Goal: Task Accomplishment & Management: Manage account settings

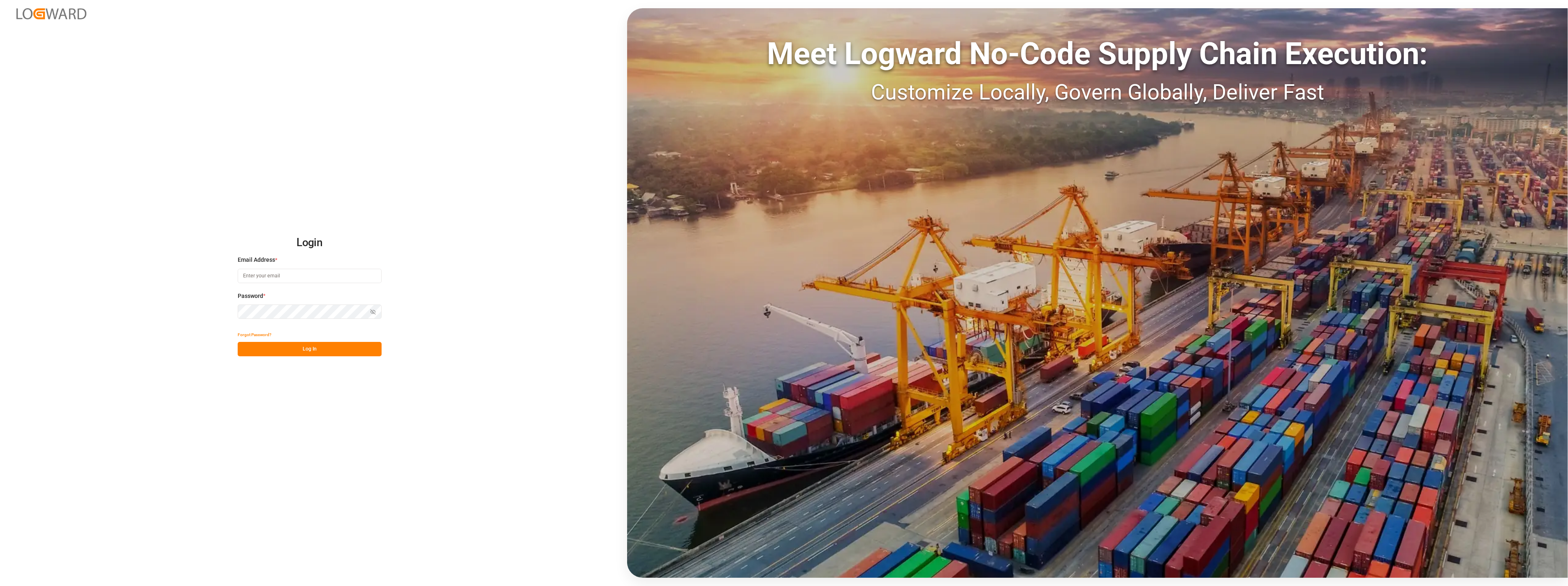
type input "[PERSON_NAME][EMAIL_ADDRESS][PERSON_NAME][DOMAIN_NAME]"
drag, startPoint x: 345, startPoint y: 351, endPoint x: 261, endPoint y: 7, distance: 354.1
click at [345, 351] on button "Log In" at bounding box center [309, 348] width 144 height 14
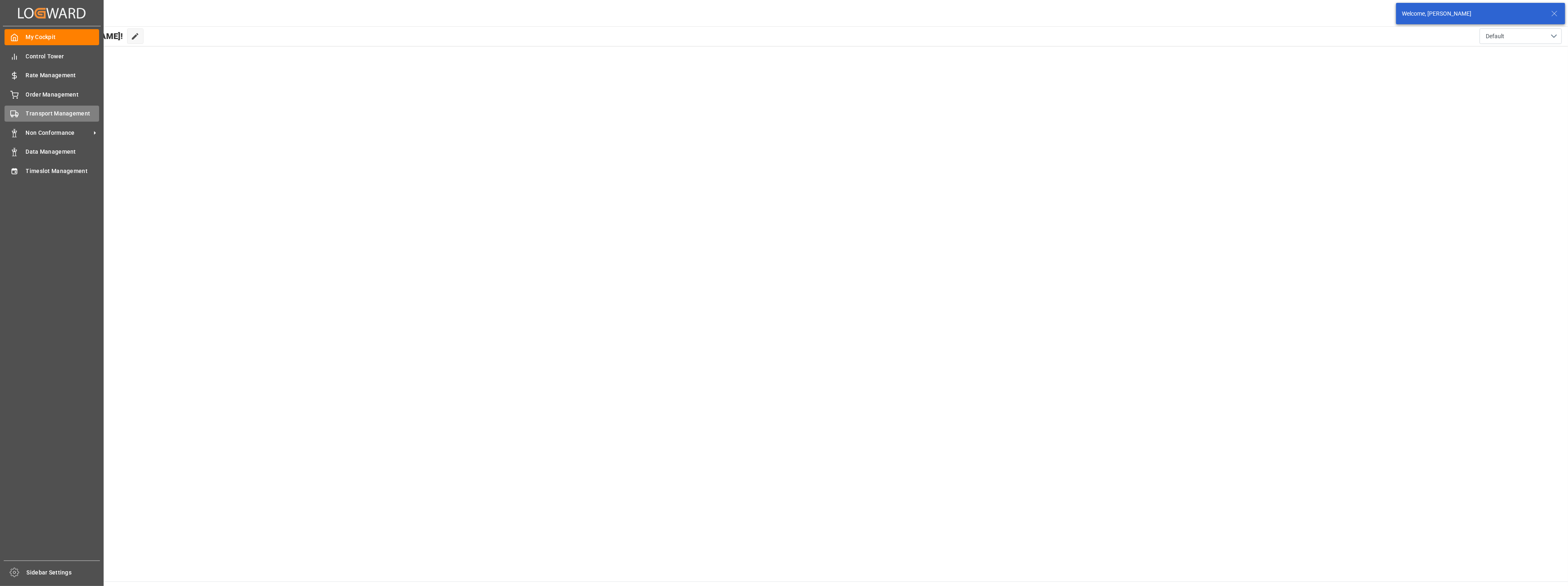
click at [53, 112] on span "Transport Management" at bounding box center [62, 114] width 73 height 9
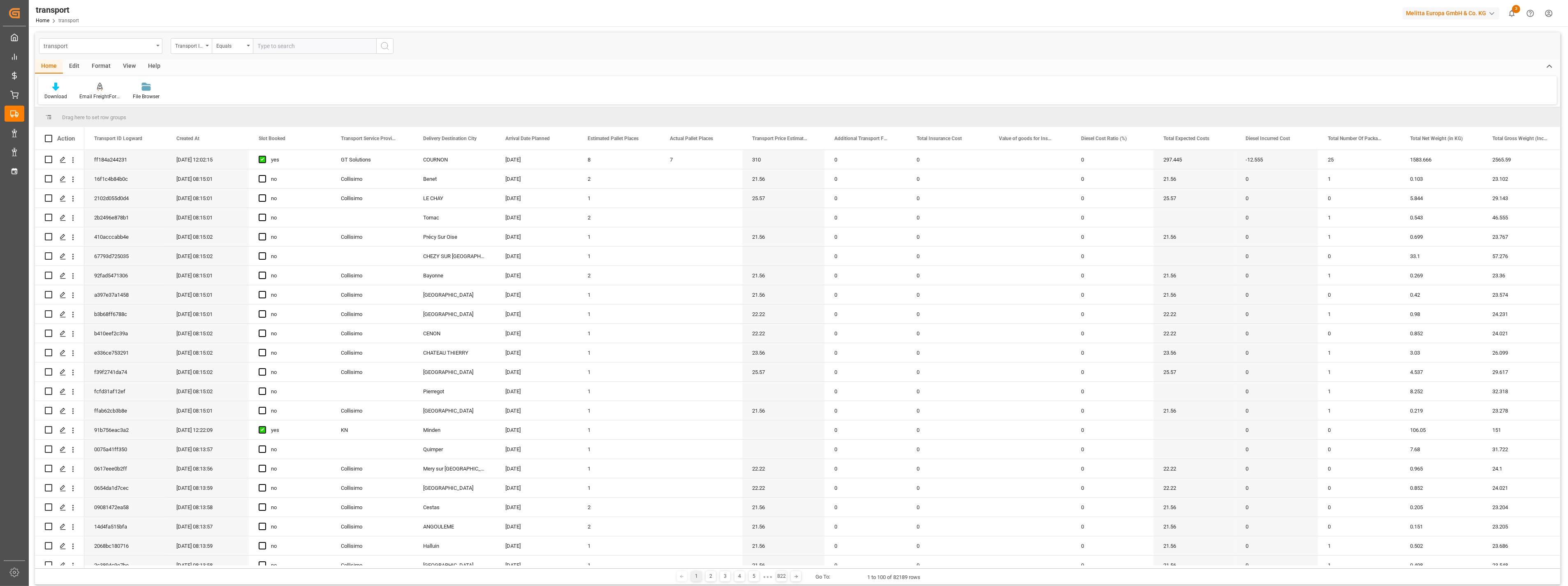
click at [134, 46] on div "transport" at bounding box center [98, 45] width 110 height 10
click at [89, 254] on div "Delivery DE" at bounding box center [101, 256] width 123 height 17
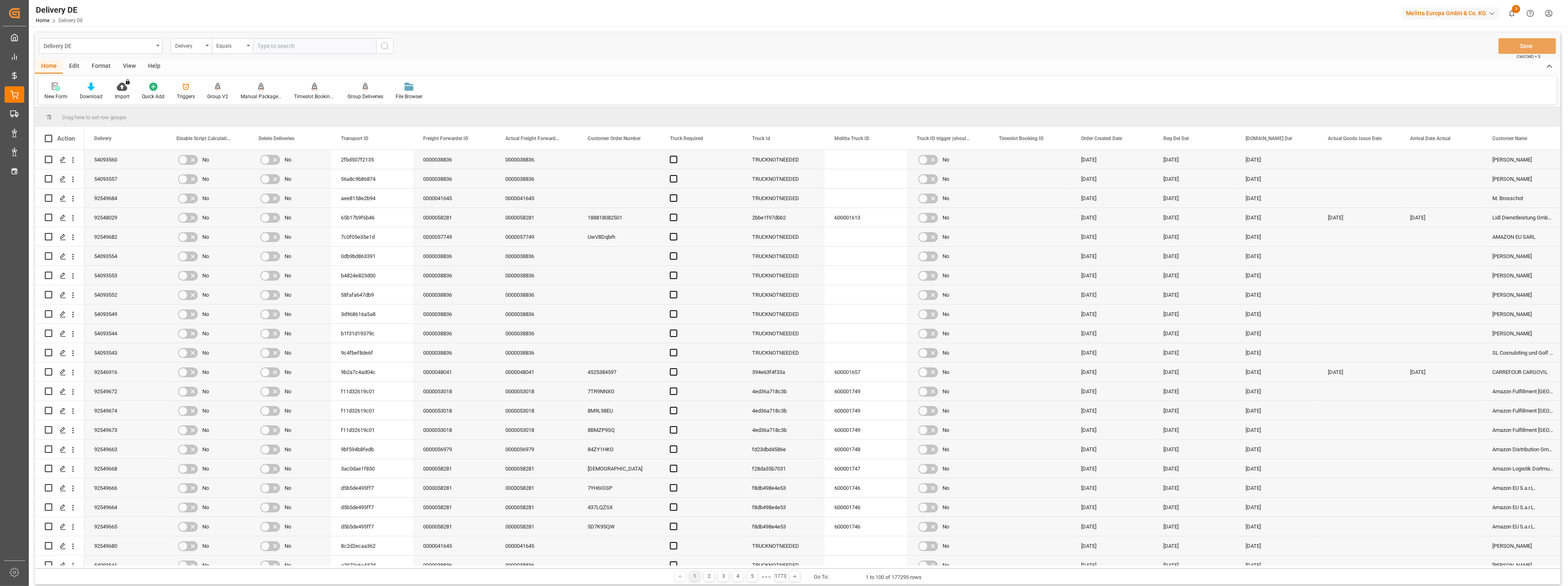
click at [150, 66] on div "Help" at bounding box center [154, 67] width 24 height 14
click at [129, 64] on div "View" at bounding box center [130, 67] width 25 height 14
click at [50, 88] on icon at bounding box center [53, 87] width 8 height 8
click at [73, 132] on div "Cofresco FS" at bounding box center [84, 133] width 72 height 9
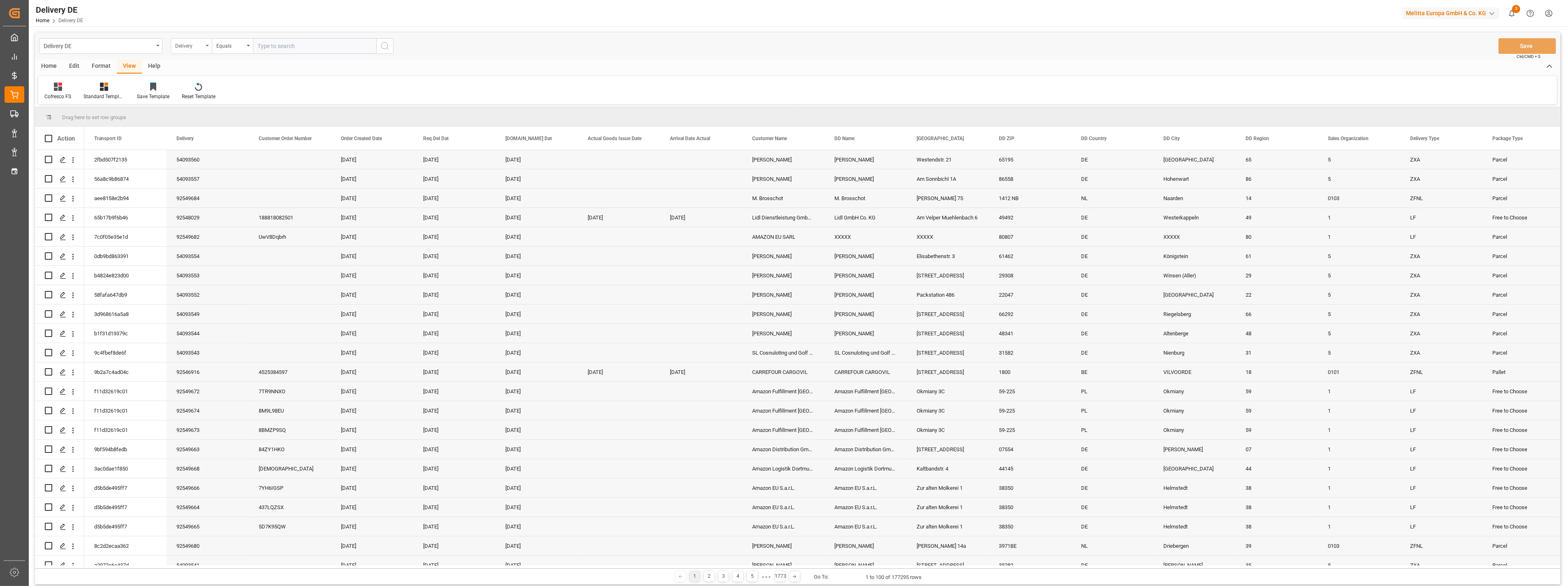
click at [196, 42] on div "Delivery" at bounding box center [190, 44] width 28 height 10
type input "tsp"
click at [241, 84] on div "TSP" at bounding box center [232, 84] width 123 height 17
click at [237, 44] on div "Equals" at bounding box center [230, 44] width 28 height 10
drag, startPoint x: 249, startPoint y: 135, endPoint x: 256, endPoint y: 97, distance: 38.6
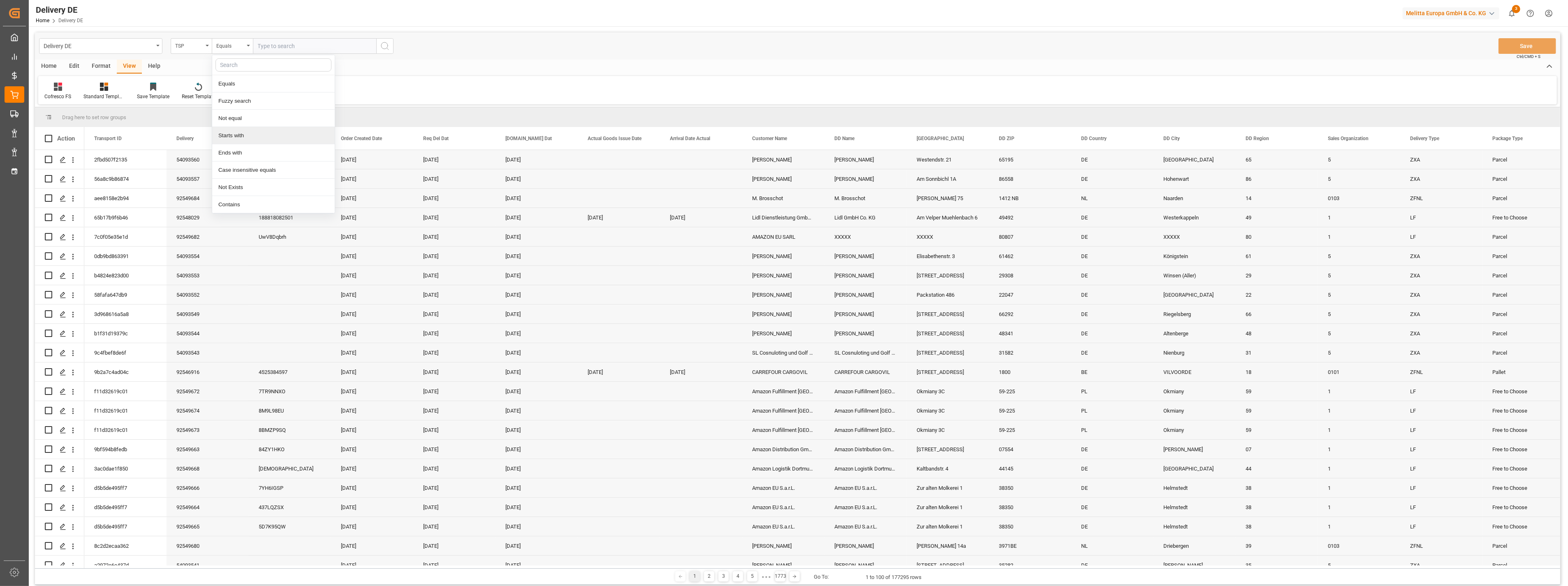
click at [249, 135] on div "Starts with" at bounding box center [274, 135] width 123 height 17
click at [287, 43] on input "text" at bounding box center [315, 46] width 124 height 16
type input "Dachser"
click at [387, 44] on circle "search button" at bounding box center [384, 45] width 7 height 7
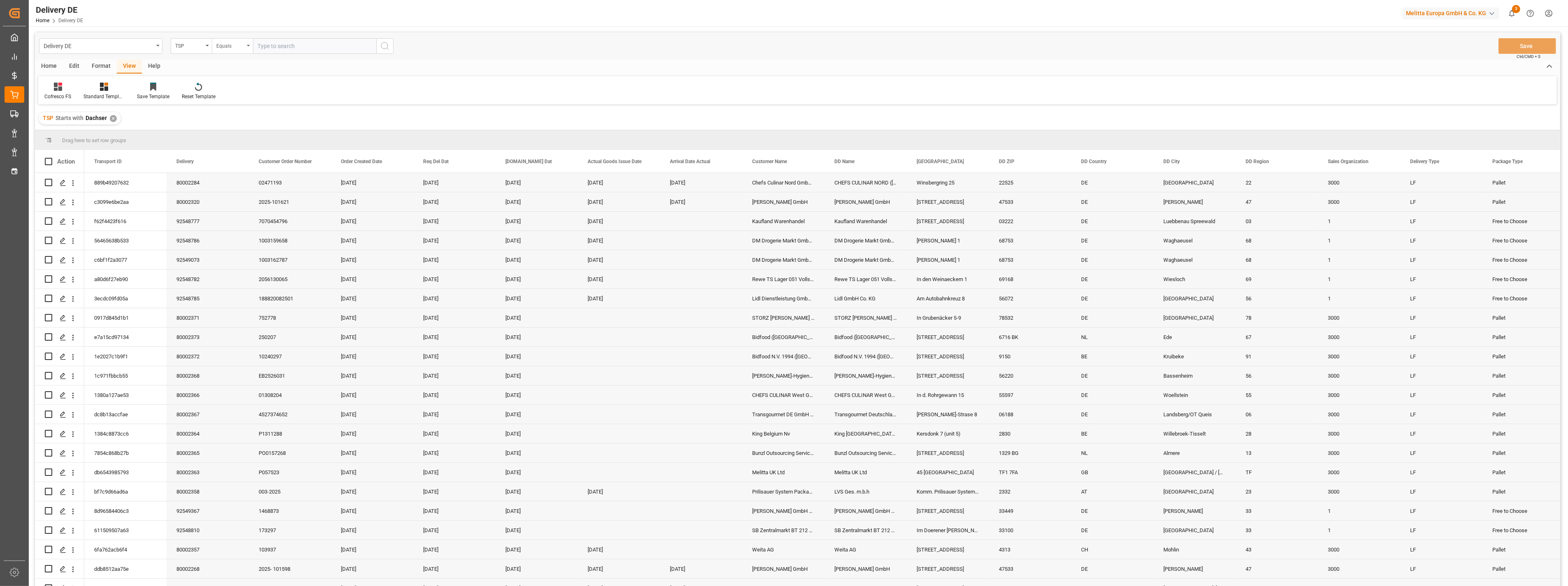
click at [231, 44] on div "Equals" at bounding box center [230, 44] width 28 height 10
click at [284, 50] on input "text" at bounding box center [315, 46] width 124 height 16
click at [220, 47] on div "Equals" at bounding box center [230, 44] width 28 height 10
drag, startPoint x: 248, startPoint y: 134, endPoint x: 249, endPoint y: 92, distance: 42.0
click at [248, 129] on div "Starts with" at bounding box center [274, 135] width 123 height 17
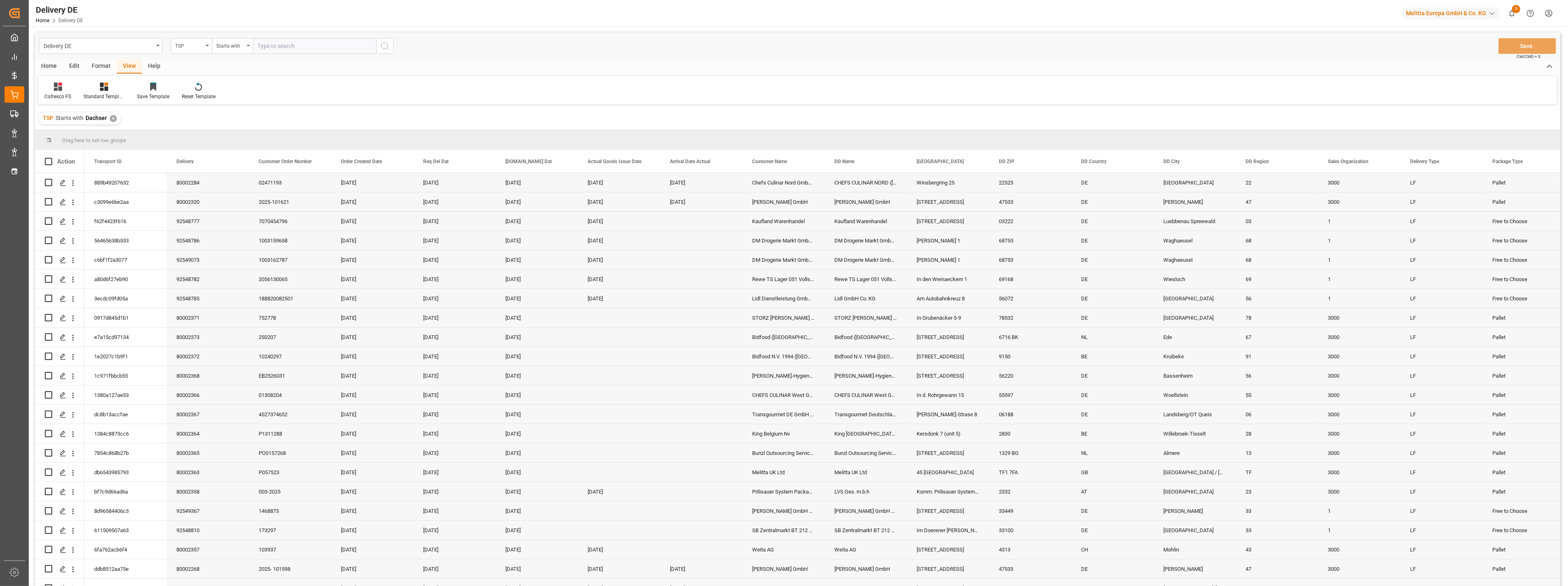
click at [291, 43] on input "text" at bounding box center [315, 46] width 124 height 16
type input "Dachser Cof"
click at [383, 41] on icon "search button" at bounding box center [384, 46] width 10 height 10
click at [113, 120] on div "✕" at bounding box center [113, 118] width 7 height 7
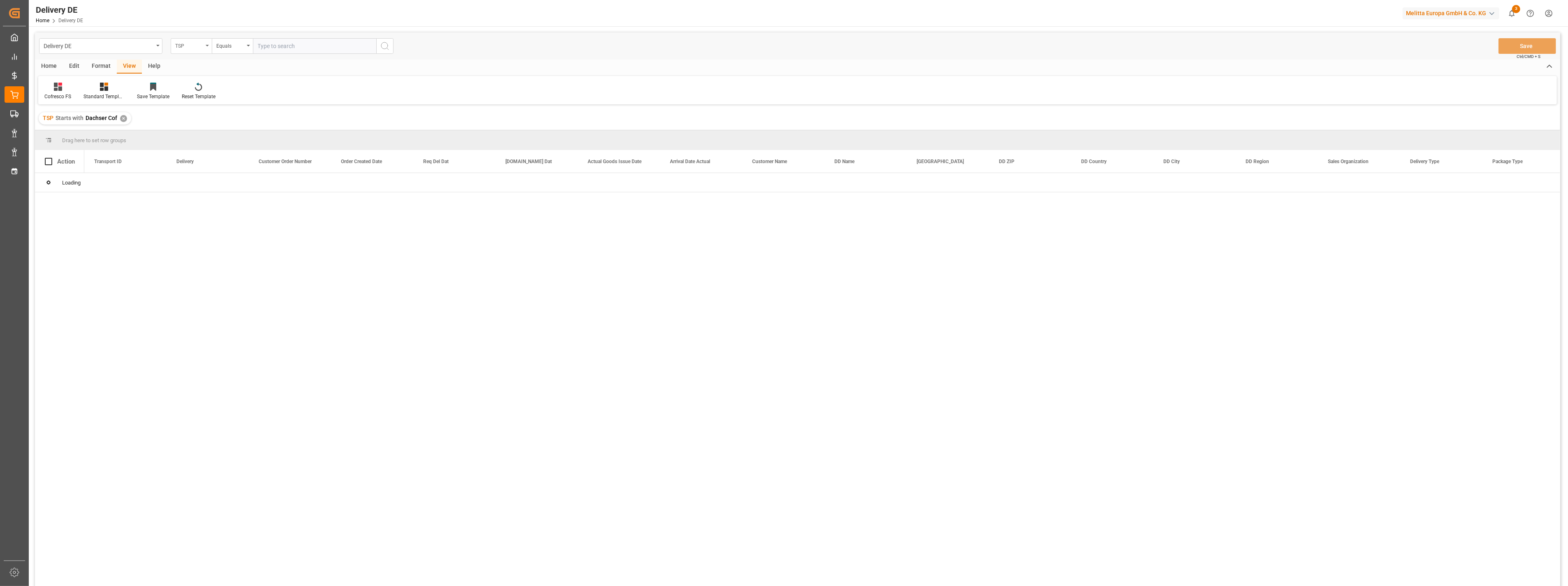
click at [188, 44] on div "TSP" at bounding box center [190, 44] width 28 height 10
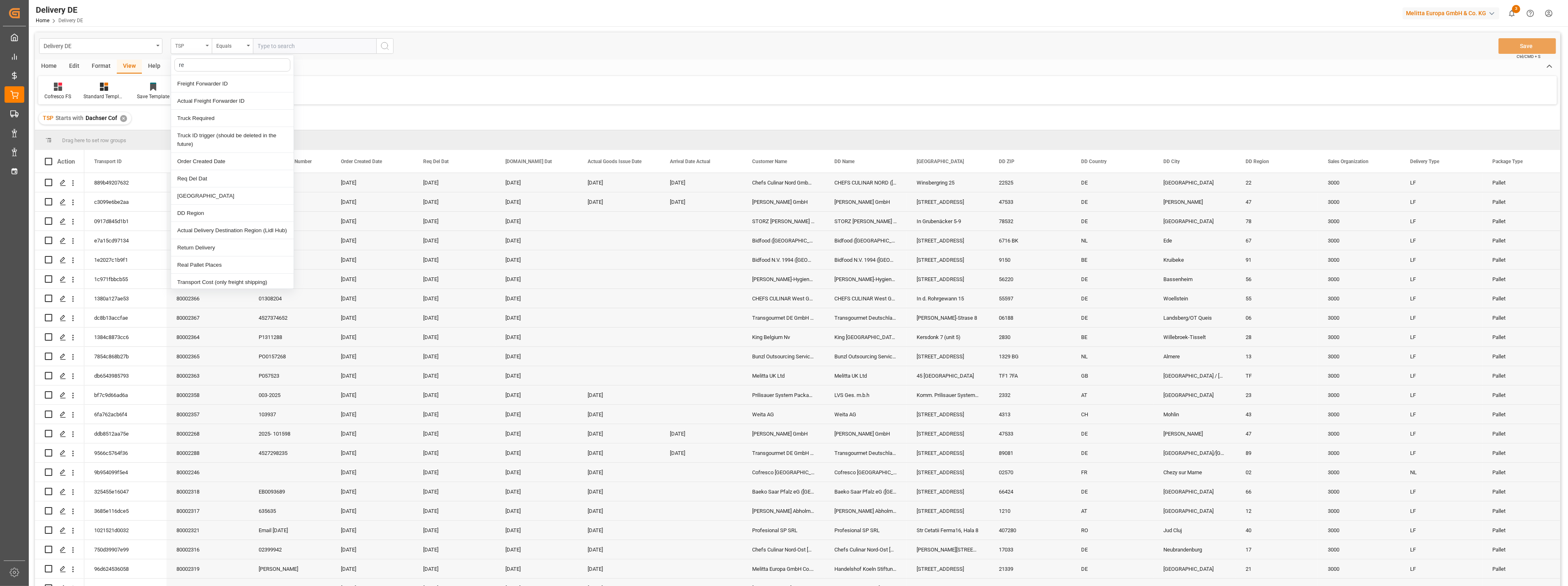
type input "r"
type input "d"
type input "date"
click at [260, 96] on div "Actual Goods Issue Date" at bounding box center [232, 101] width 123 height 17
click at [244, 41] on div "Equals" at bounding box center [230, 44] width 28 height 10
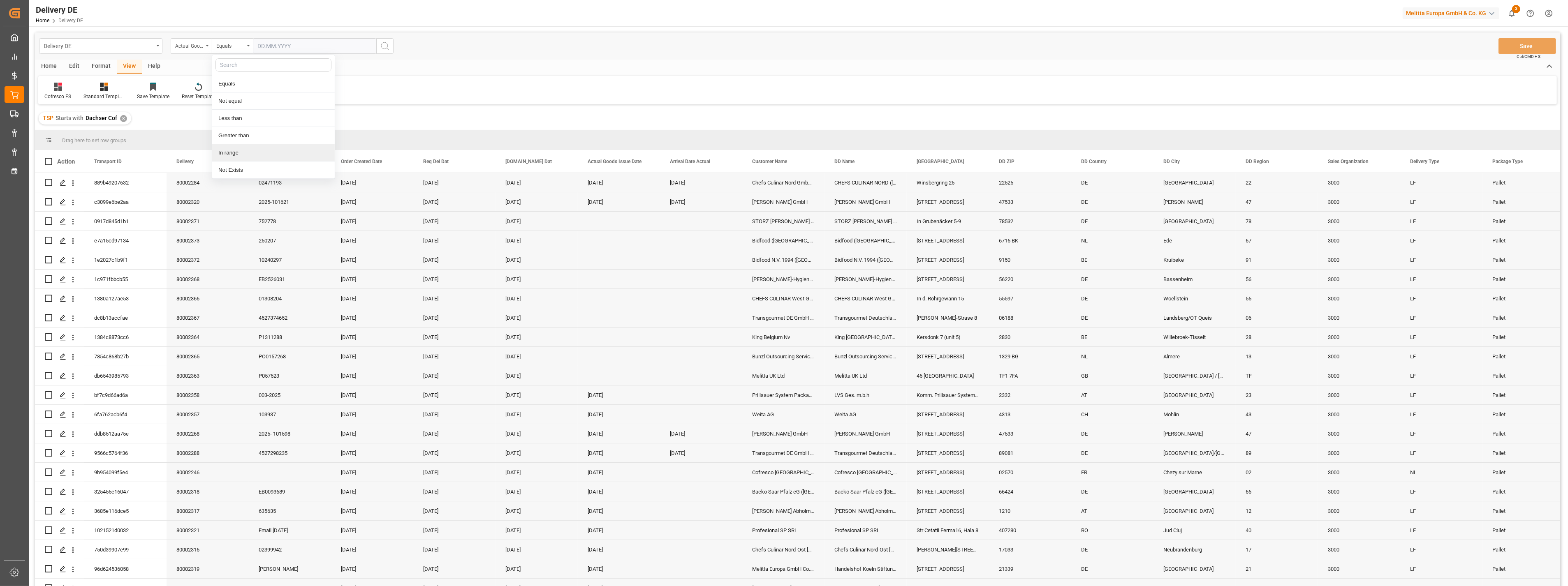
click at [237, 149] on div "In range" at bounding box center [274, 152] width 123 height 17
click at [296, 48] on input "text" at bounding box center [284, 46] width 61 height 16
click at [264, 65] on div "[DATE]" at bounding box center [312, 65] width 117 height 8
click at [261, 65] on button "Previous Month" at bounding box center [260, 64] width 5 height 5
click at [279, 97] on span "1" at bounding box center [280, 96] width 3 height 6
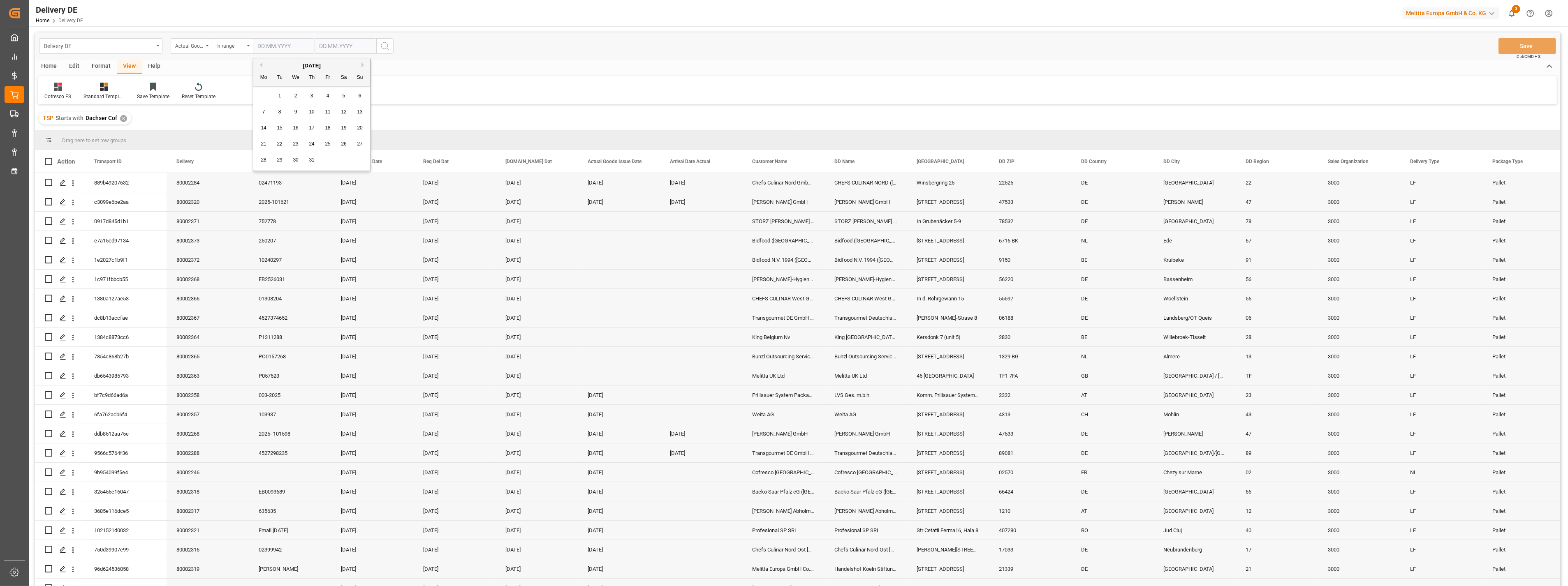
type input "[DATE]"
click at [341, 47] on input "text" at bounding box center [345, 46] width 61 height 16
click at [388, 107] on div "8" at bounding box center [389, 112] width 10 height 10
type input "[DATE]"
click at [385, 44] on icon "search button" at bounding box center [384, 46] width 10 height 10
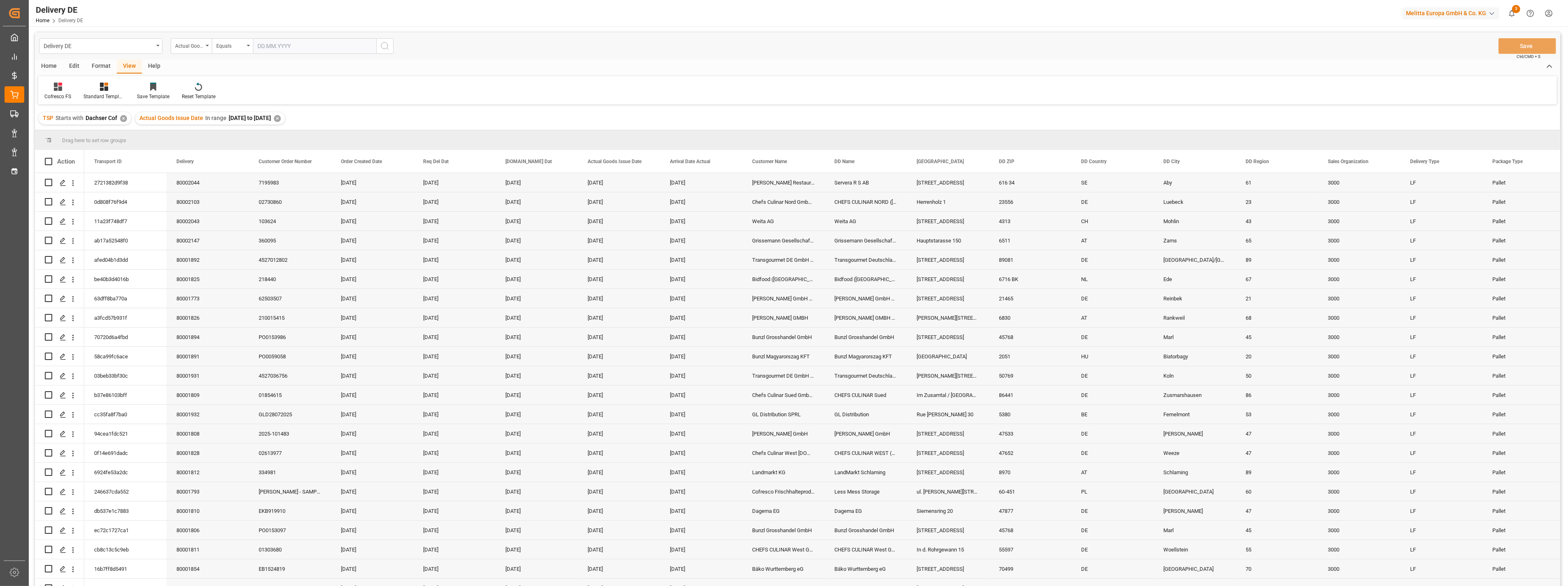
click at [71, 64] on div "Edit" at bounding box center [74, 67] width 23 height 14
click at [51, 64] on div "Home" at bounding box center [49, 67] width 28 height 14
click at [97, 98] on div "Download" at bounding box center [91, 97] width 23 height 7
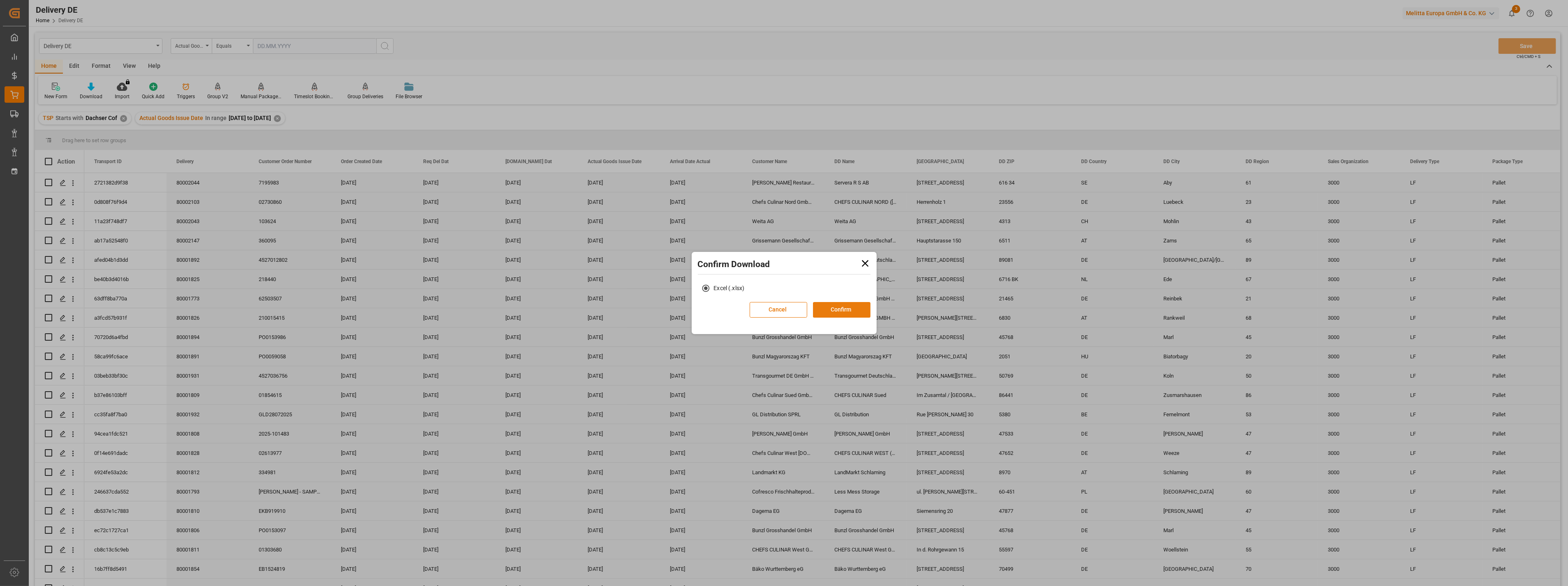
click at [840, 314] on button "Confirm" at bounding box center [842, 309] width 58 height 16
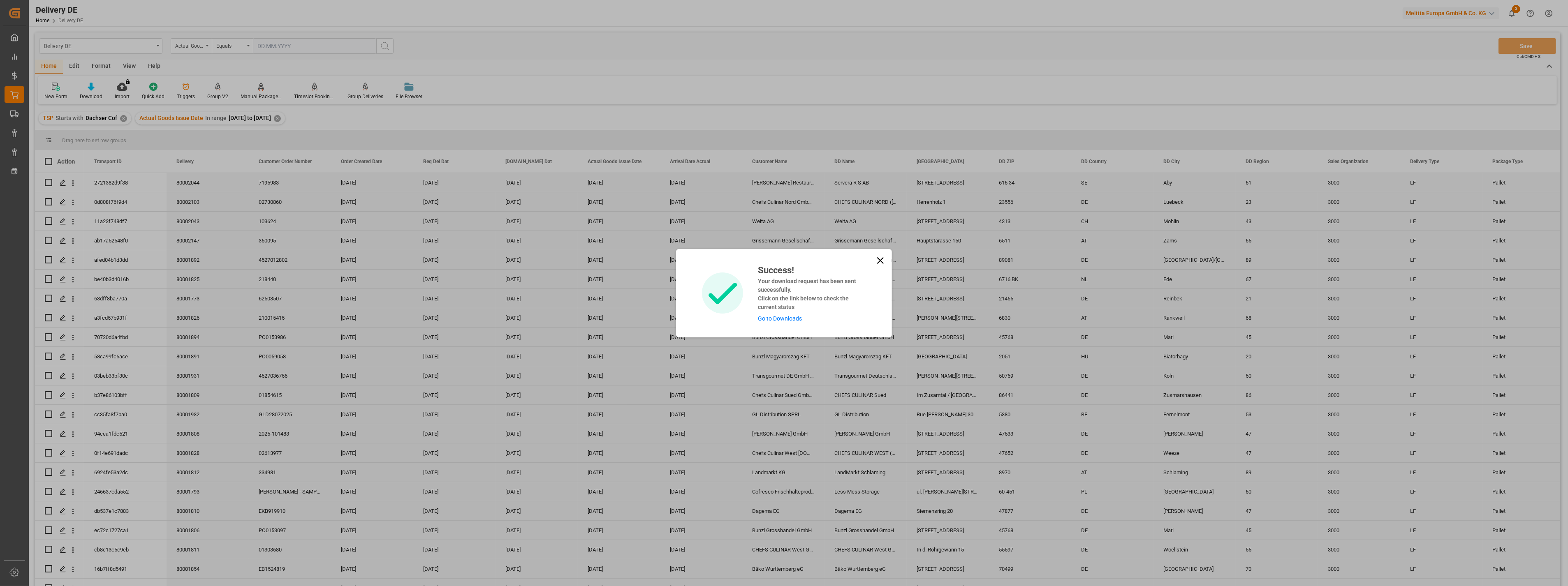
click at [780, 317] on link "Go to Downloads" at bounding box center [780, 318] width 44 height 7
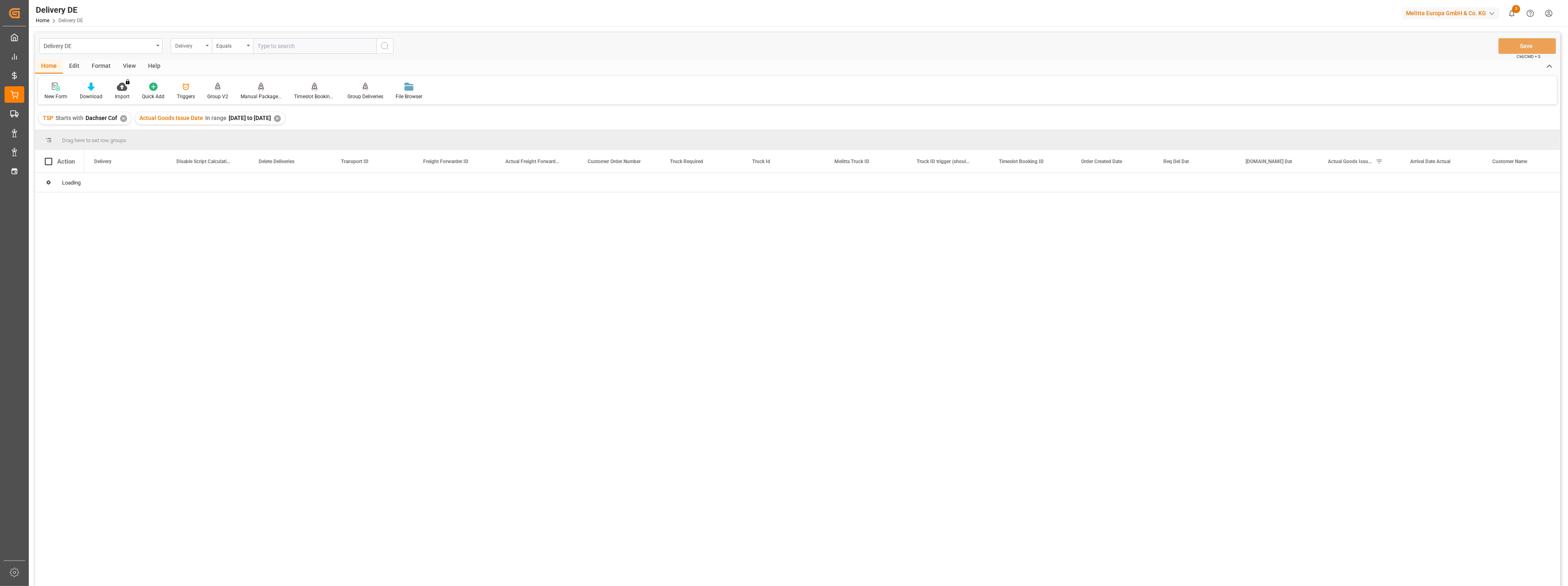
click at [184, 47] on div "Delivery" at bounding box center [190, 44] width 28 height 10
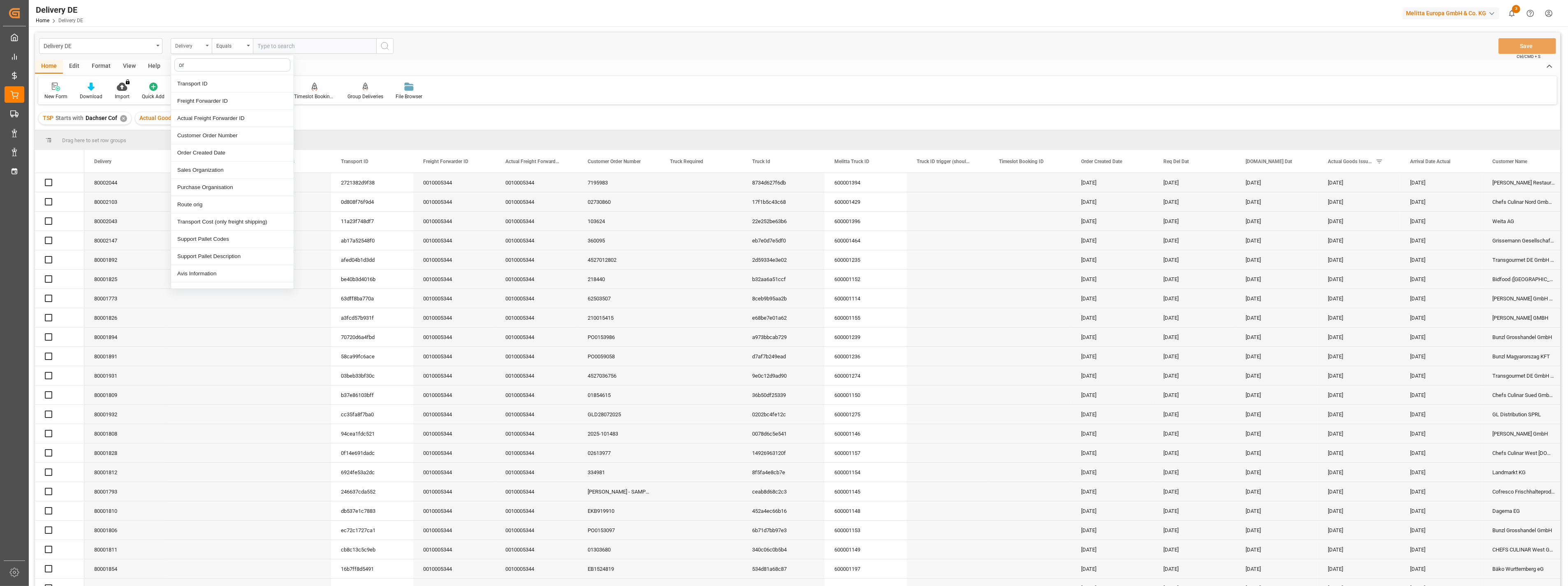
type input "o"
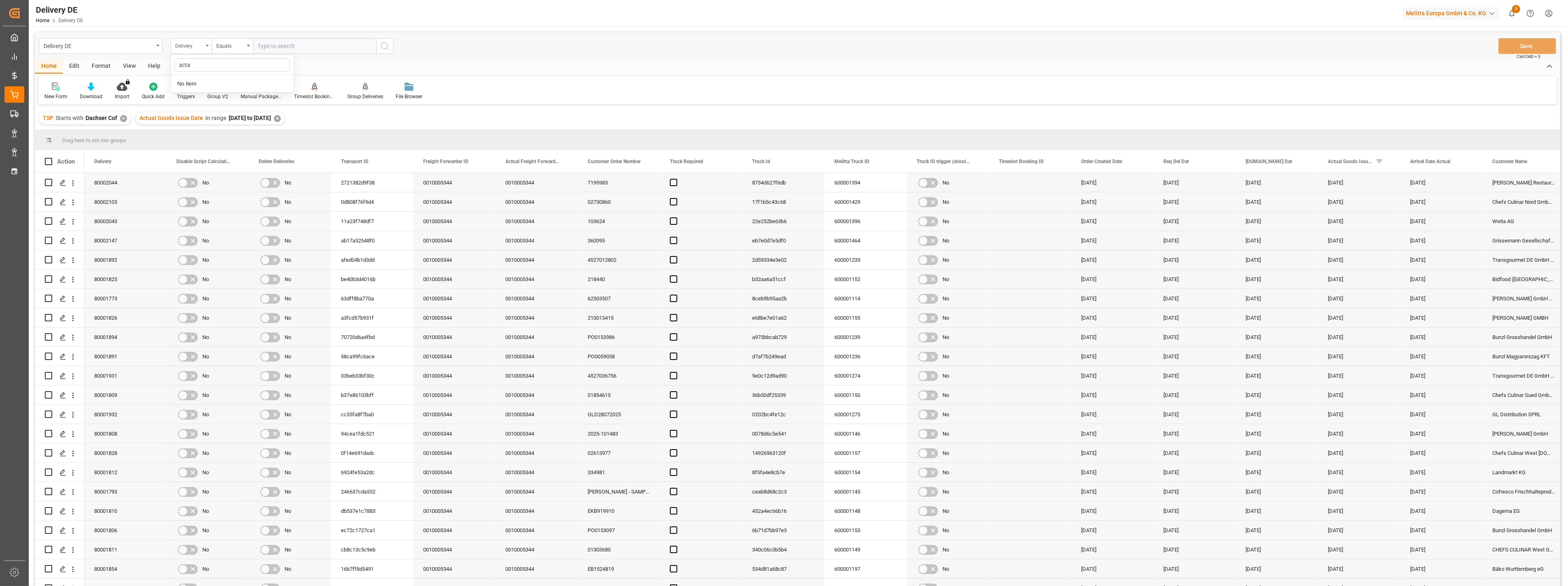
type input "act"
click at [228, 98] on div "Actual Goods Issue Date" at bounding box center [232, 101] width 123 height 17
click at [239, 46] on div "Equals" at bounding box center [230, 44] width 28 height 10
click at [238, 150] on div "In range" at bounding box center [274, 152] width 123 height 17
click at [280, 44] on input "text" at bounding box center [284, 46] width 61 height 16
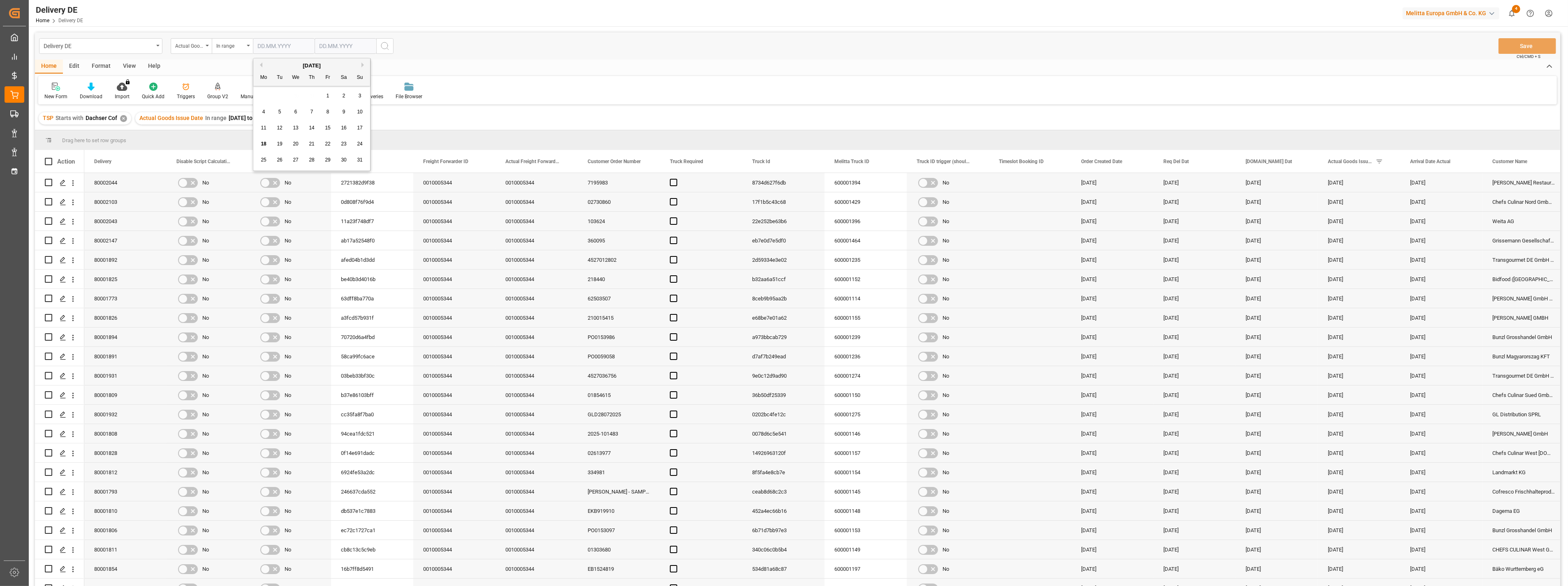
click at [260, 64] on button "Previous Month" at bounding box center [260, 64] width 5 height 5
click at [281, 95] on div "1" at bounding box center [280, 95] width 10 height 10
type input "[DATE]"
click at [315, 42] on input "text" at bounding box center [284, 46] width 61 height 16
click at [343, 145] on span "19" at bounding box center [341, 144] width 5 height 6
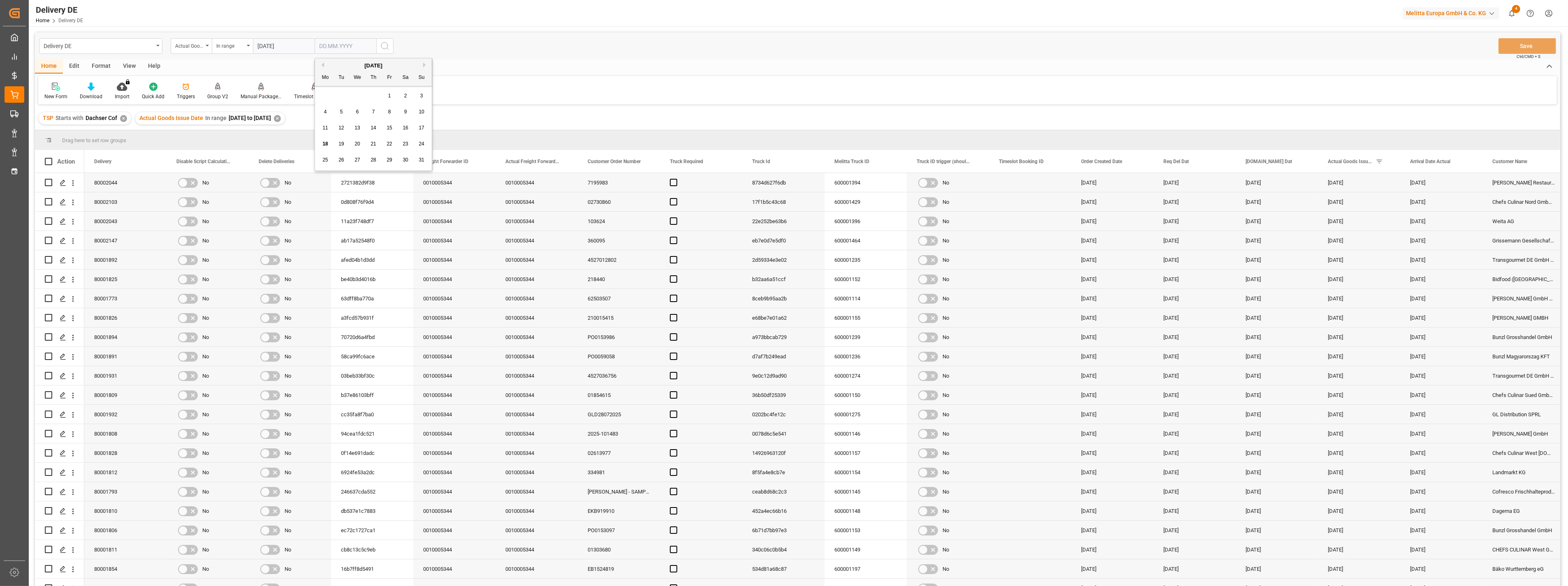
type input "[DATE]"
click at [387, 44] on icon "search button" at bounding box center [384, 46] width 10 height 10
click at [281, 119] on div "✕" at bounding box center [277, 118] width 7 height 7
click at [95, 92] on div "Download" at bounding box center [90, 91] width 35 height 18
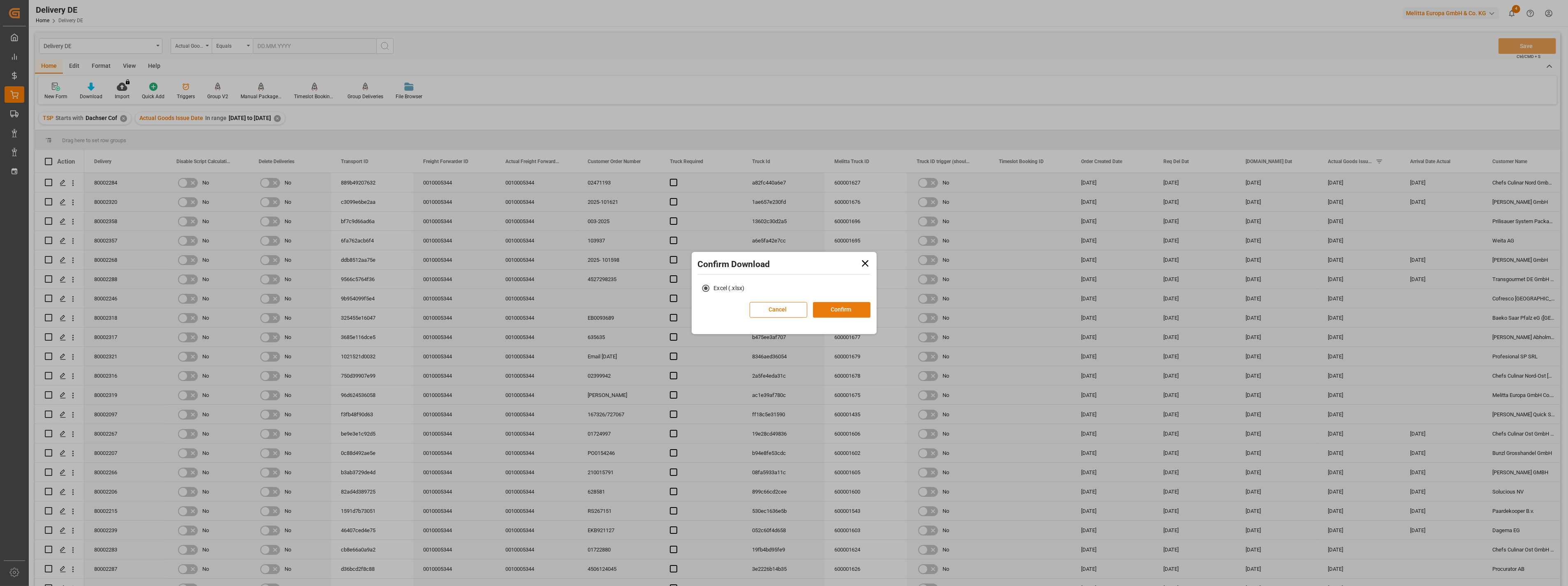
click at [848, 306] on button "Confirm" at bounding box center [842, 309] width 58 height 16
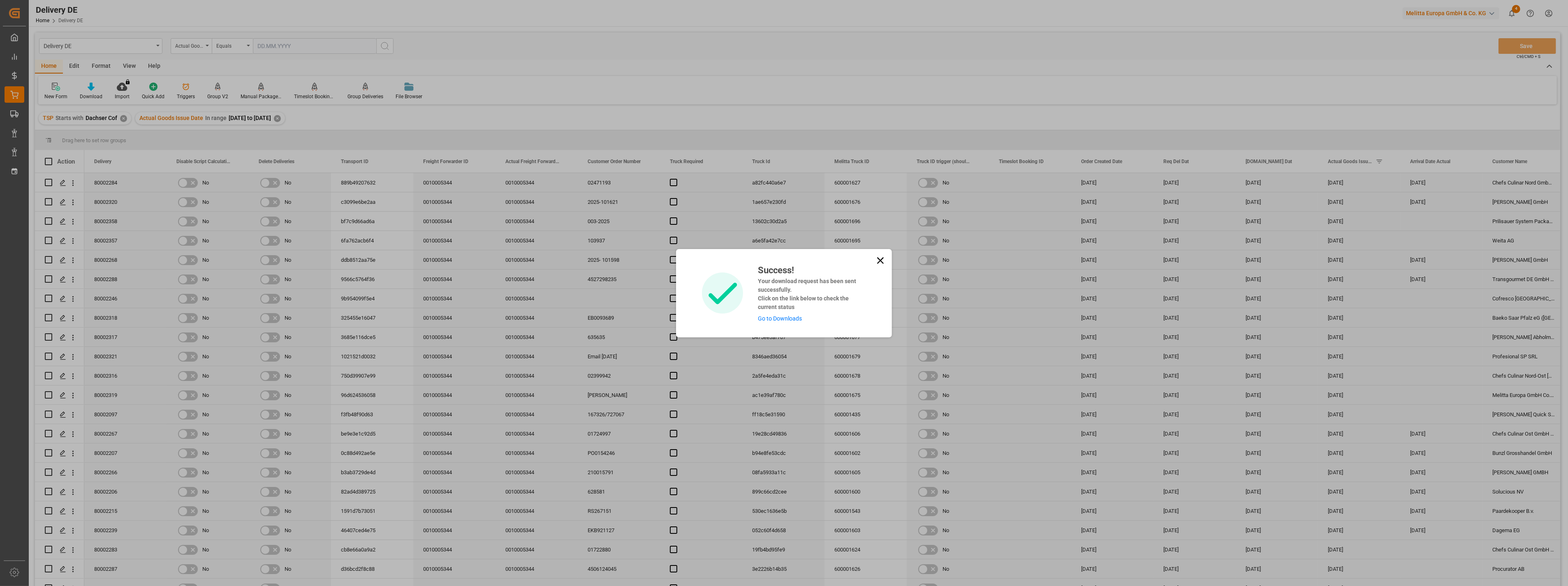
click at [779, 317] on link "Go to Downloads" at bounding box center [780, 318] width 44 height 7
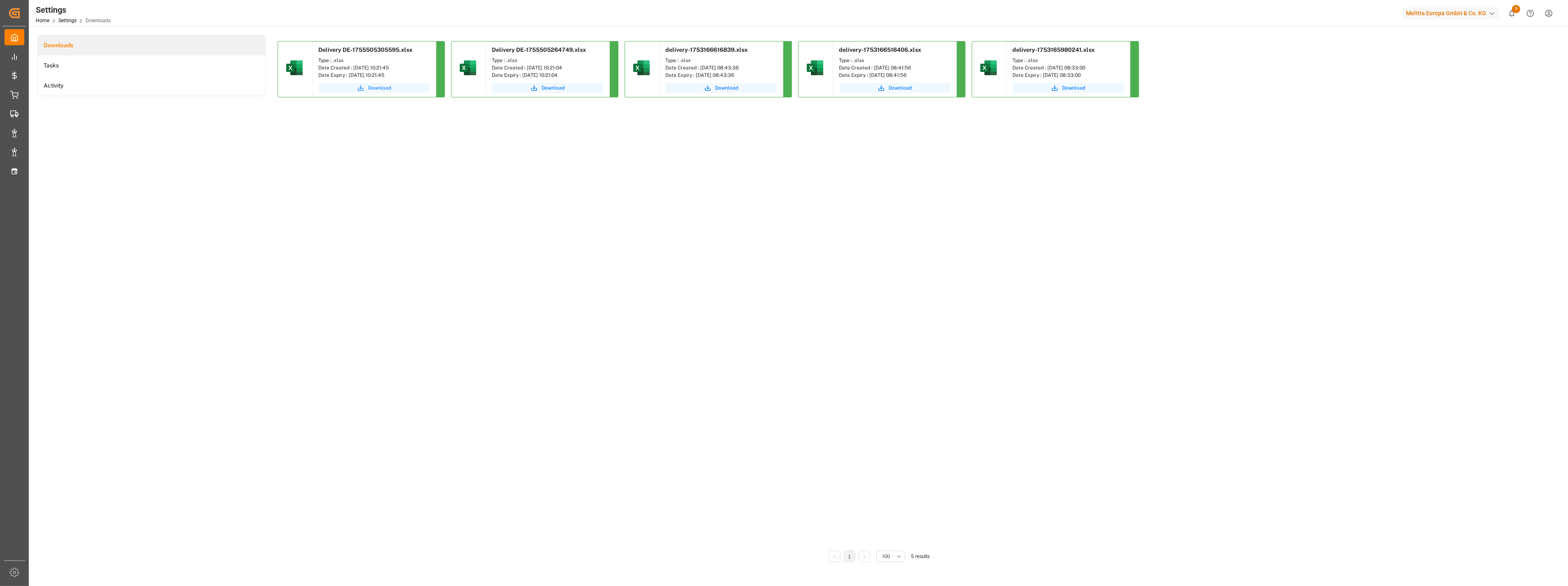
click at [376, 87] on span "Download" at bounding box center [380, 88] width 23 height 7
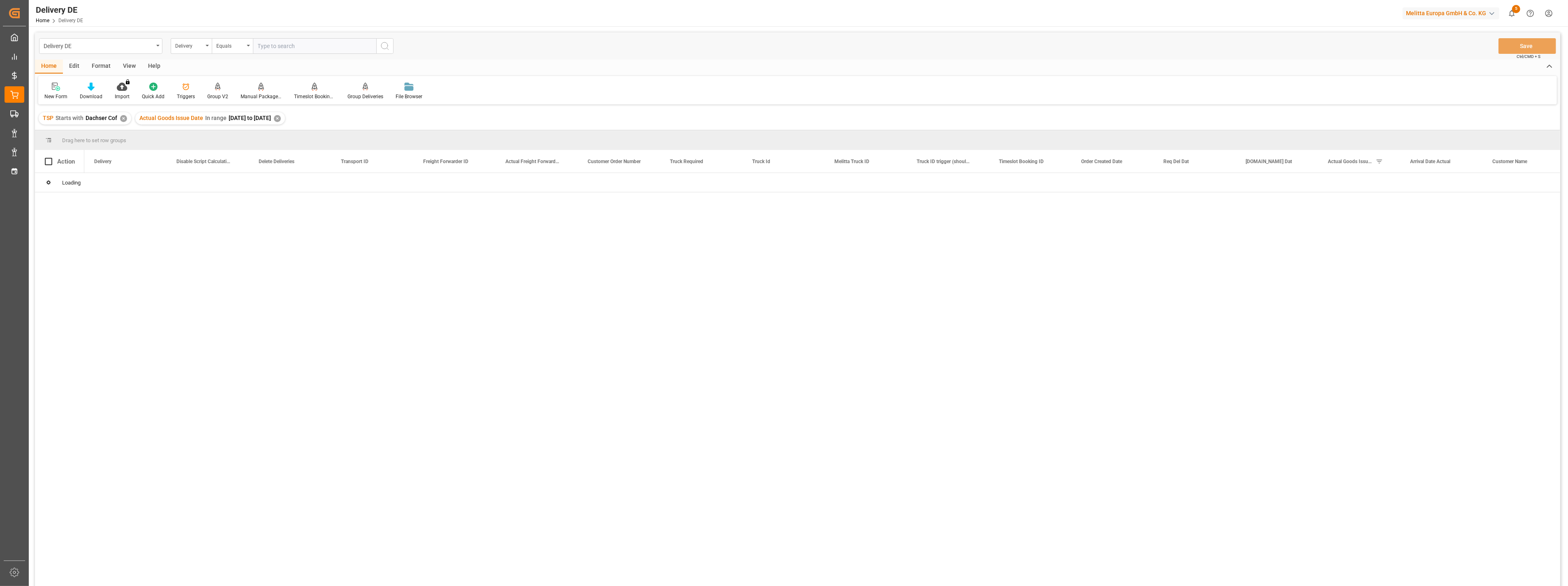
click at [104, 64] on div "Format" at bounding box center [101, 67] width 31 height 14
click at [135, 68] on div "View" at bounding box center [130, 67] width 25 height 14
click at [53, 91] on div "Default" at bounding box center [53, 91] width 28 height 18
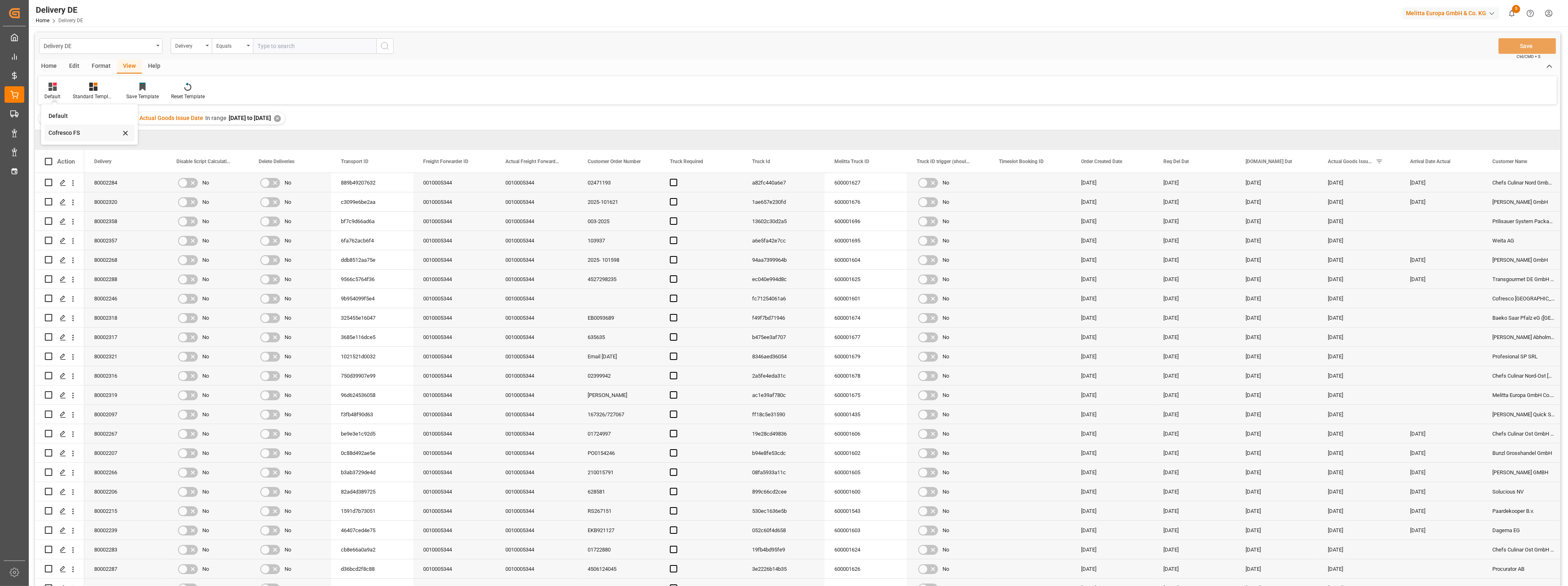
click at [68, 134] on div "Cofresco FS" at bounding box center [84, 133] width 72 height 9
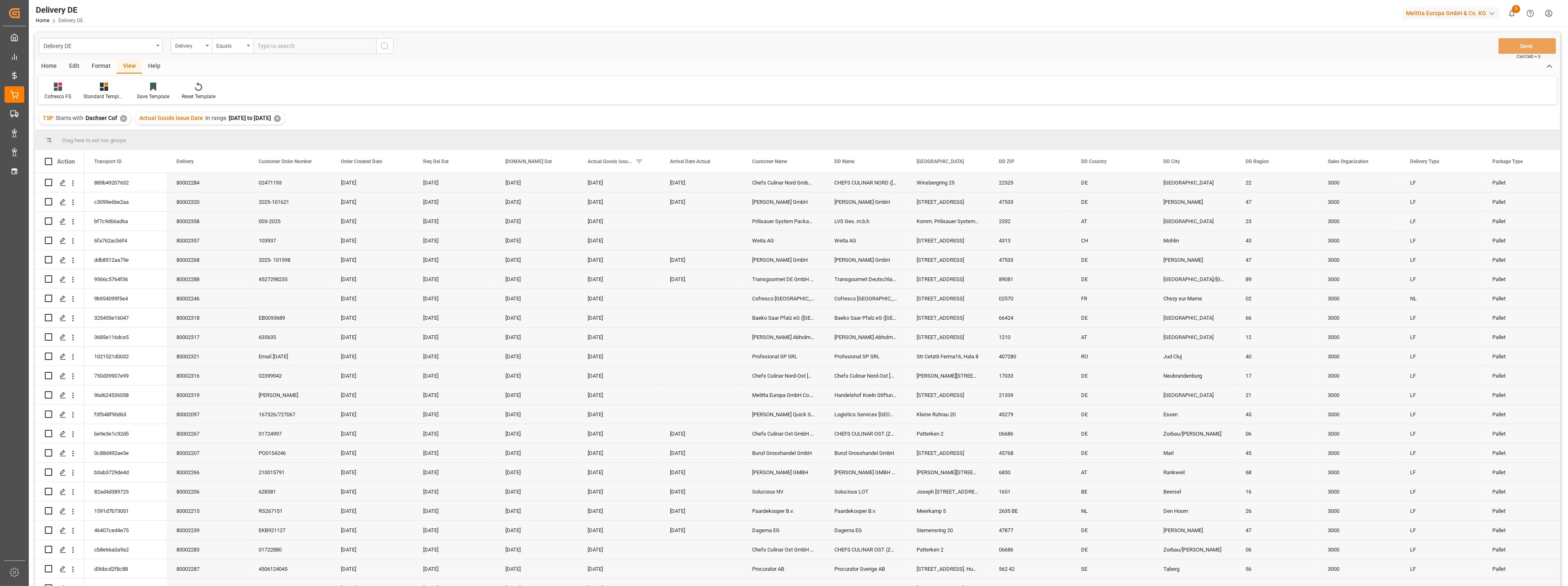
click at [67, 64] on div "Edit" at bounding box center [74, 67] width 23 height 14
click at [48, 64] on div "Home" at bounding box center [49, 67] width 28 height 14
click at [87, 91] on div "Download" at bounding box center [90, 91] width 35 height 18
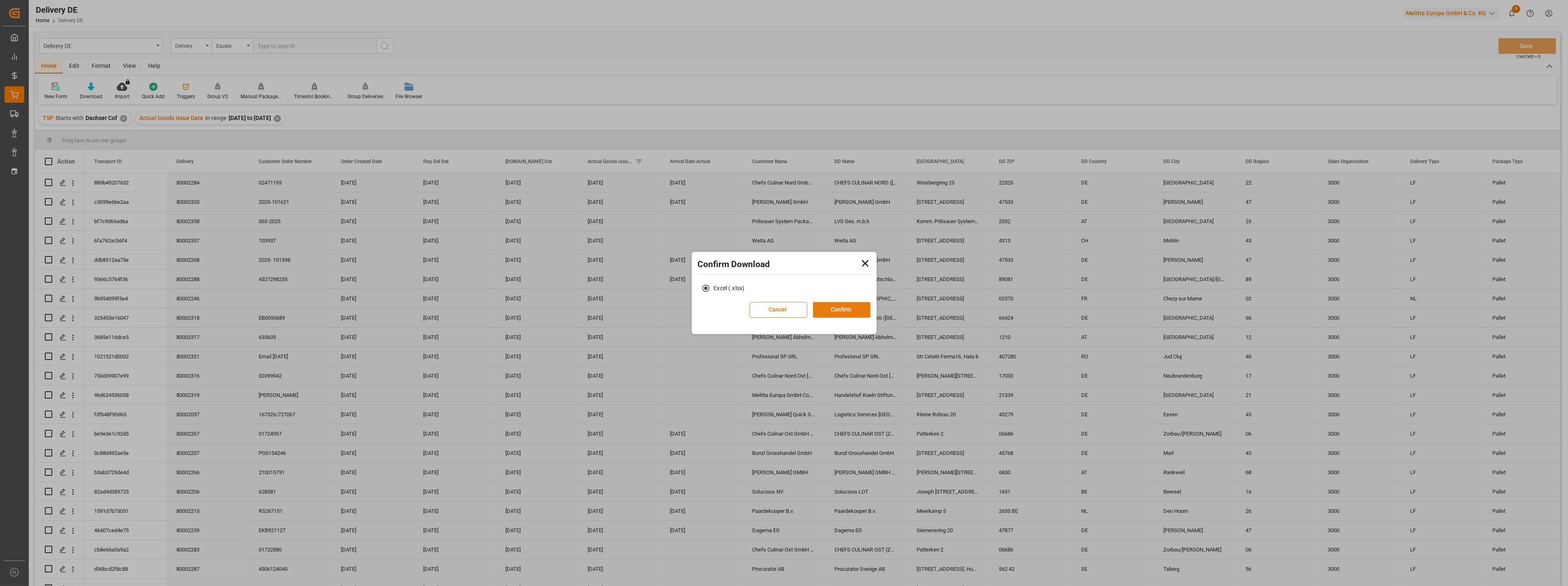
click at [828, 311] on button "Confirm" at bounding box center [842, 309] width 58 height 16
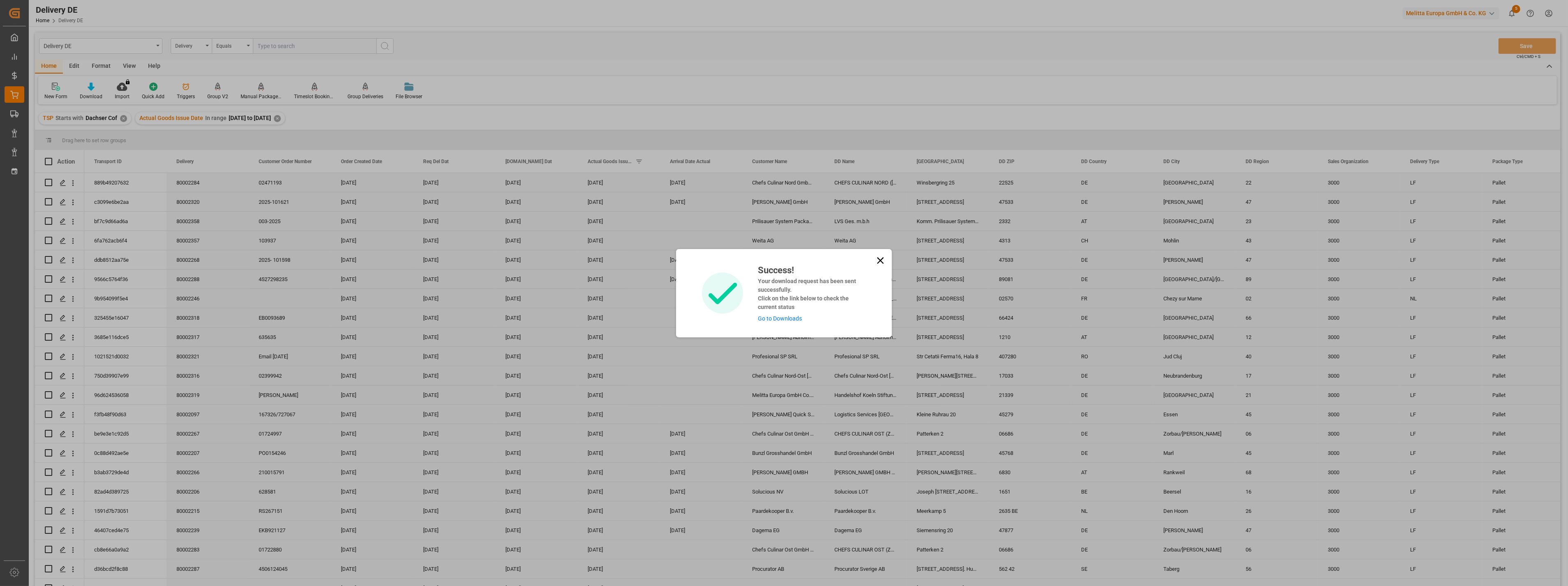
click at [785, 317] on link "Go to Downloads" at bounding box center [780, 318] width 44 height 7
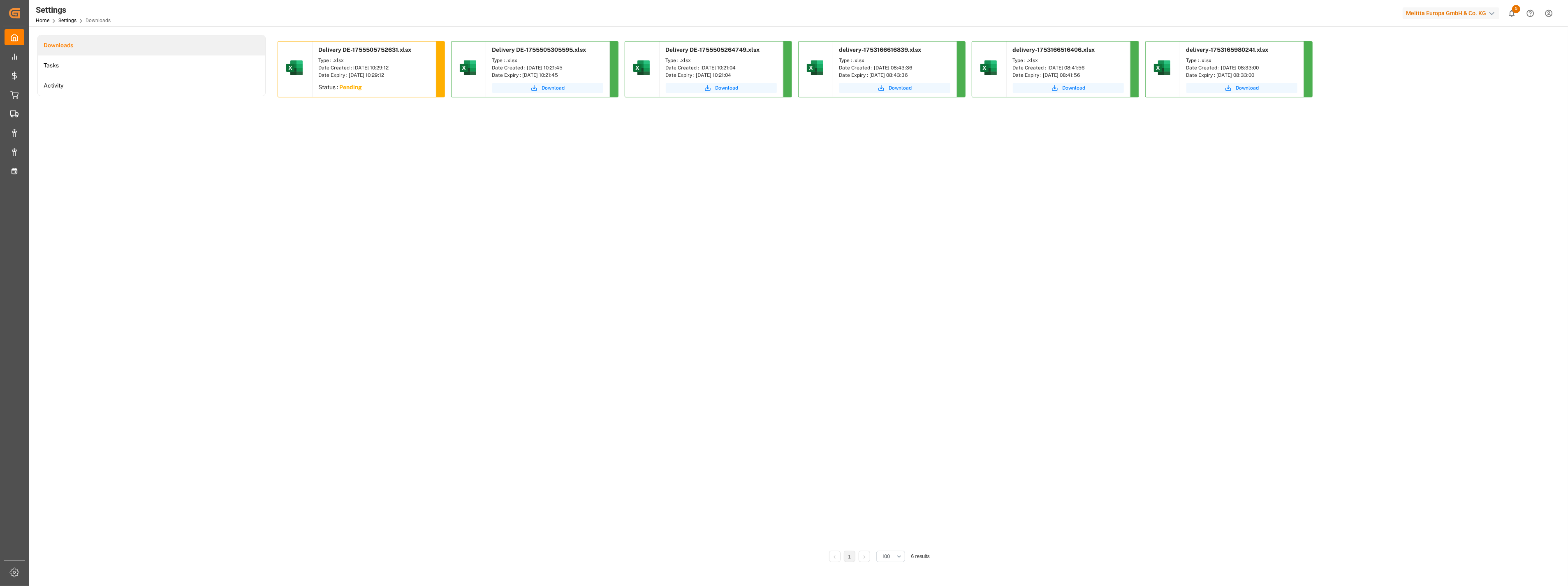
drag, startPoint x: 712, startPoint y: 391, endPoint x: 733, endPoint y: 368, distance: 31.1
click at [717, 387] on div "Delivery DE-1755505752631.xlsx Type : .xlsx Date Created : [DATE] 10:29:12 Date…" at bounding box center [880, 293] width 1204 height 504
click at [378, 88] on span "Download" at bounding box center [380, 88] width 23 height 7
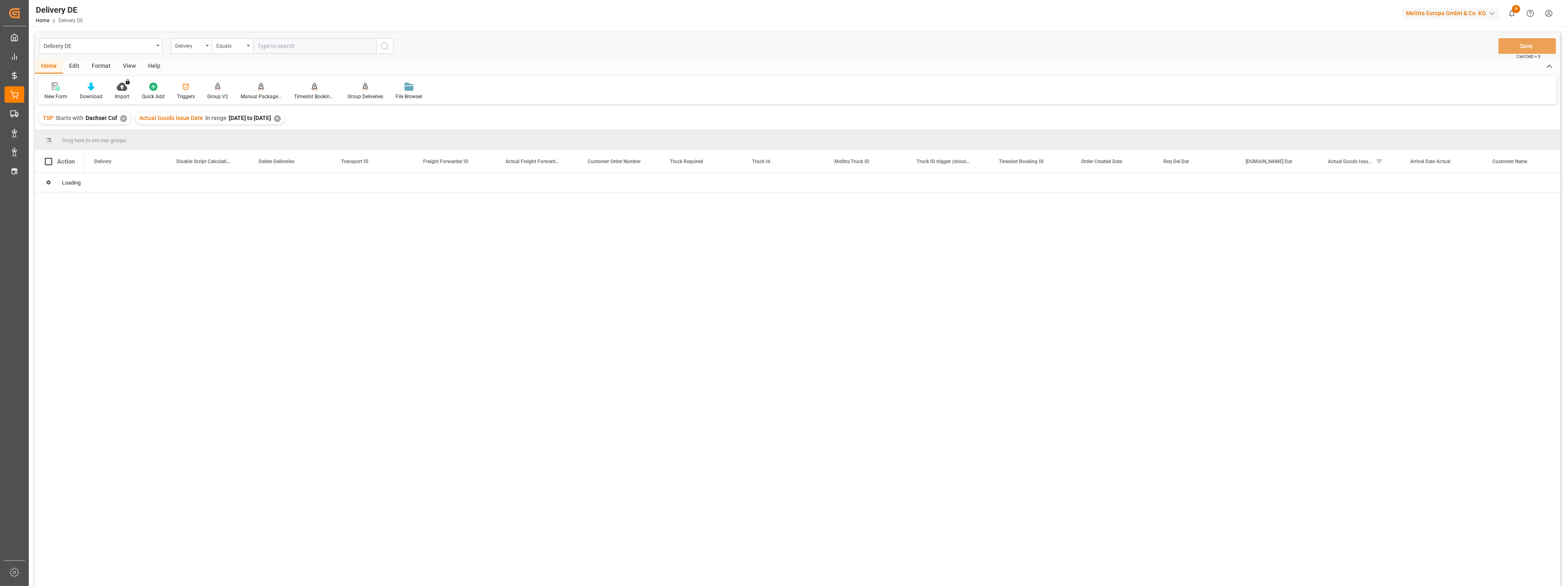
click at [289, 50] on input "text" at bounding box center [315, 46] width 124 height 16
type input "80001601"
click at [388, 47] on icon "search button" at bounding box center [384, 46] width 10 height 10
click at [64, 186] on div "Press SPACE to select this row." at bounding box center [62, 183] width 13 height 16
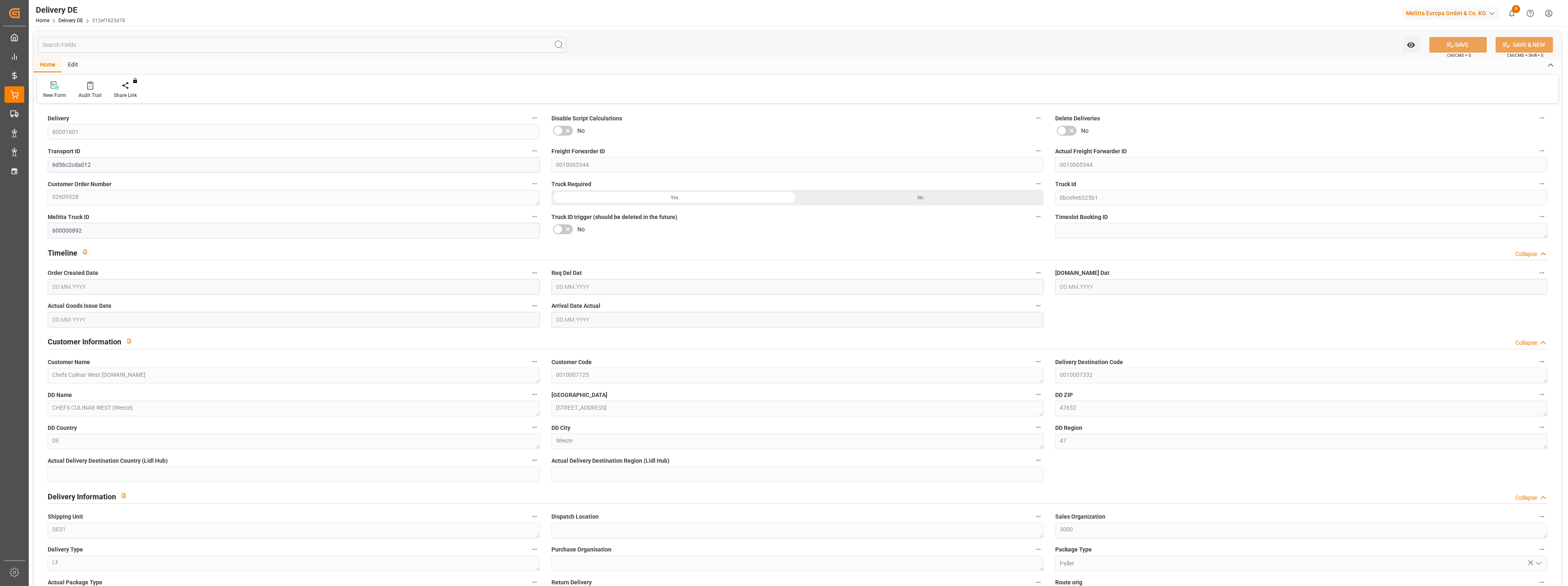
type input "2"
type input "2.75"
type input "573.488"
type input "705.718"
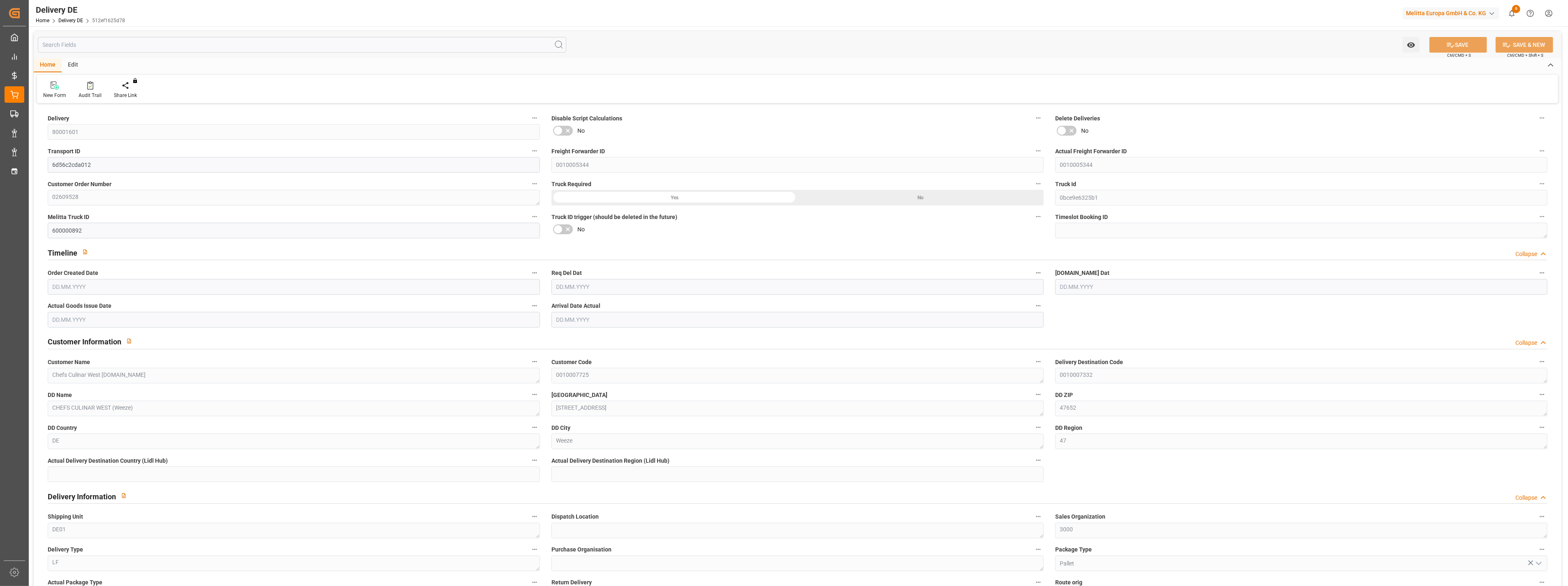
type input "2037.58"
type input "[DATE]"
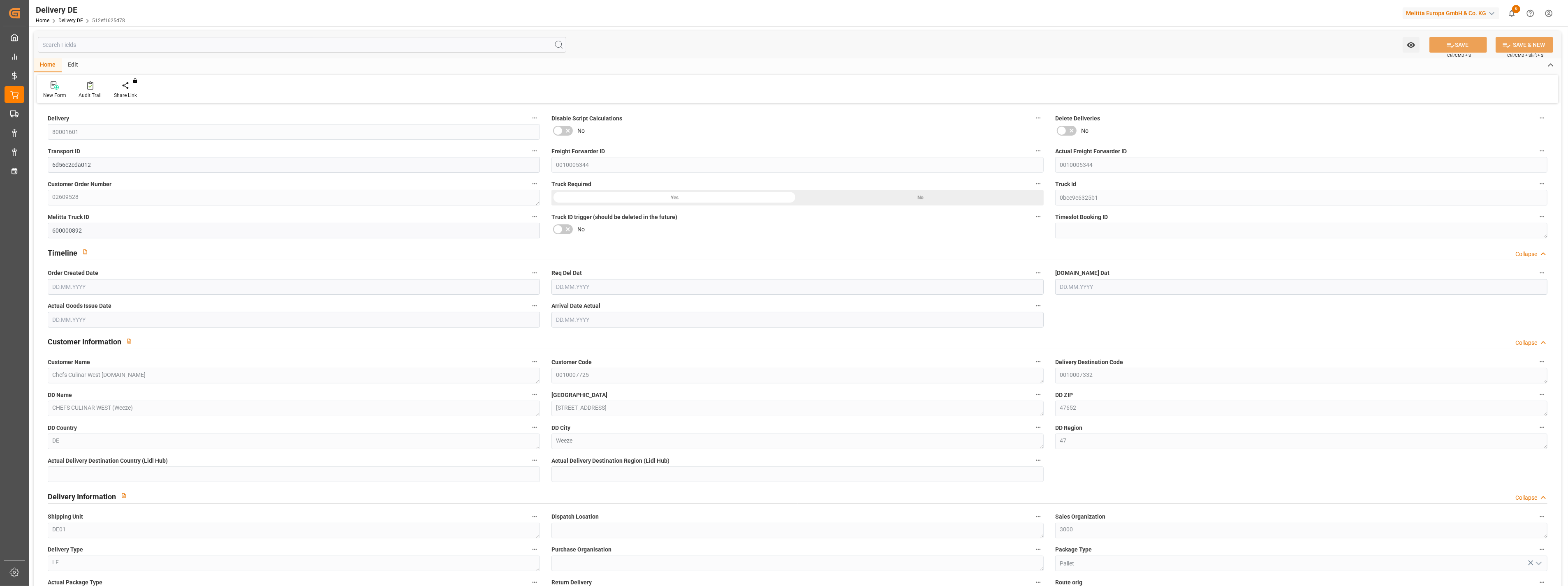
type input "[DATE]"
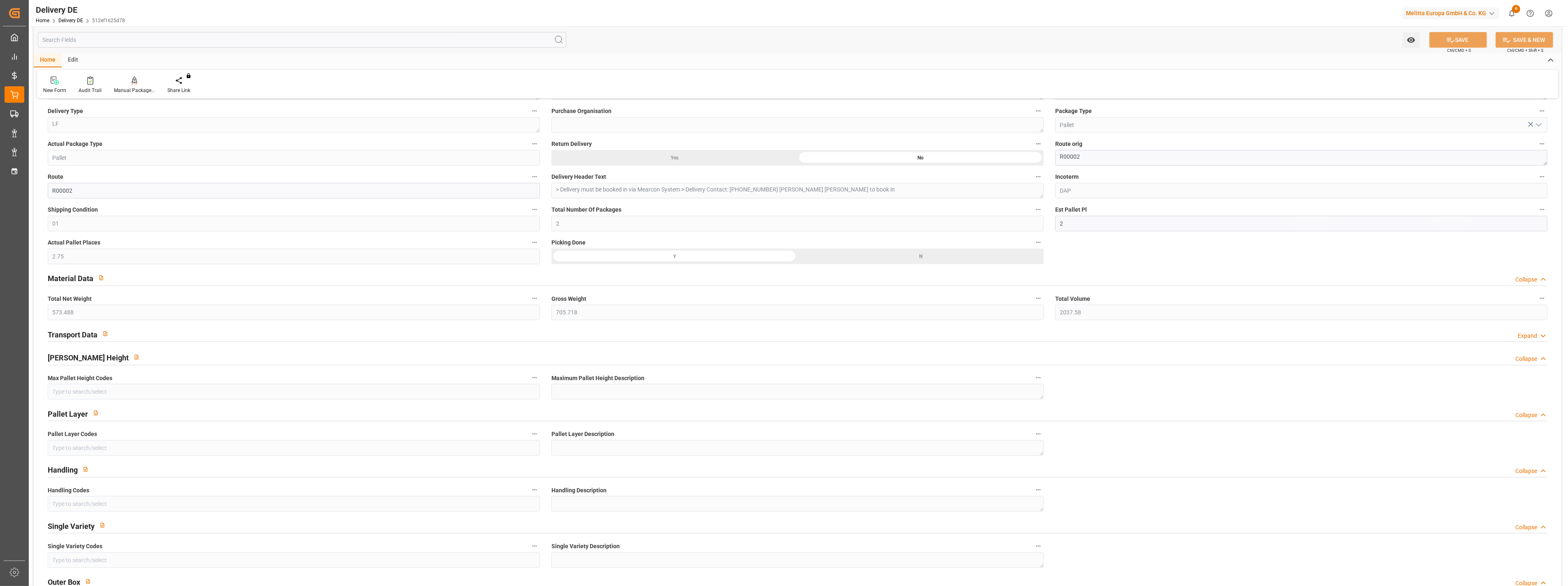
scroll to position [457, 0]
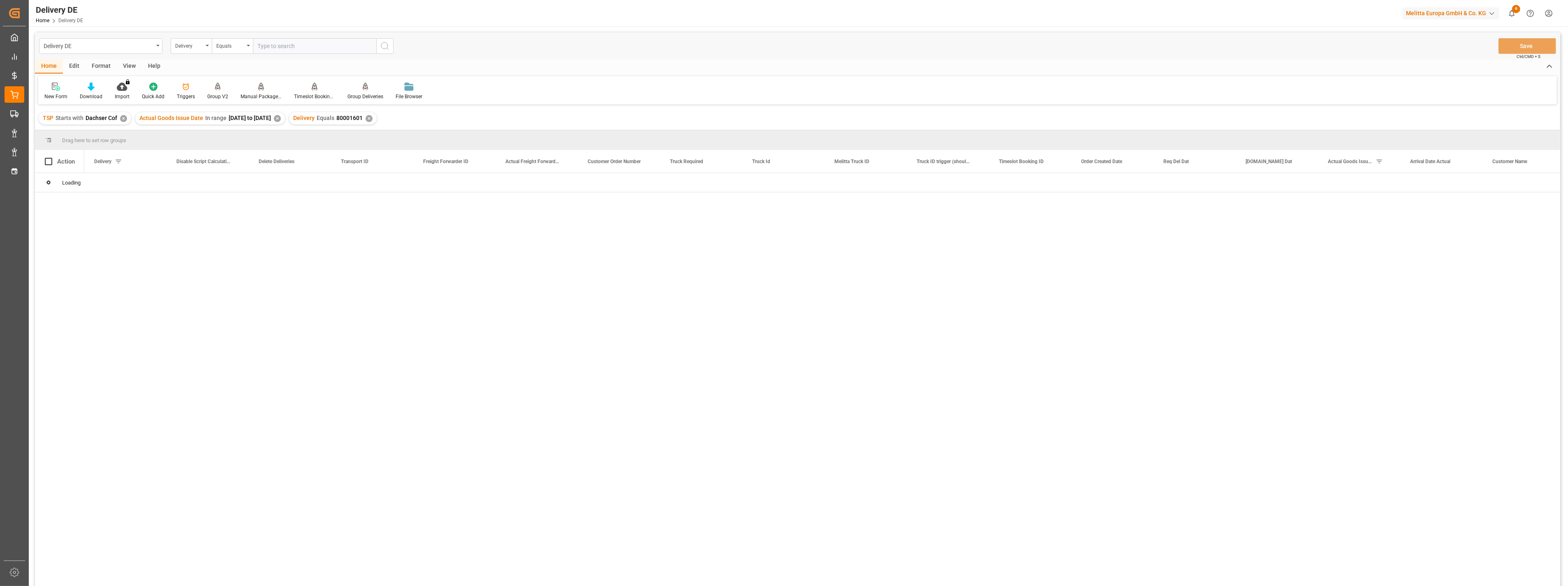
click at [286, 46] on input "text" at bounding box center [315, 46] width 124 height 16
type input "80001681"
click at [388, 46] on icon "search button" at bounding box center [384, 46] width 10 height 10
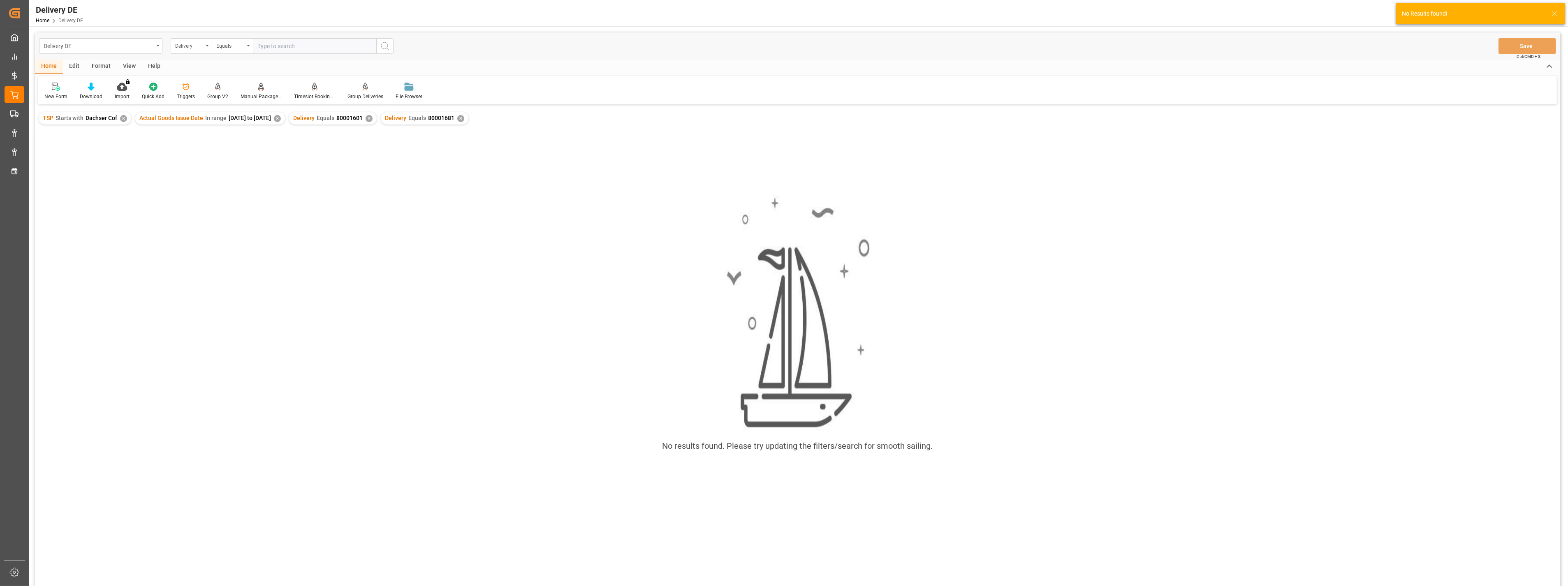
click at [372, 117] on div "✕" at bounding box center [369, 118] width 7 height 7
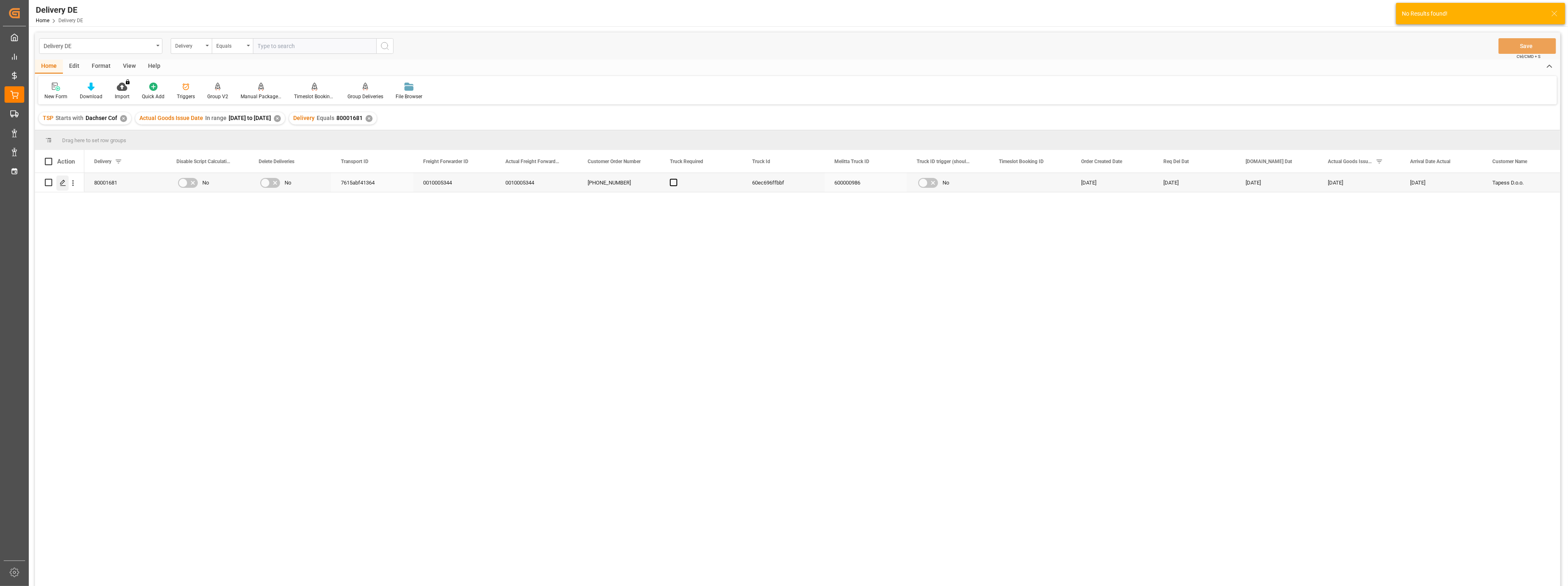
click at [64, 183] on icon "Press SPACE to select this row." at bounding box center [63, 183] width 7 height 7
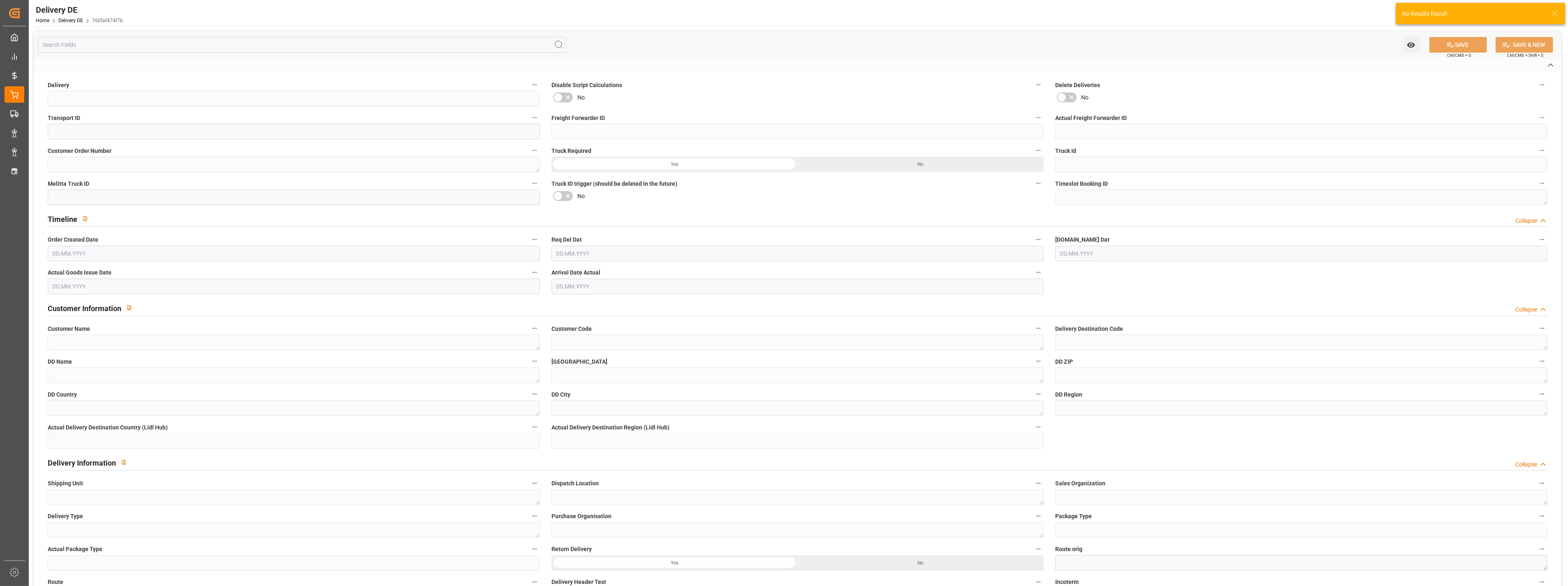
type input "80001681"
type input "7615abf41364"
type input "0010005344"
type textarea "[PHONE_NUMBER]"
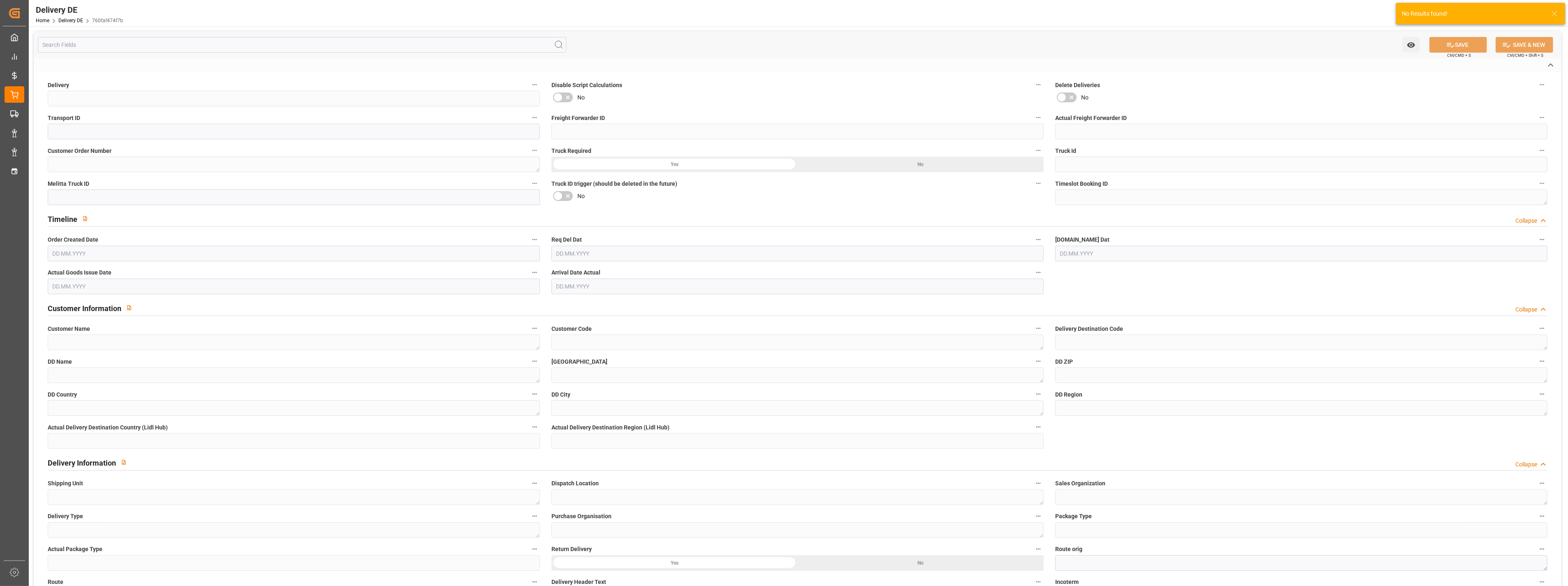
type input "60ec696ffbbf"
type input "600000986"
type textarea "Tapess D.o.o."
type textarea "0010007065"
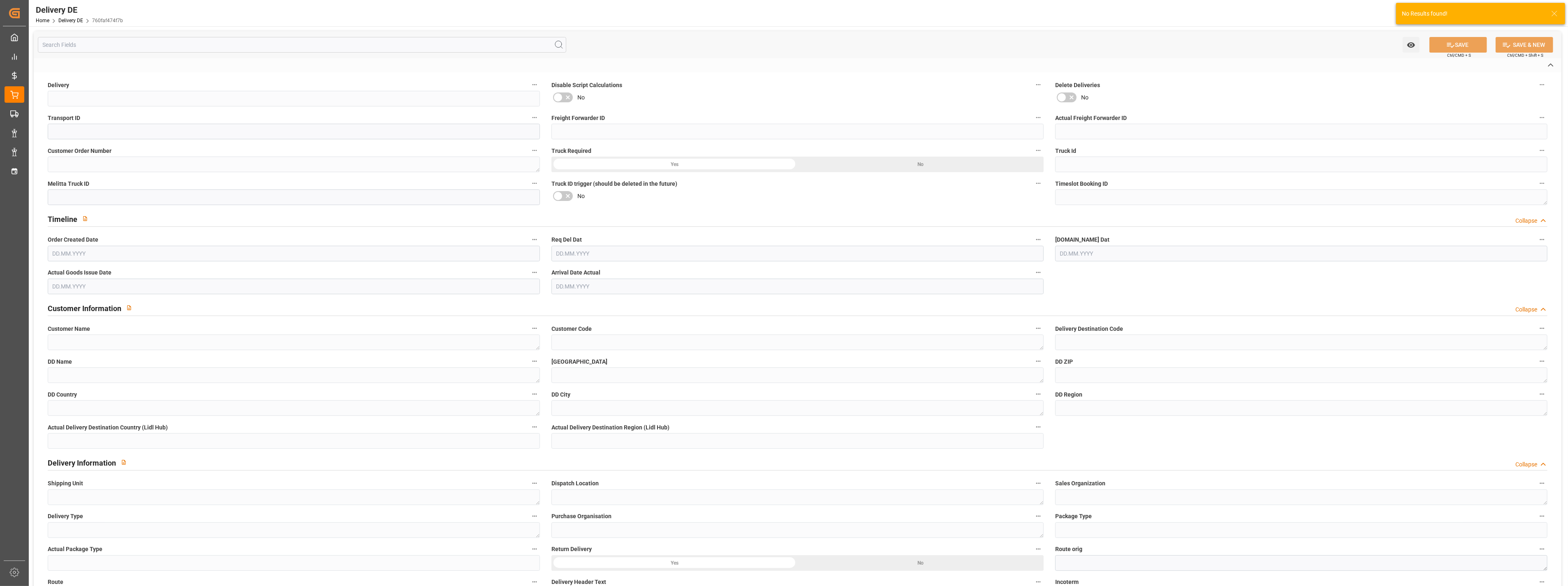
type textarea "Tapess D.o.o."
type textarea "Radna Zona Zegoti 5C"
type textarea "51215"
type textarea "HR"
type textarea "Kastav"
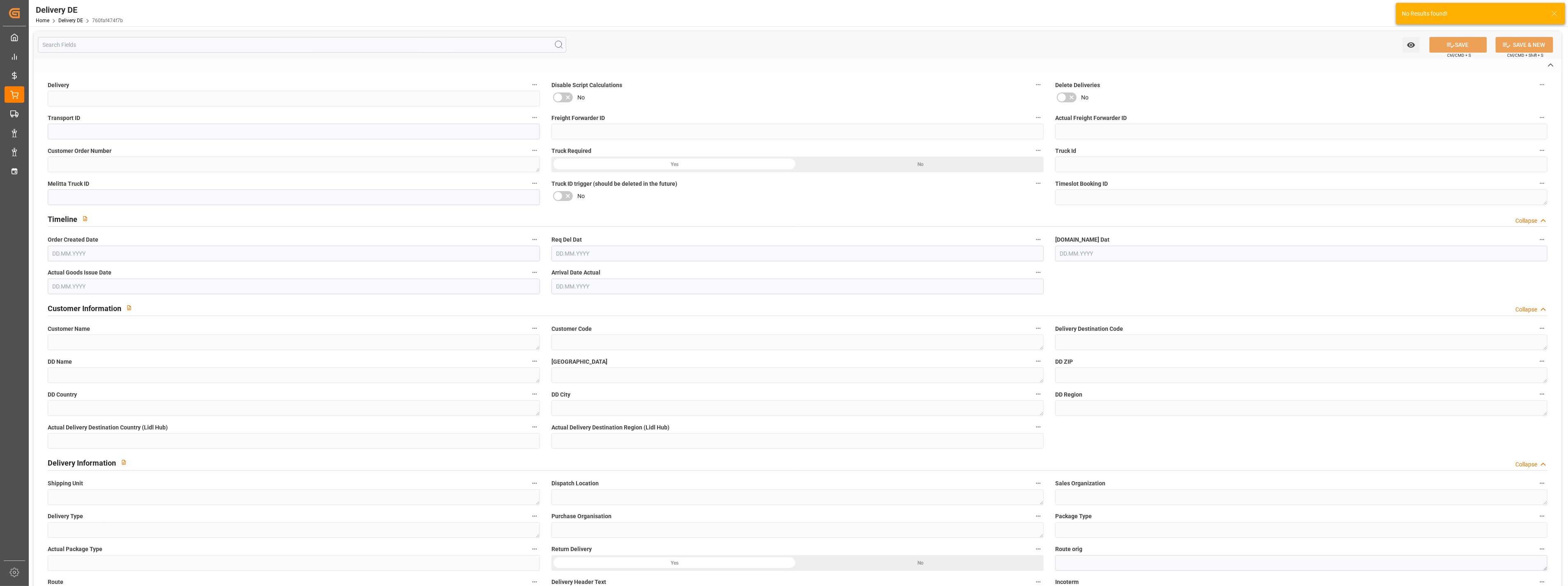
type textarea "51"
type textarea "DE01"
type textarea "3000"
type textarea "LF"
type input "Pallet"
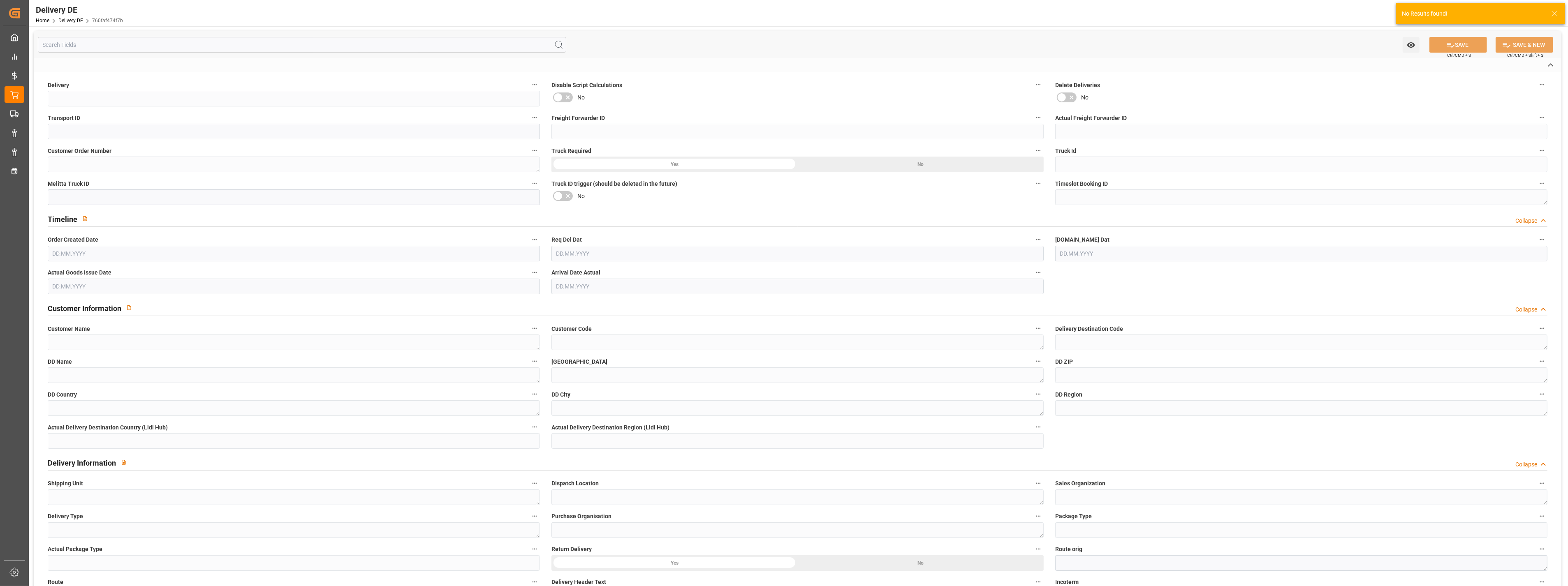
type input "Pallet"
type textarea "R00007"
type input "R00007"
type input "DAP"
type input "01"
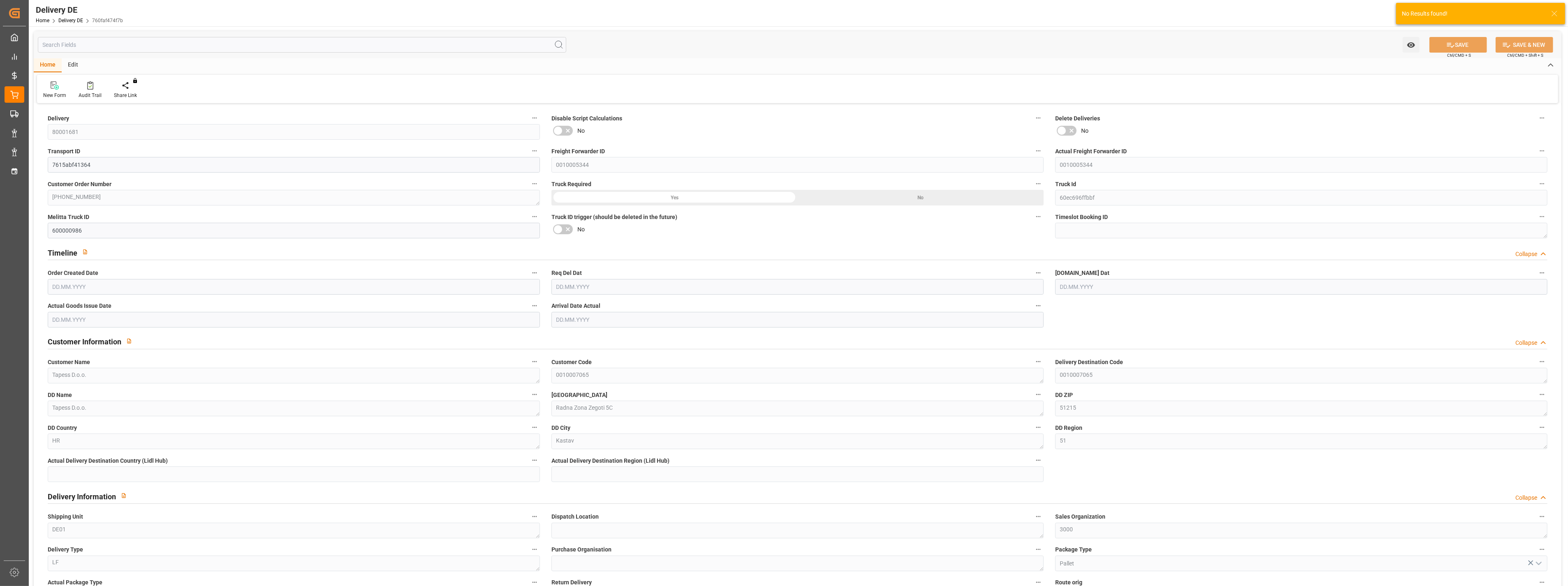
type input "1"
type input "1.25"
type input "272.85"
type input "349.14"
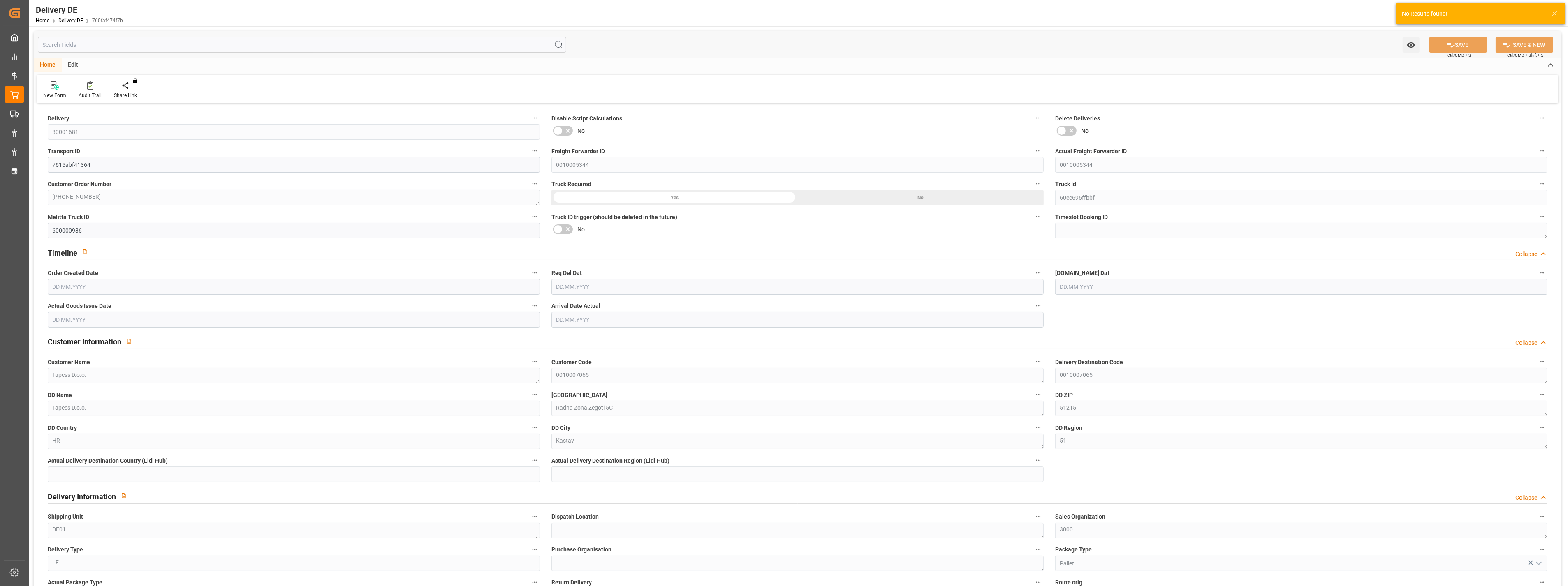
type input "1031.28"
type input "[DATE]"
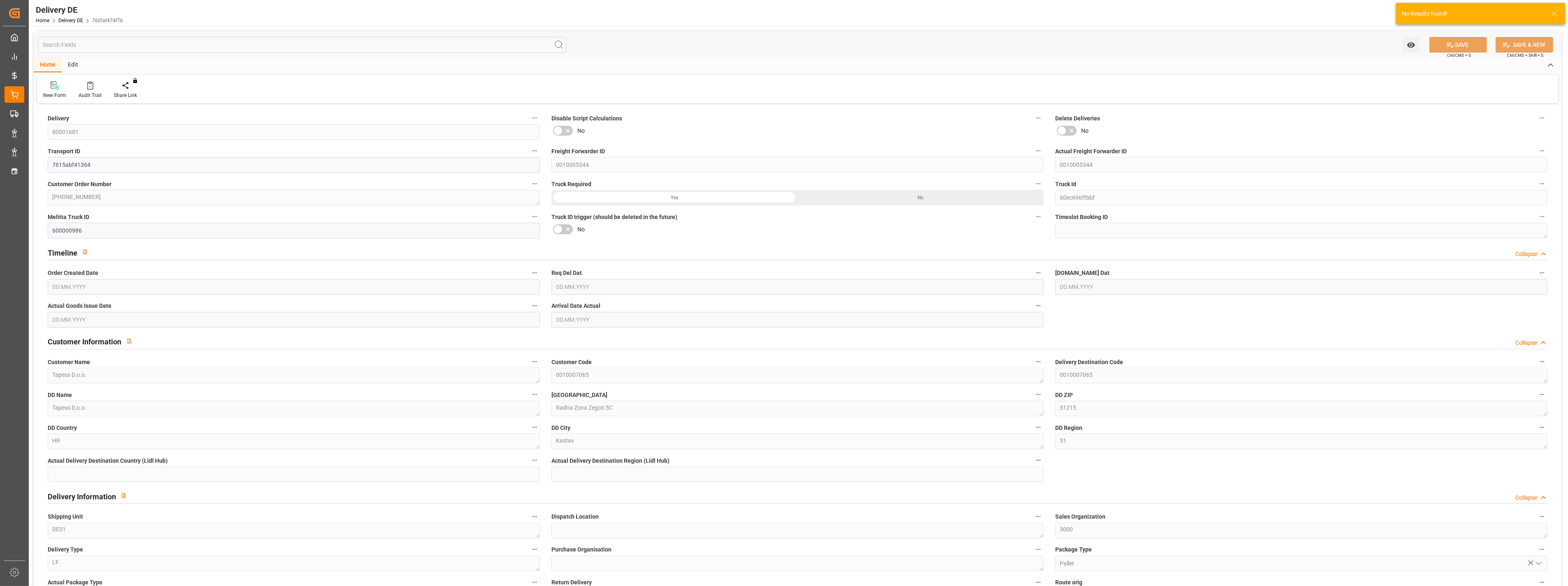
type input "[DATE]"
click at [75, 162] on input "7615abf41364" at bounding box center [293, 164] width 492 height 16
click at [76, 162] on input "7615abf41364" at bounding box center [293, 164] width 492 height 16
click at [543, 149] on div "Transport ID 7615abf41364" at bounding box center [294, 159] width 503 height 33
click at [539, 149] on button "Transport ID" at bounding box center [535, 151] width 10 height 10
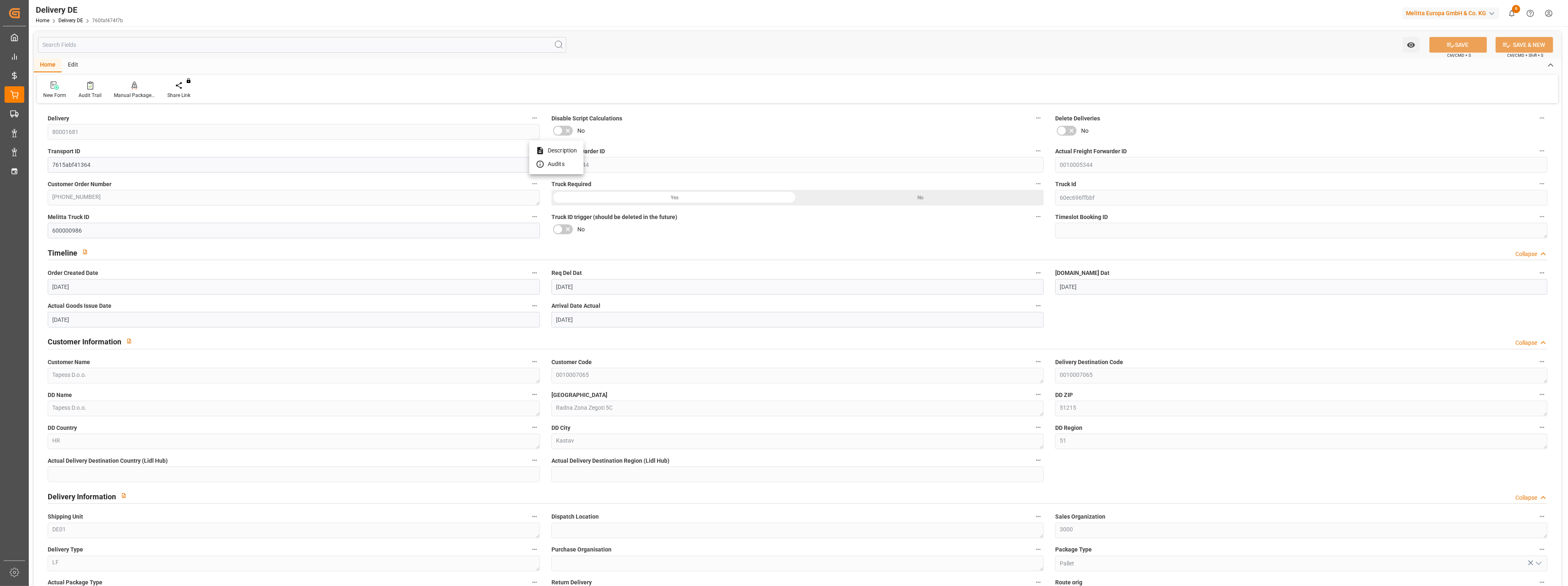
click at [535, 149] on li "Description" at bounding box center [556, 150] width 54 height 13
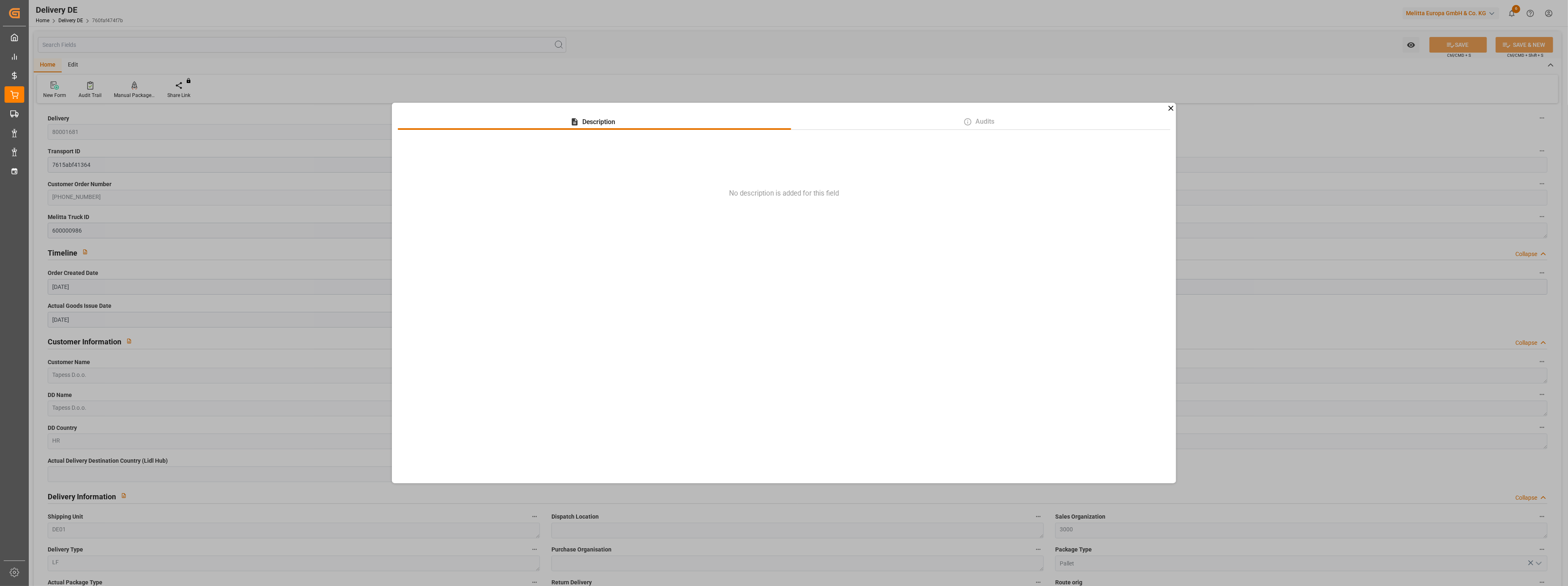
click at [1169, 107] on icon at bounding box center [1171, 109] width 9 height 9
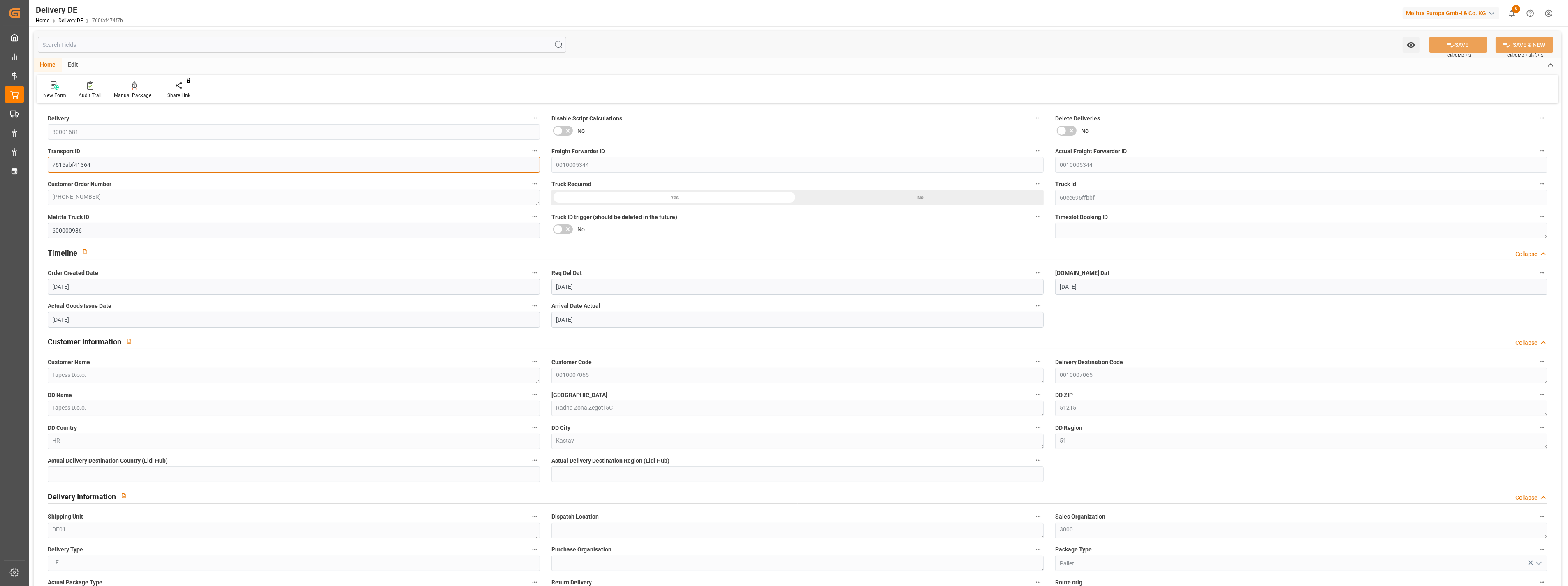
drag, startPoint x: 109, startPoint y: 158, endPoint x: -2, endPoint y: 158, distance: 111.0
click at [0, 158] on html "Created by potrace 1.15, written by [PERSON_NAME] [DATE]-[DATE] Created by potr…" at bounding box center [784, 293] width 1568 height 586
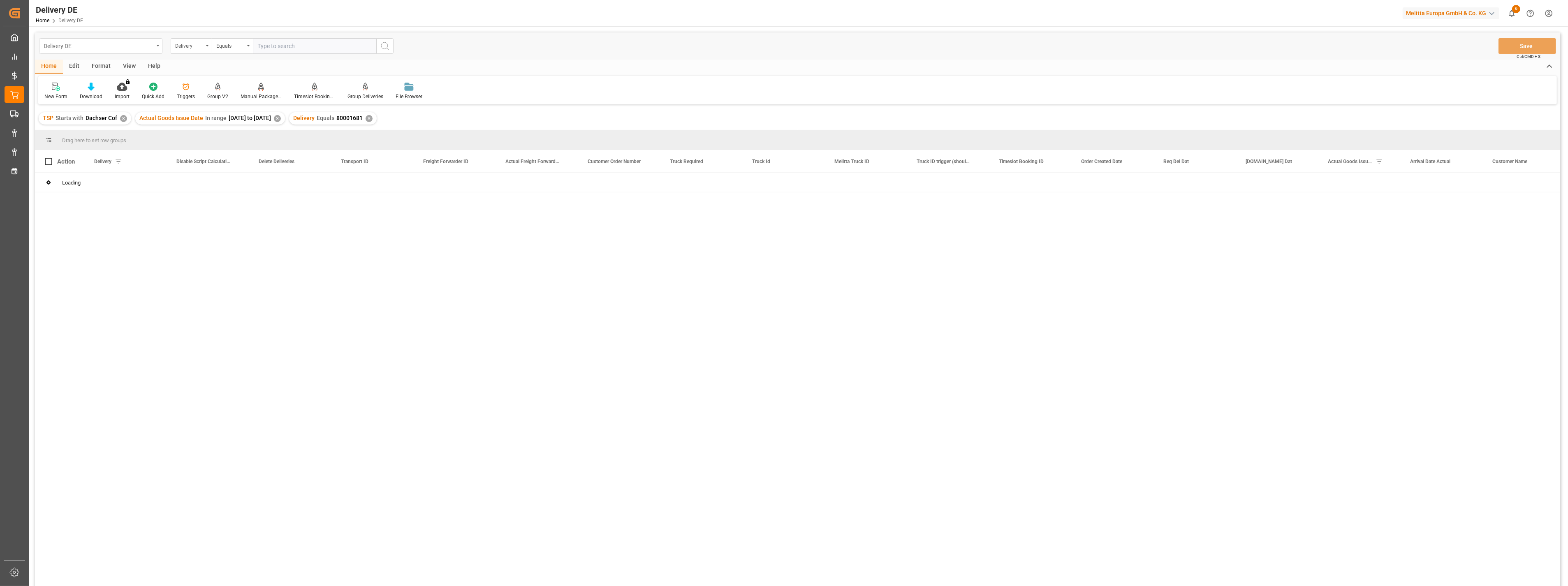
click at [144, 46] on div "Delivery DE" at bounding box center [98, 45] width 110 height 10
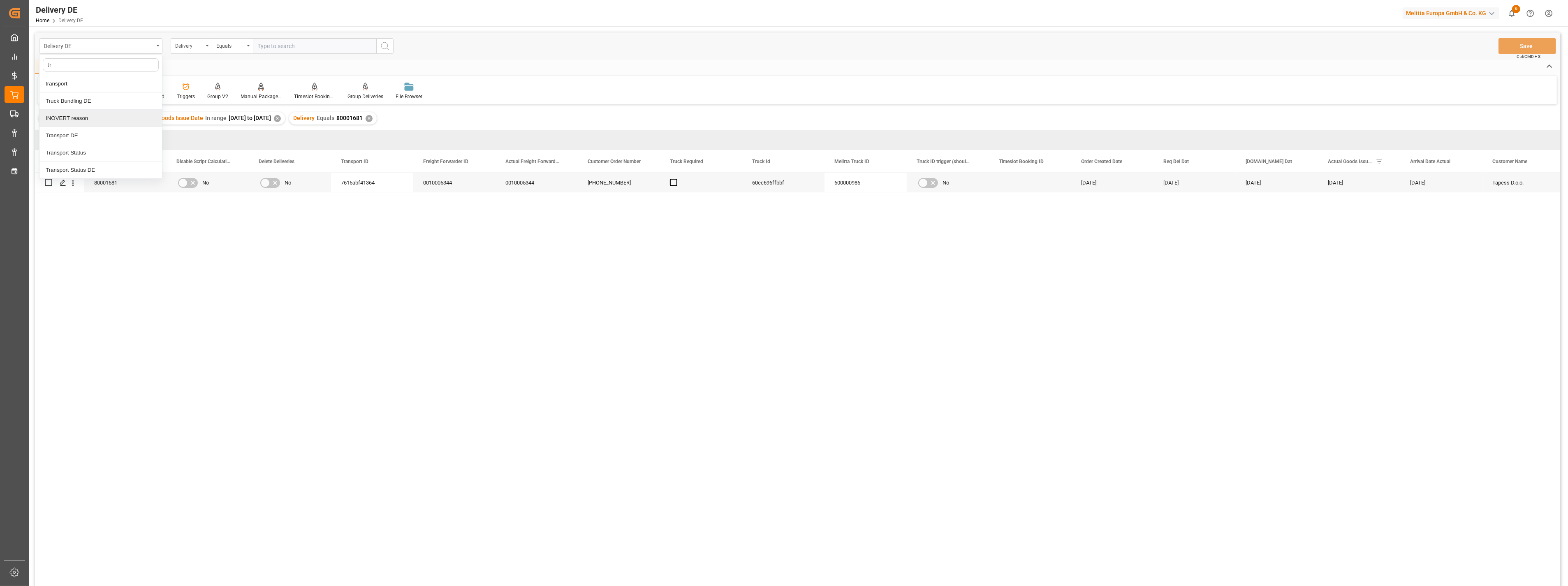
type input "tra"
click at [82, 97] on div "Transport DE" at bounding box center [101, 101] width 123 height 17
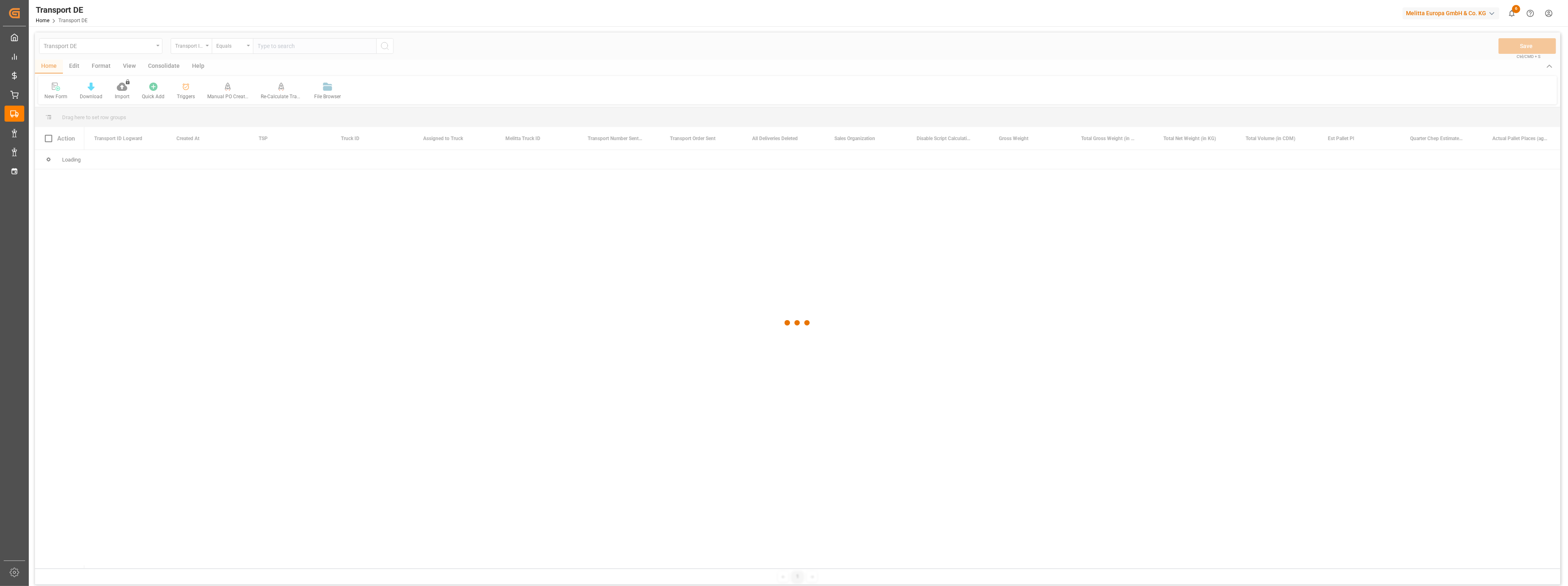
click at [303, 43] on div at bounding box center [797, 323] width 1525 height 581
click at [304, 46] on input "text" at bounding box center [315, 46] width 124 height 16
paste input "7615abf41364"
type input "7615abf41364"
click at [385, 47] on icon "search button" at bounding box center [384, 46] width 10 height 10
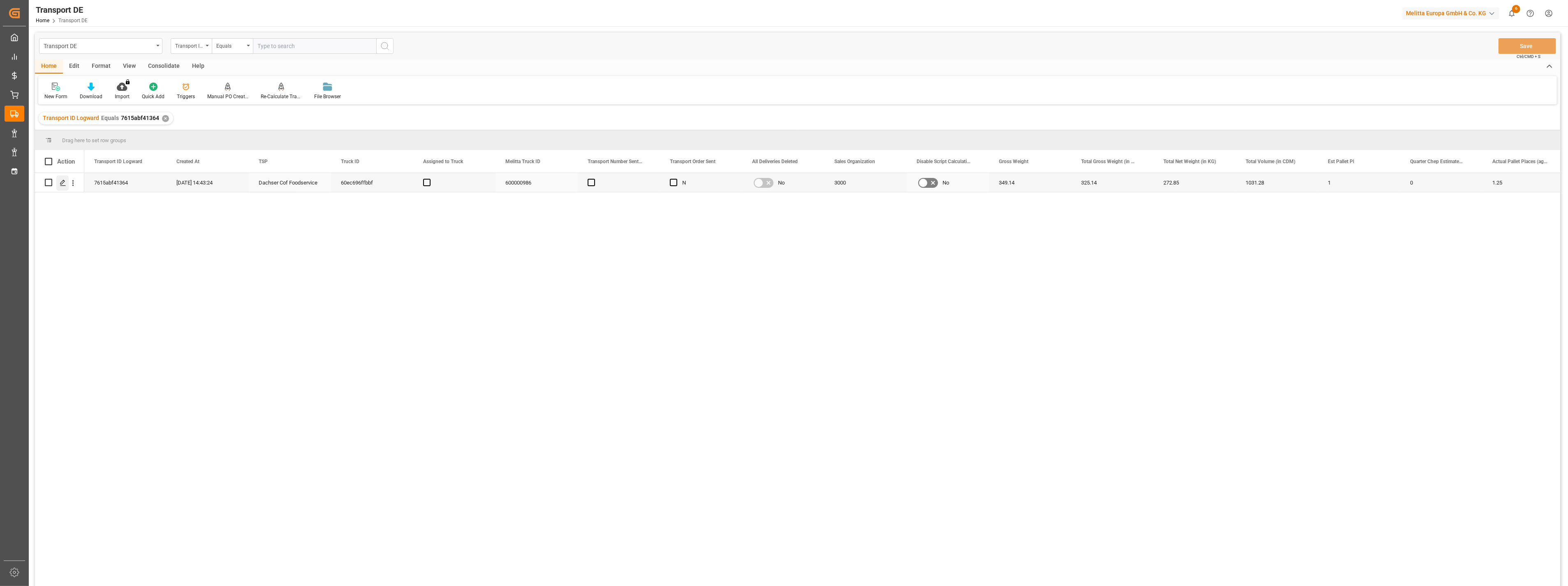
click at [66, 183] on icon "Press SPACE to select this row." at bounding box center [63, 183] width 7 height 7
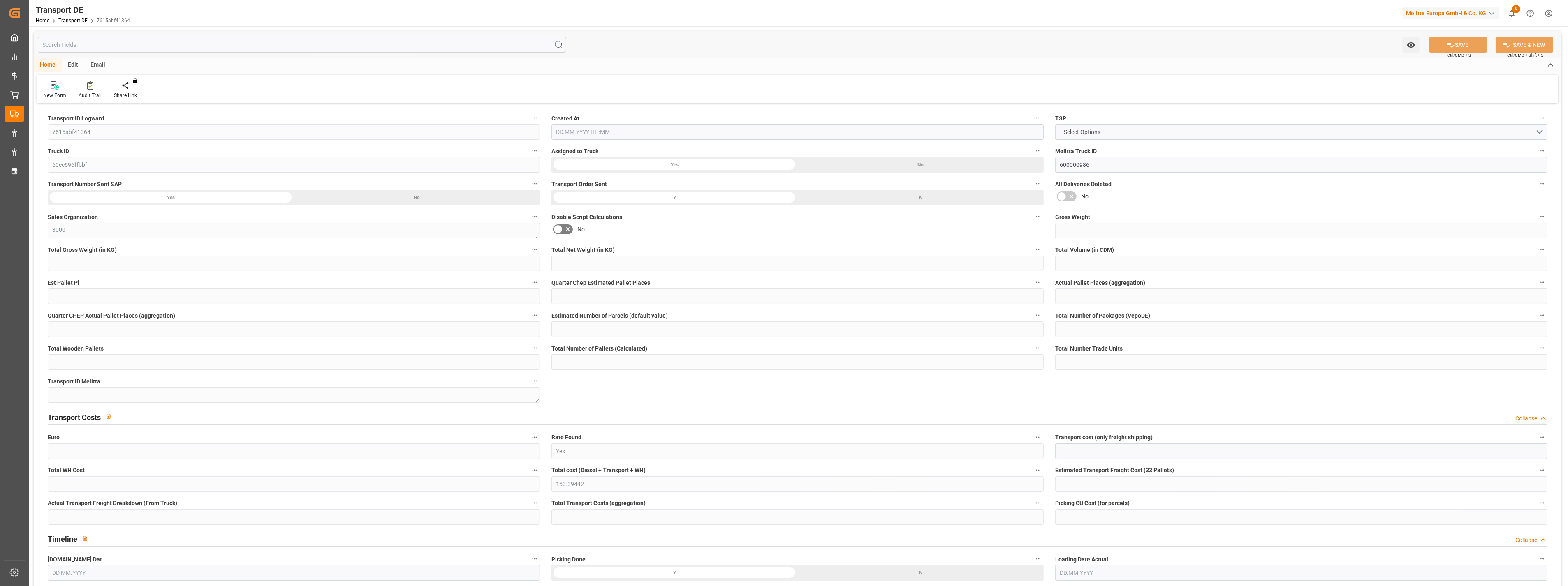
type input "349.14"
type input "325.14"
type input "272.85"
type input "1031.28"
type input "1"
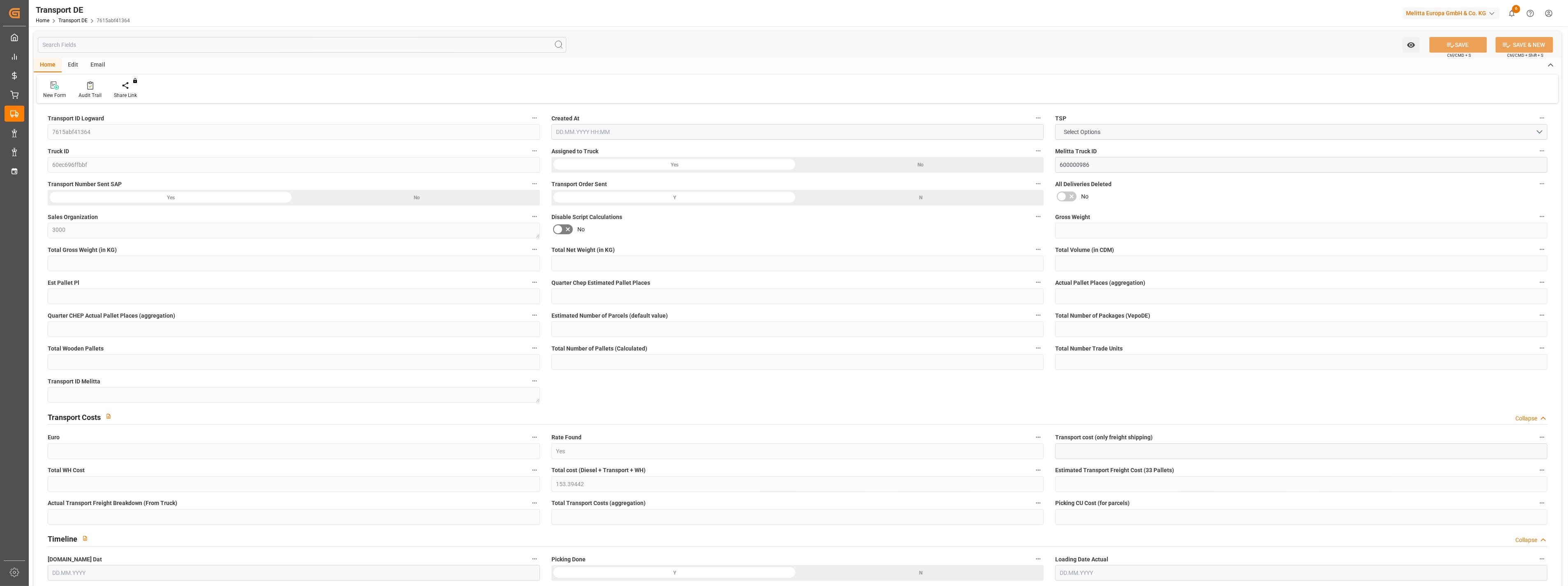
type input "0"
type input "1.25"
type input "0"
type input "1"
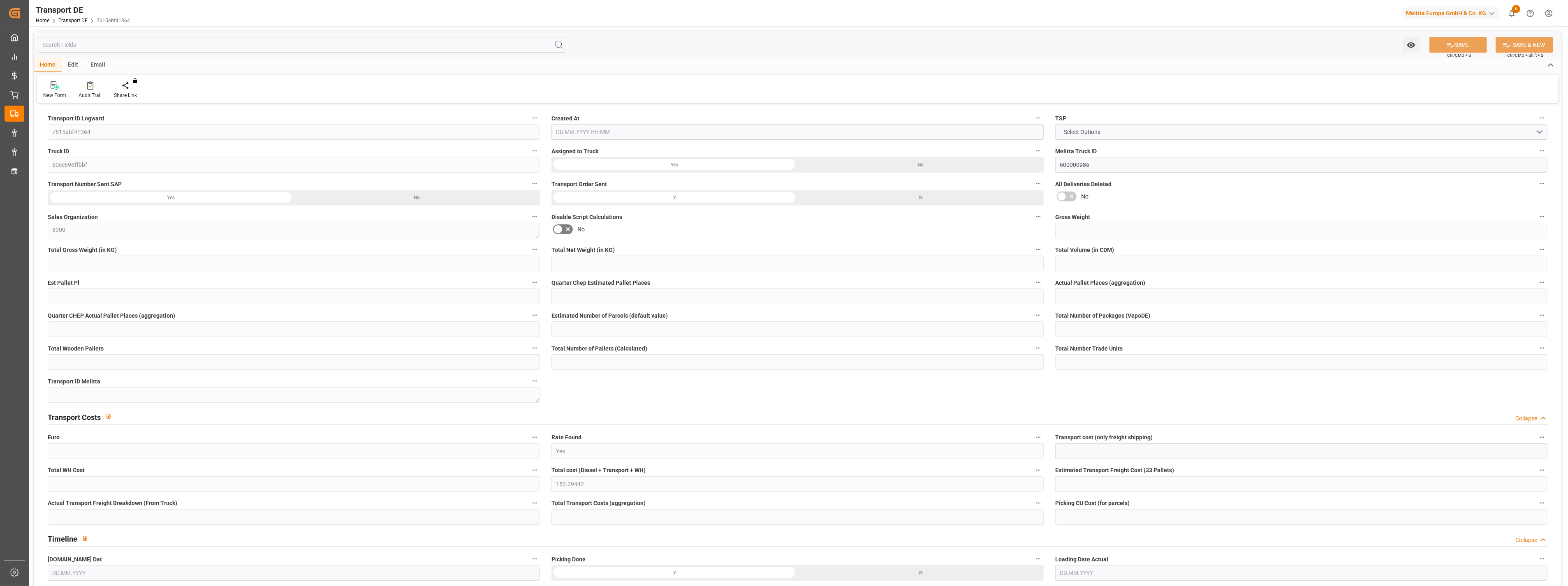
type input "1"
type input "0"
type input "100"
type input "0"
type input "114.7"
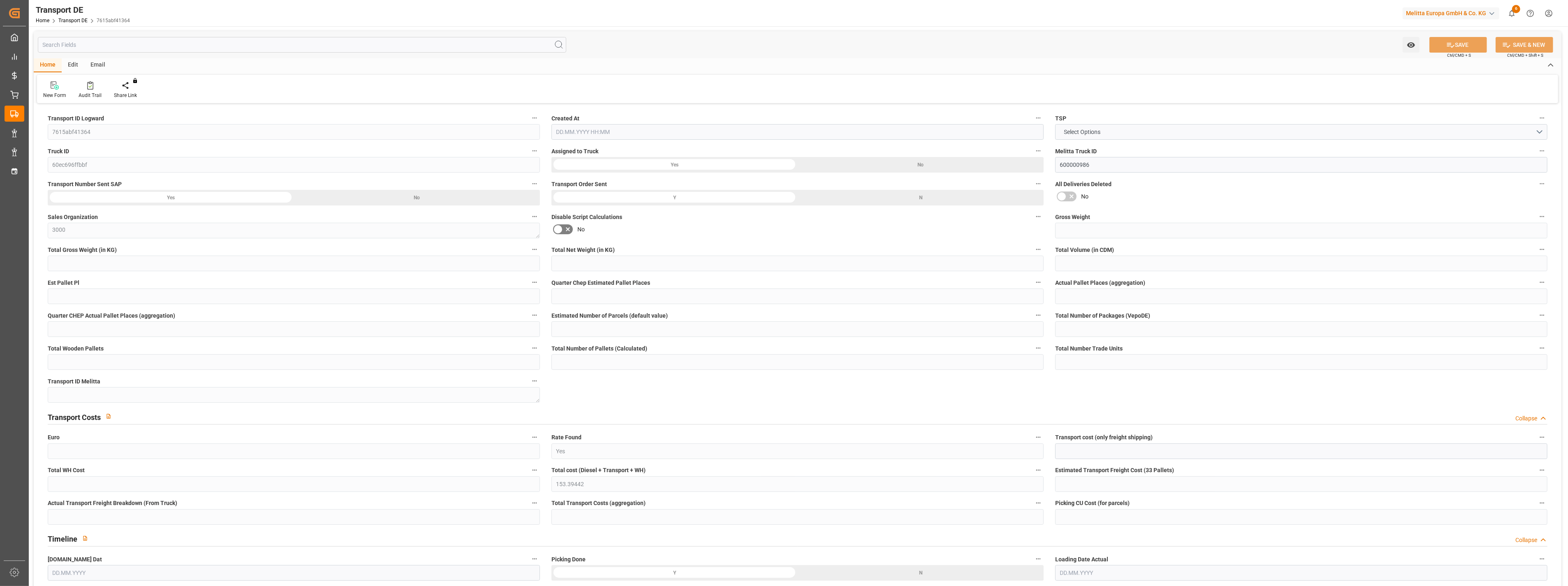
type input "41.149"
type input "114.7"
type input "112.2454"
type input "51"
type input "0"
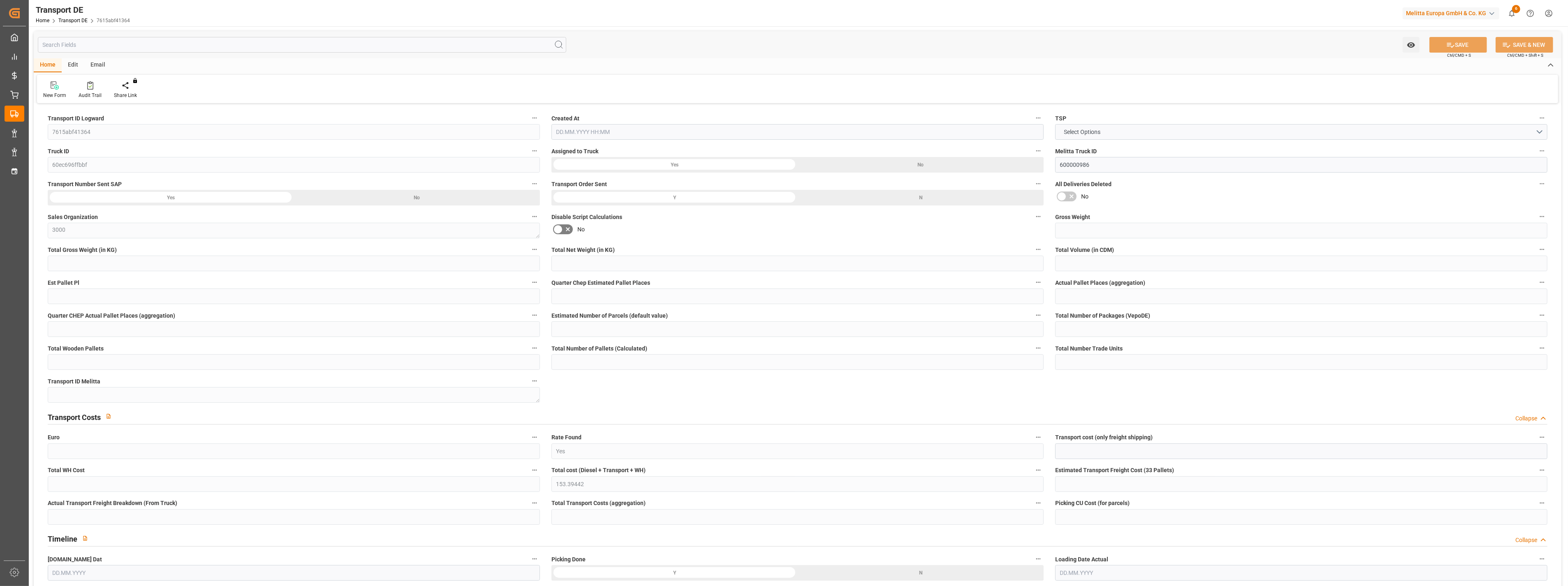
type input "1"
type input "0"
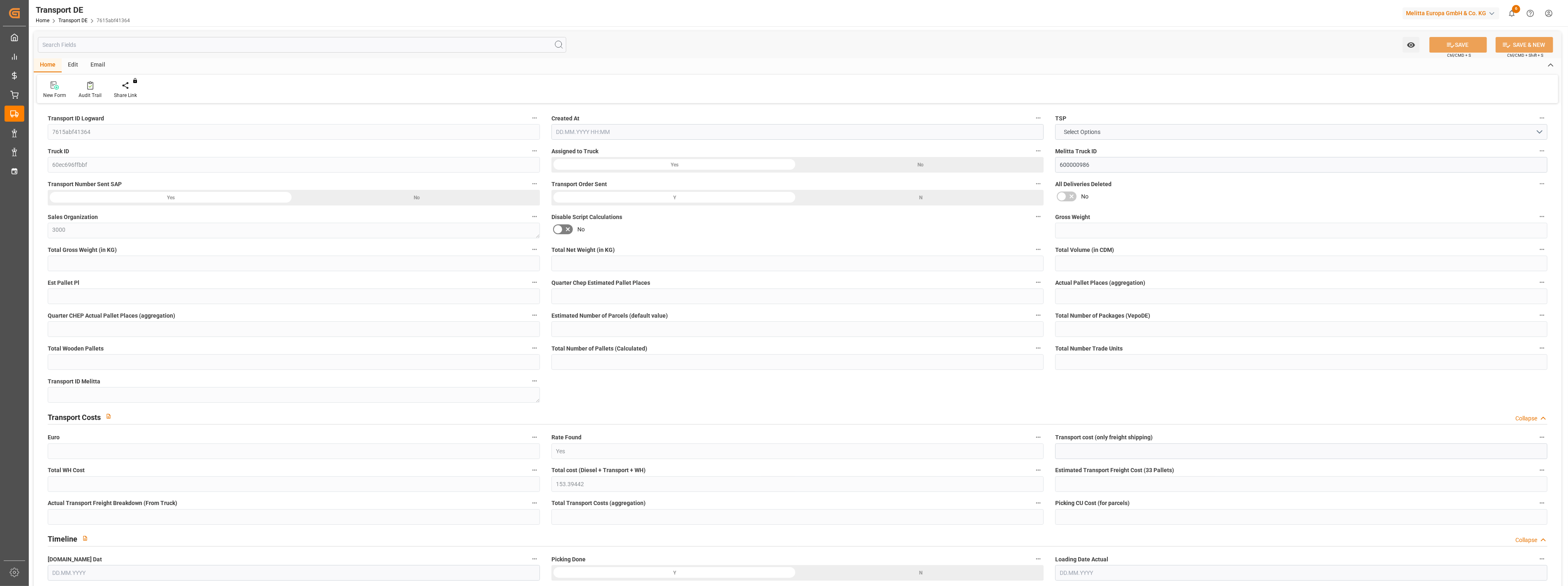
type input "0"
type input "-2.4546"
type input "0"
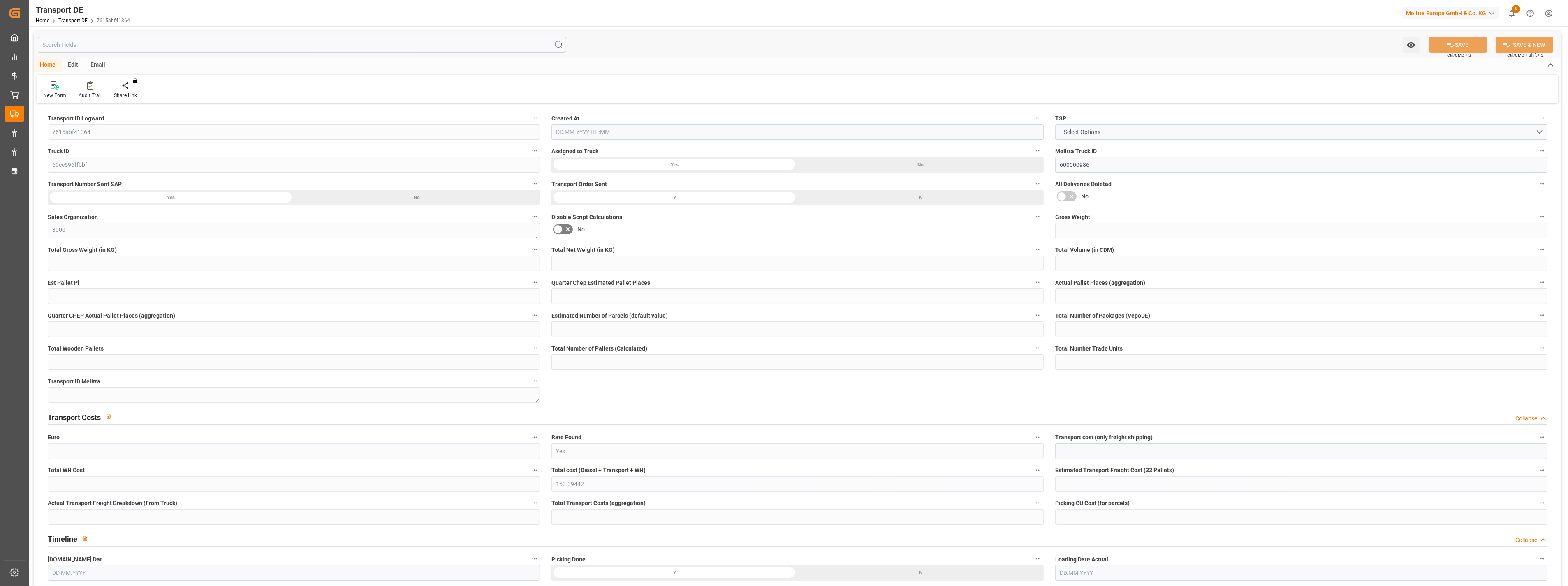
type input "0"
type input "325.14"
type input "4710.8598"
type input "21"
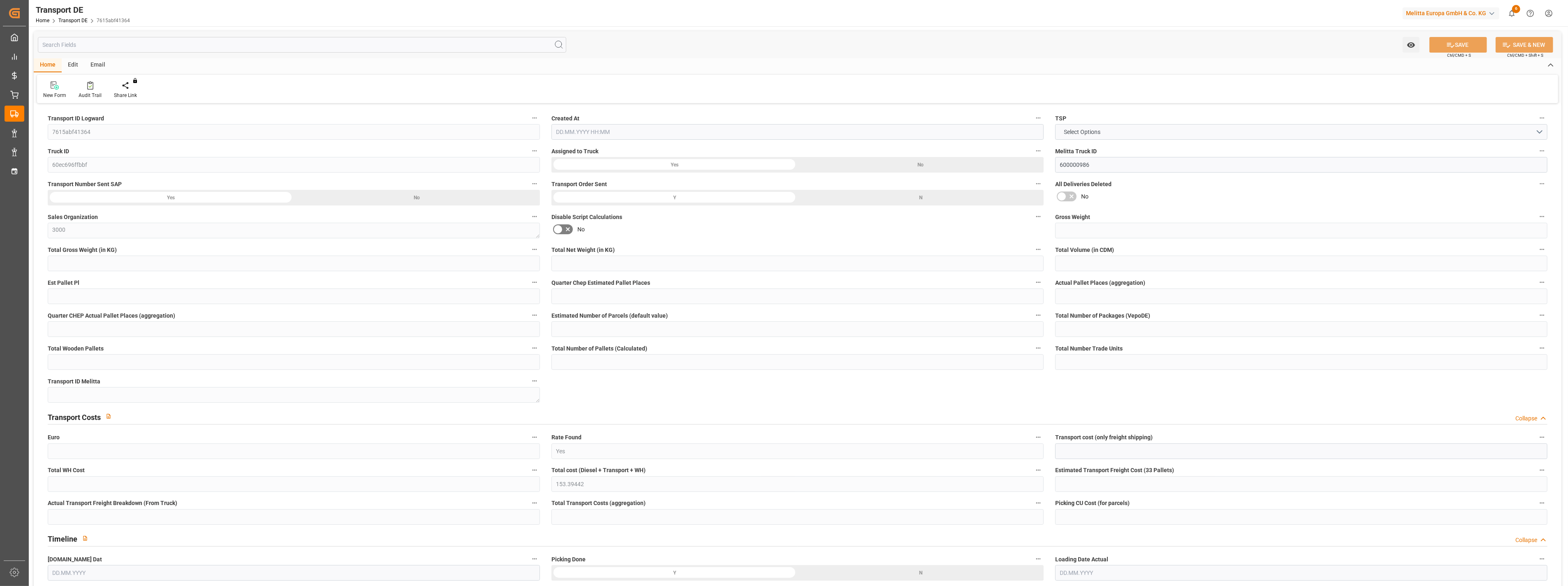
type input "35"
type input "0"
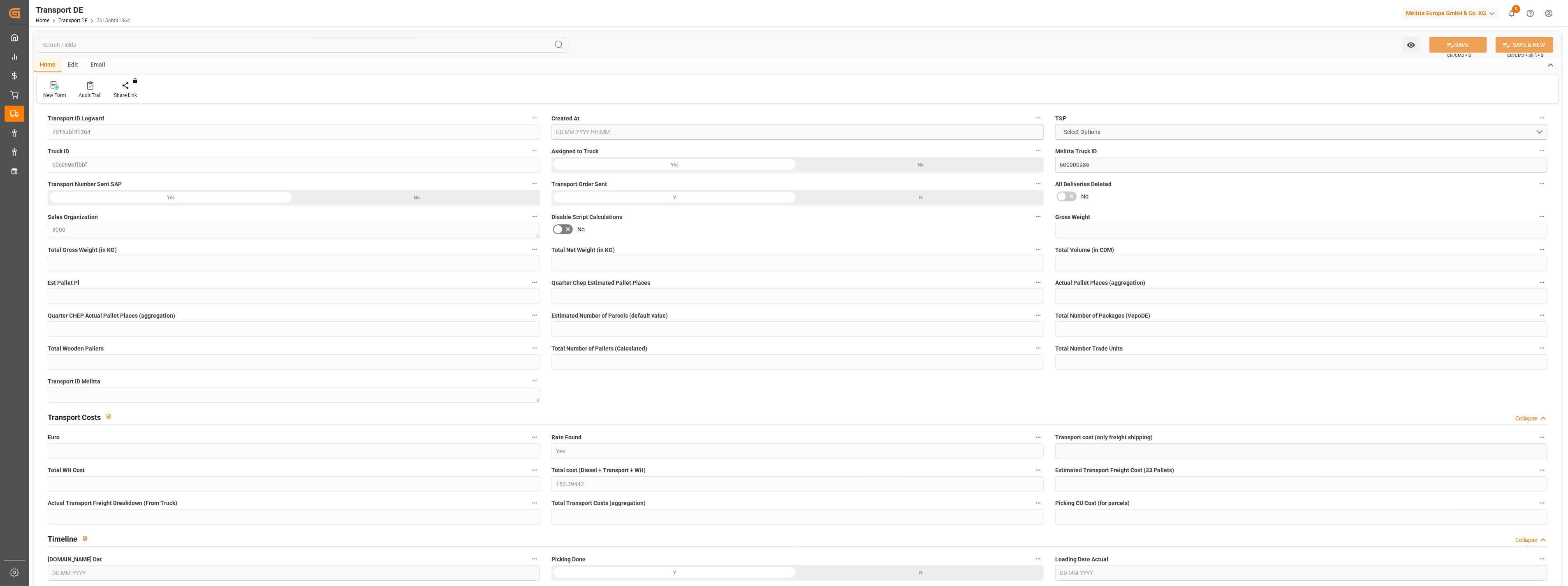
type input "0"
type input "1"
type input "0"
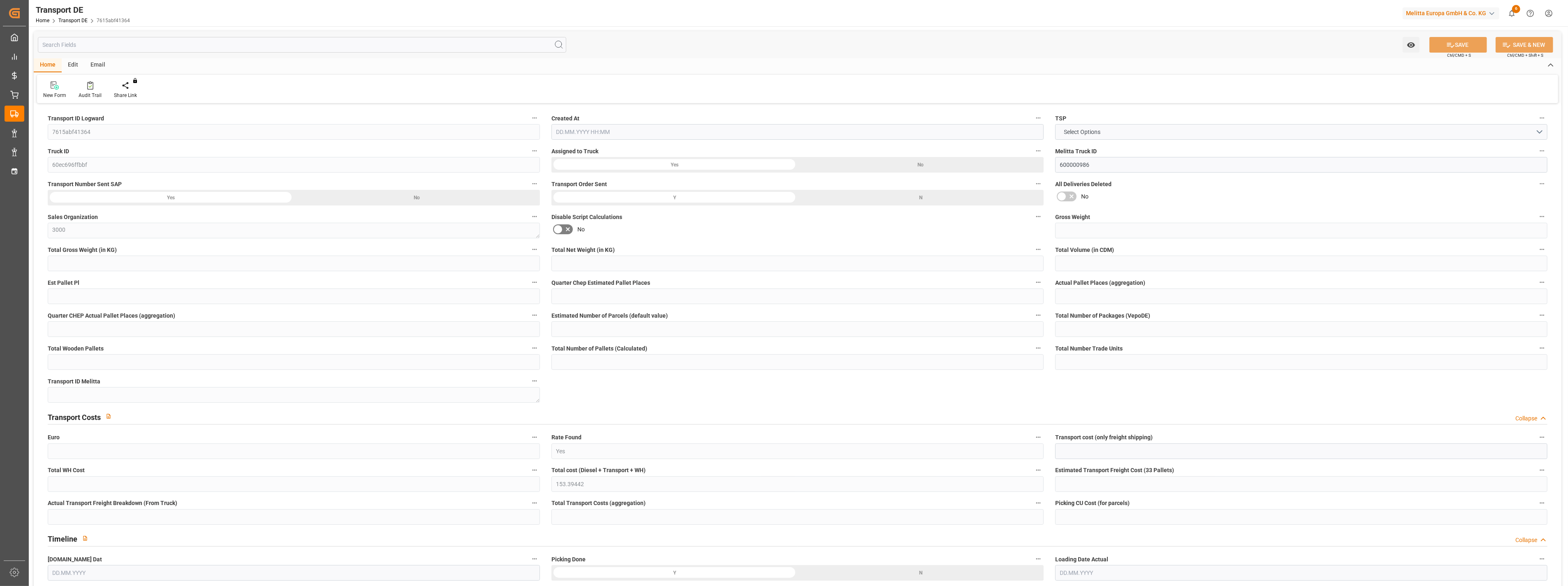
type input "100"
type input "153.3944"
type input "112.2454"
type input "[DATE] 12:43"
type input "[DATE]"
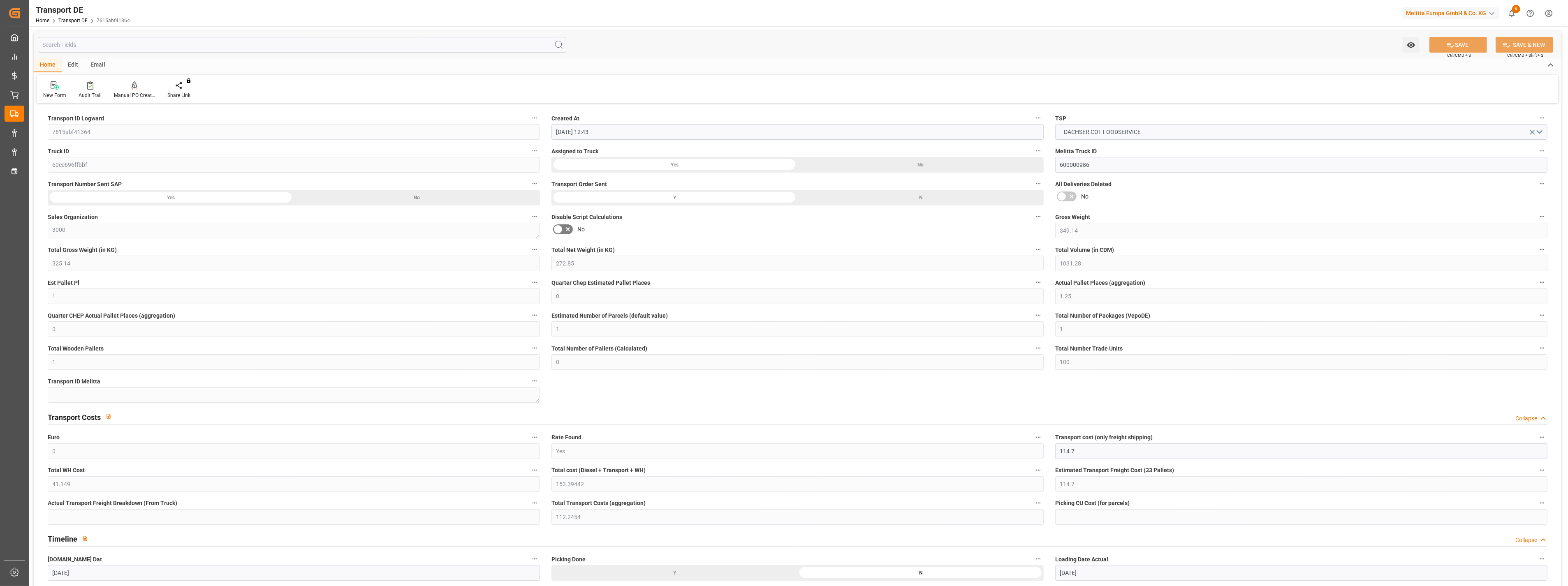
type input "[DATE]"
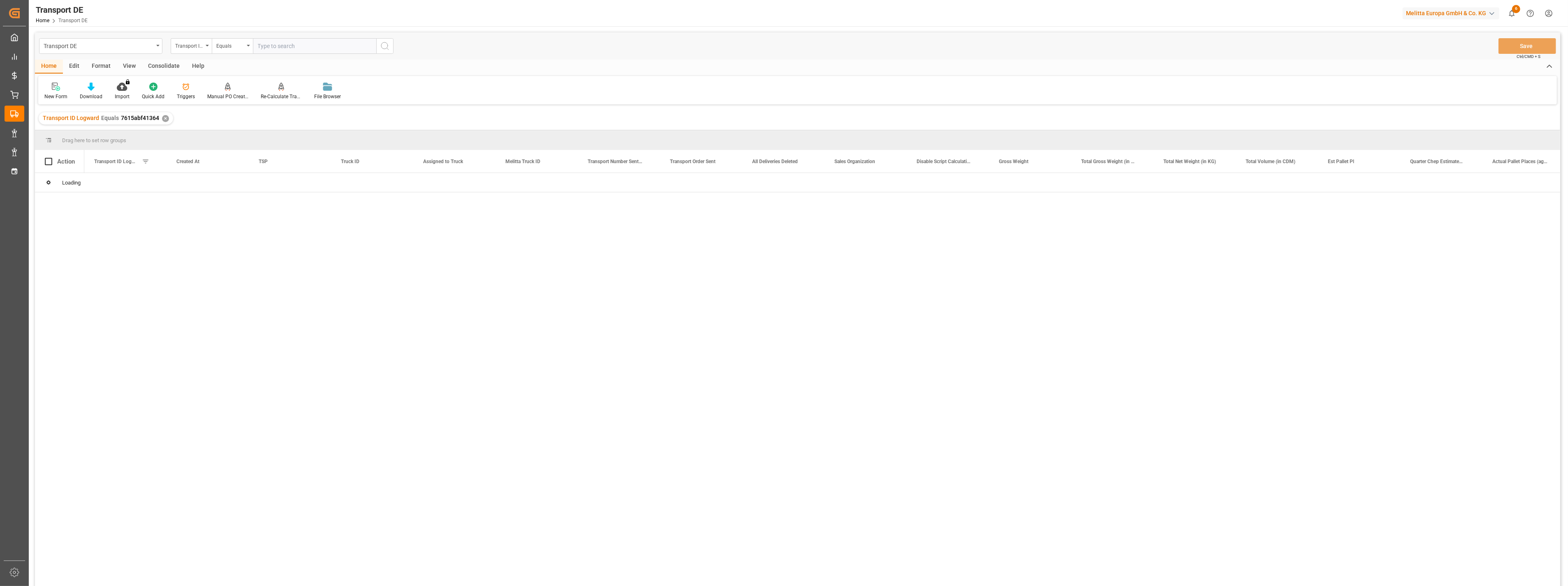
click at [299, 48] on input "text" at bounding box center [315, 46] width 124 height 16
type input "7c0383c8e01d"
click at [390, 44] on button "search button" at bounding box center [384, 46] width 17 height 16
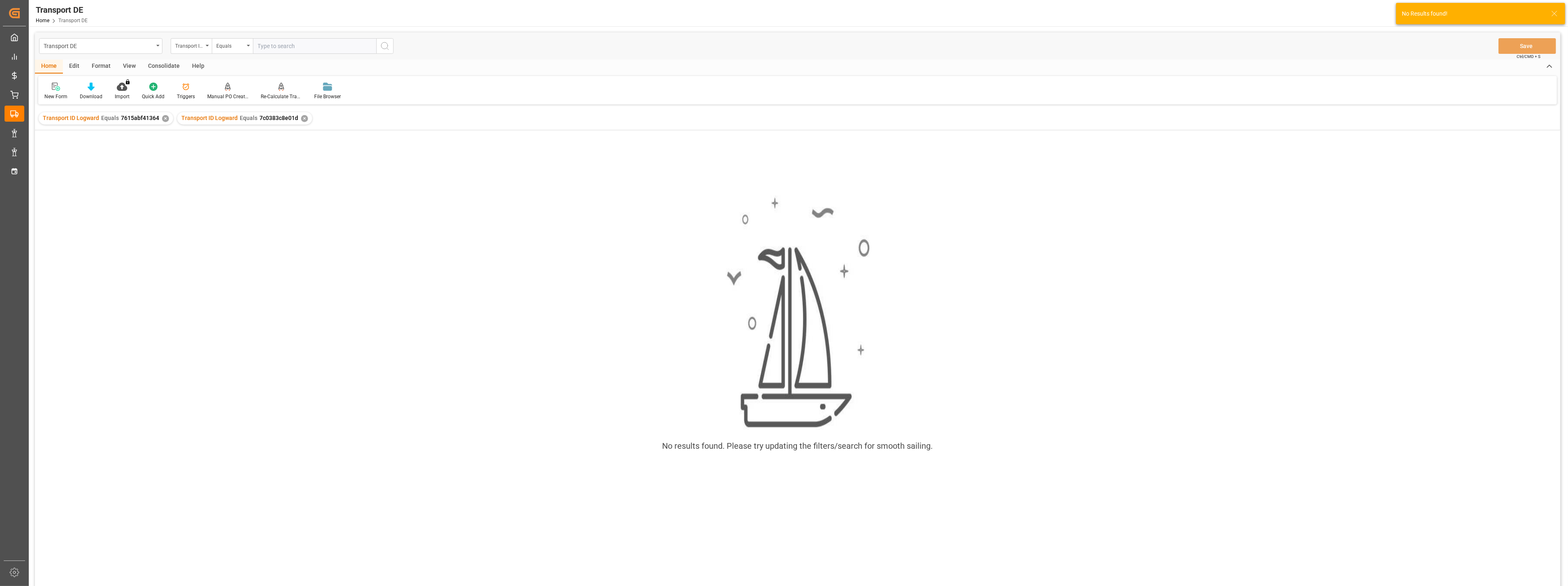
click at [162, 120] on div "✕" at bounding box center [165, 118] width 7 height 7
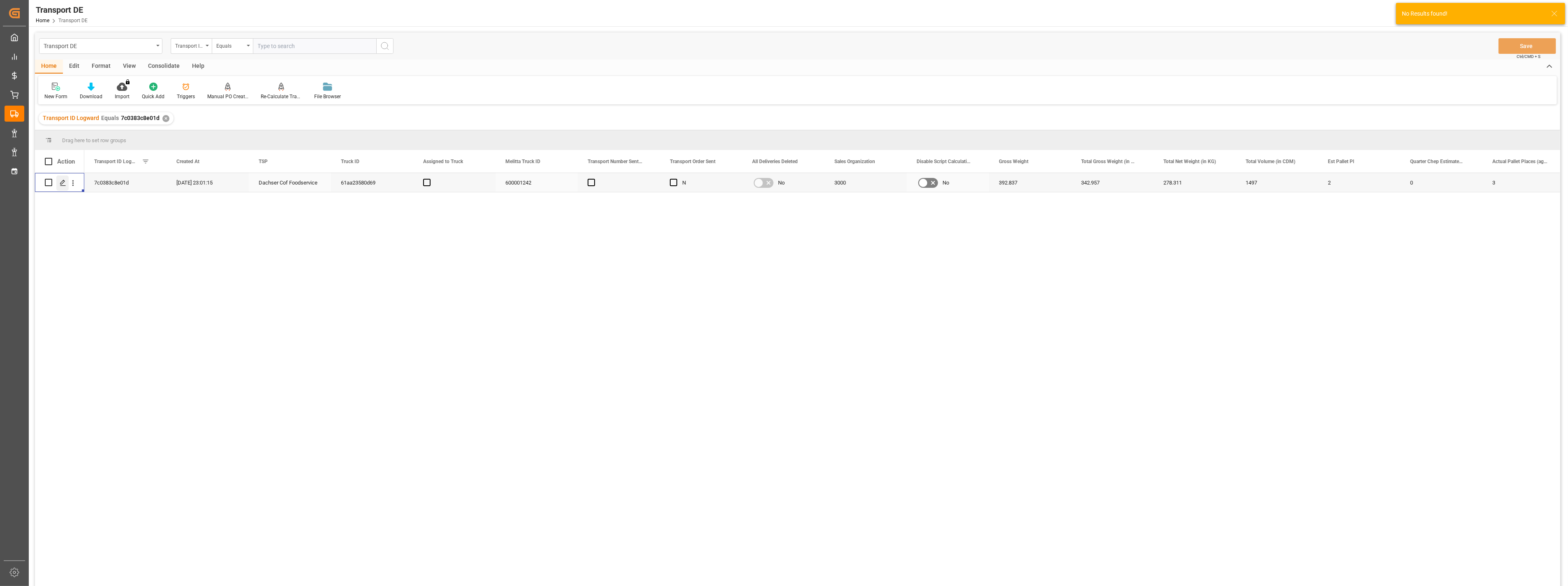
click at [64, 184] on icon "Press SPACE to select this row." at bounding box center [63, 183] width 7 height 7
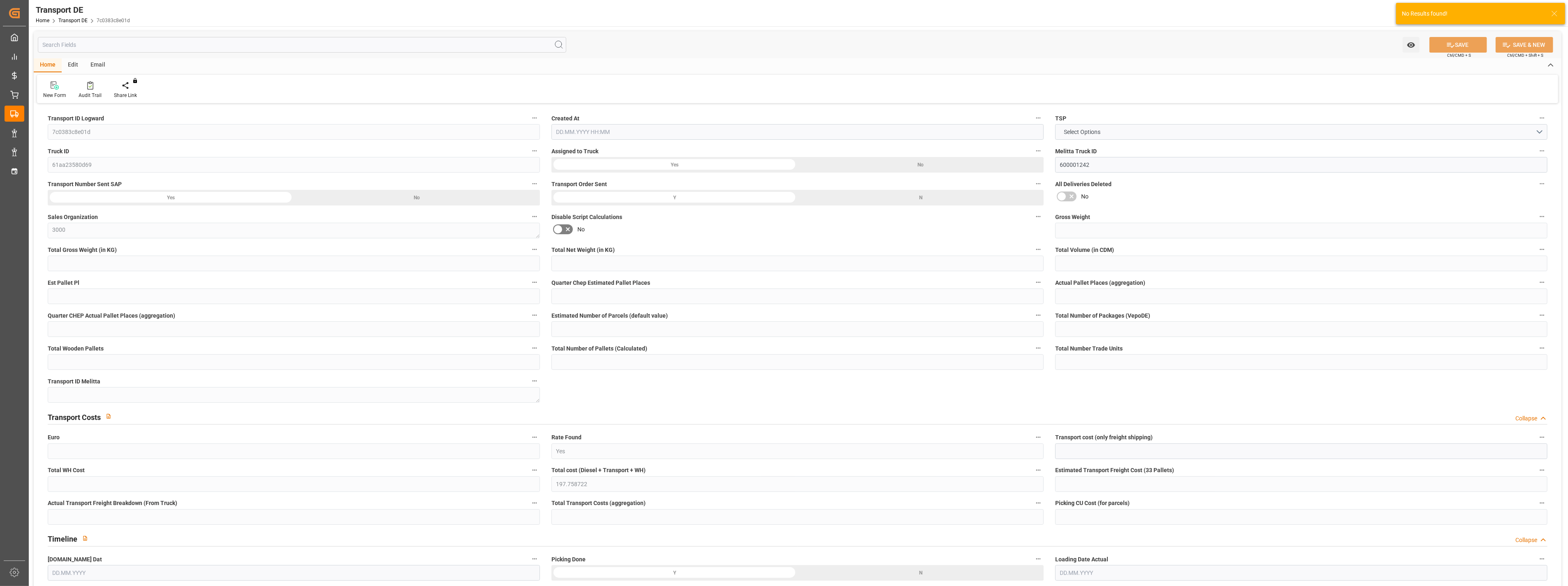
type input "392.837"
type input "342.957"
type input "278.311"
type input "1497"
type input "2"
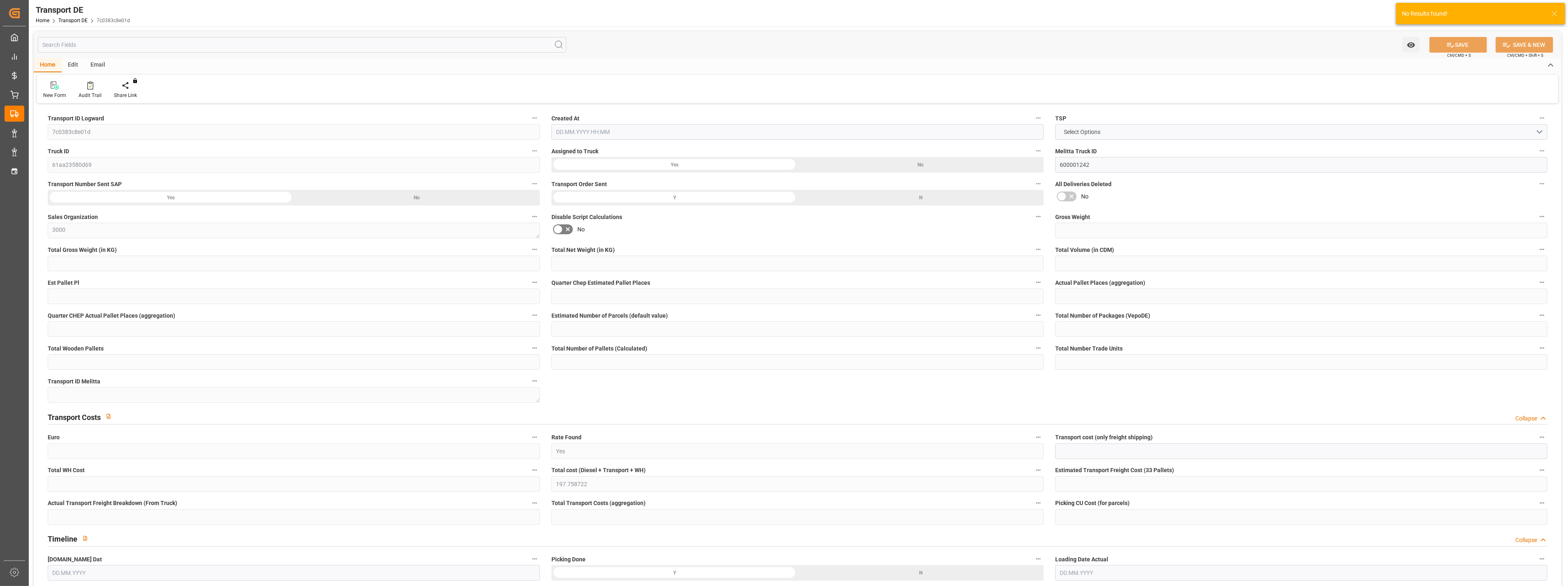
type input "0"
type input "3"
type input "0"
type input "1"
type input "2"
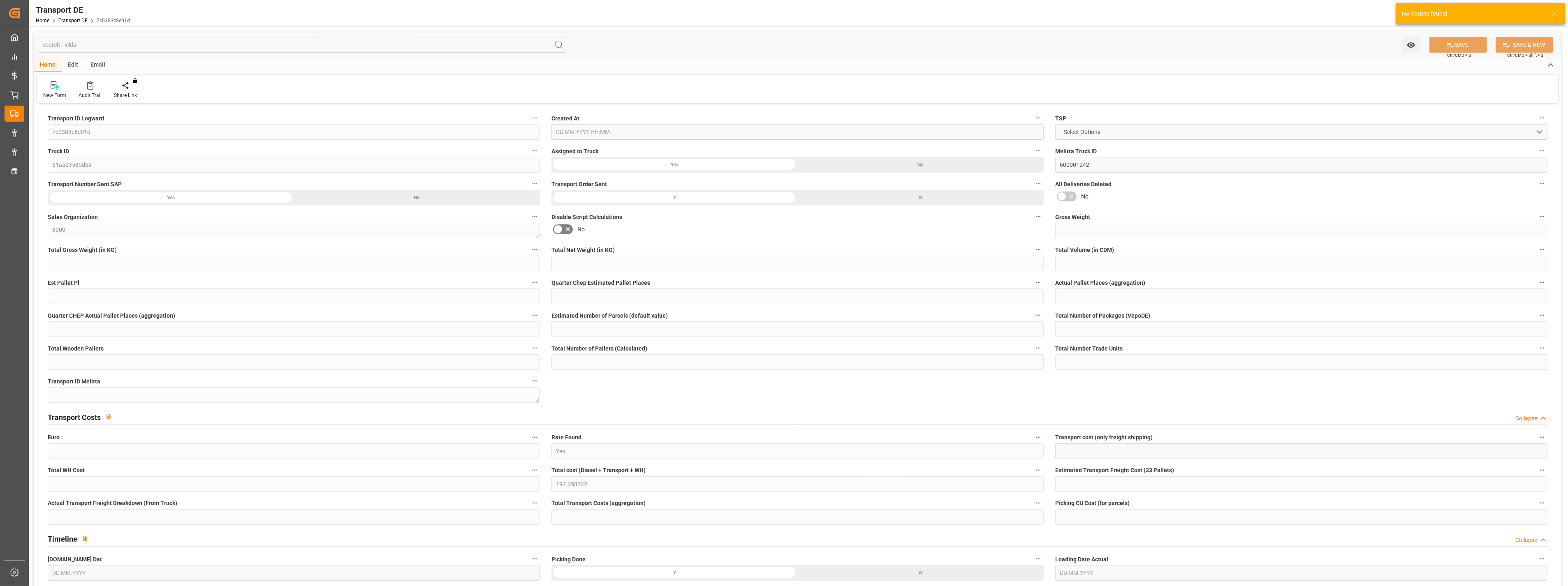
type input "2"
type input "1"
type input "102"
type input "0"
type input "152.77"
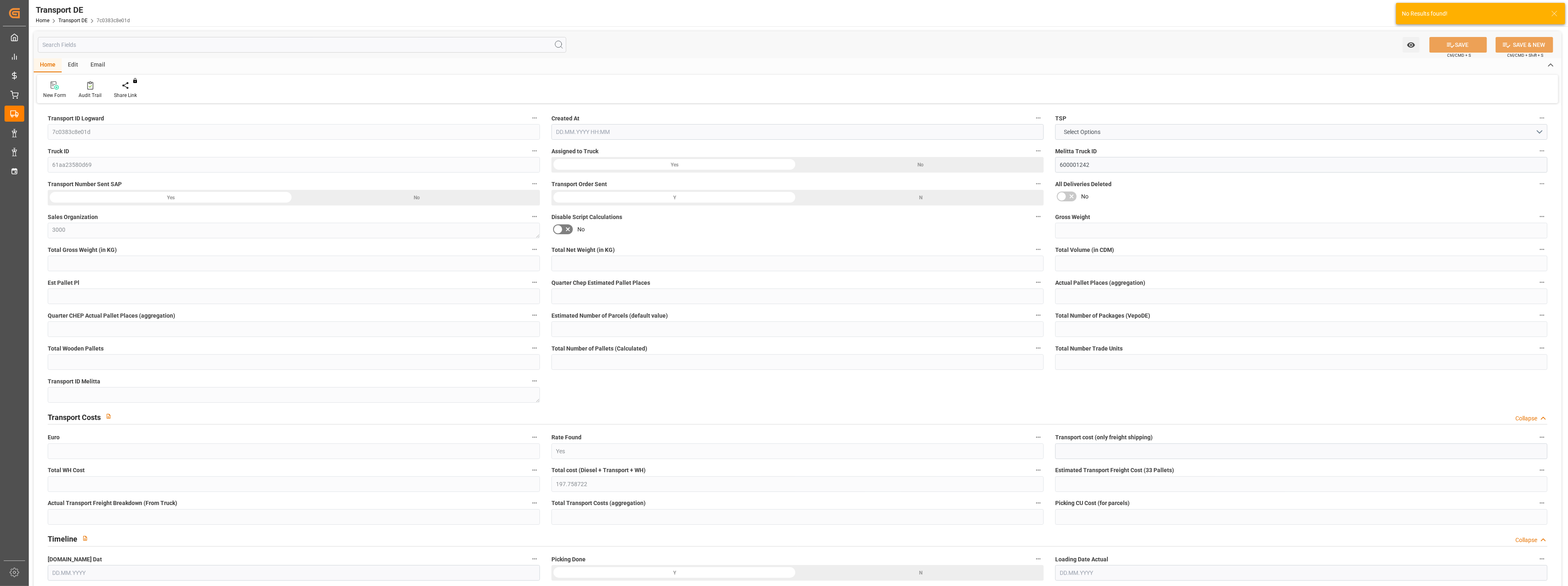
type input "48.258"
type input "152.77"
type input "149.5007"
type input "35"
type input "1"
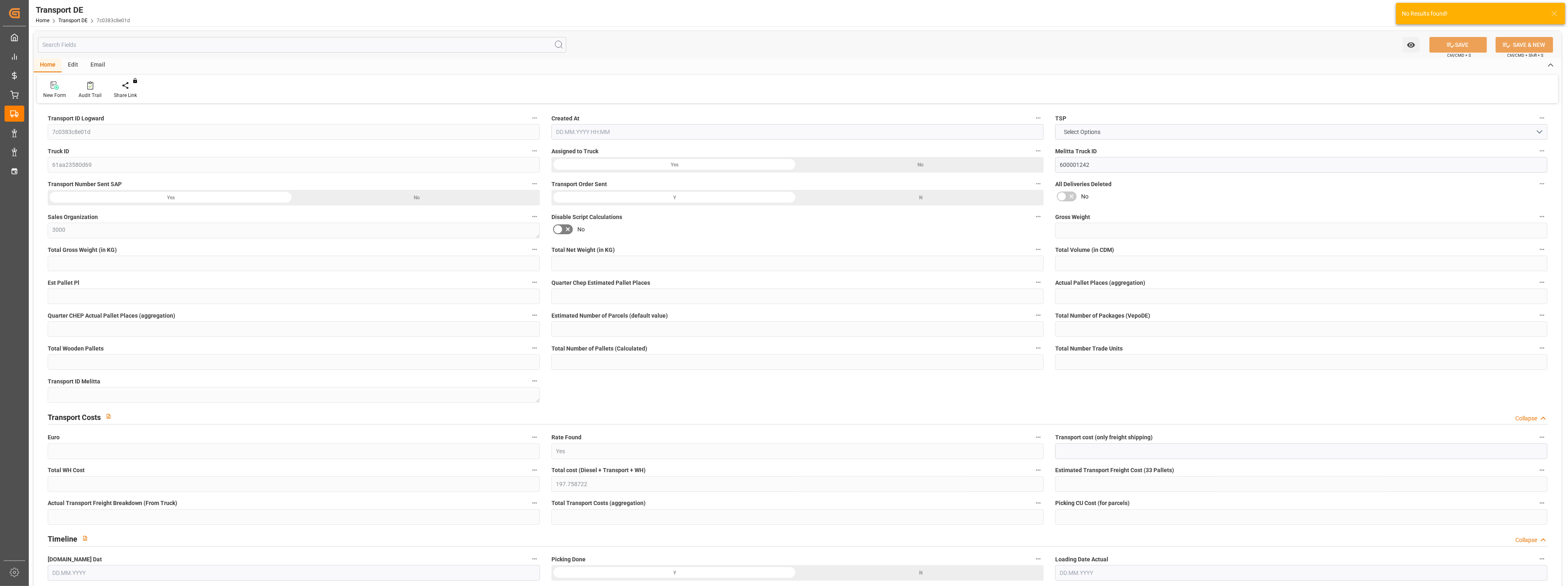
type input "1"
type input "0"
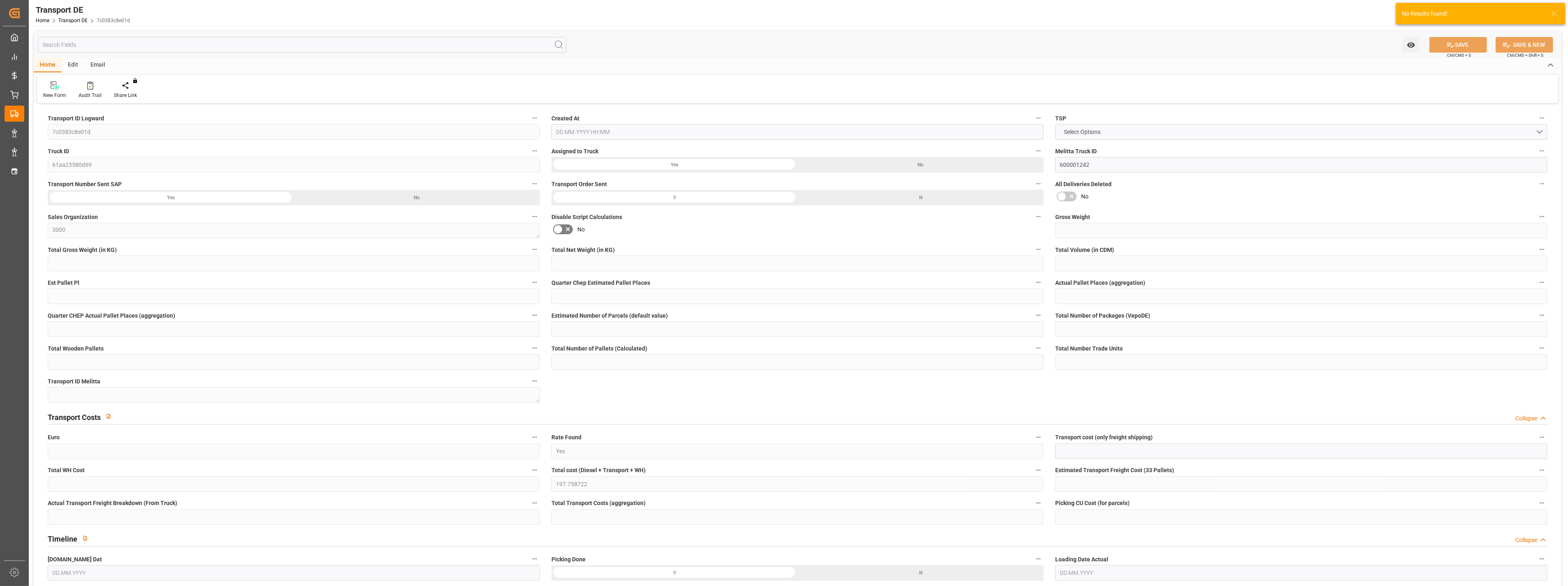
type input "0"
type input "-3.2693"
type input "0"
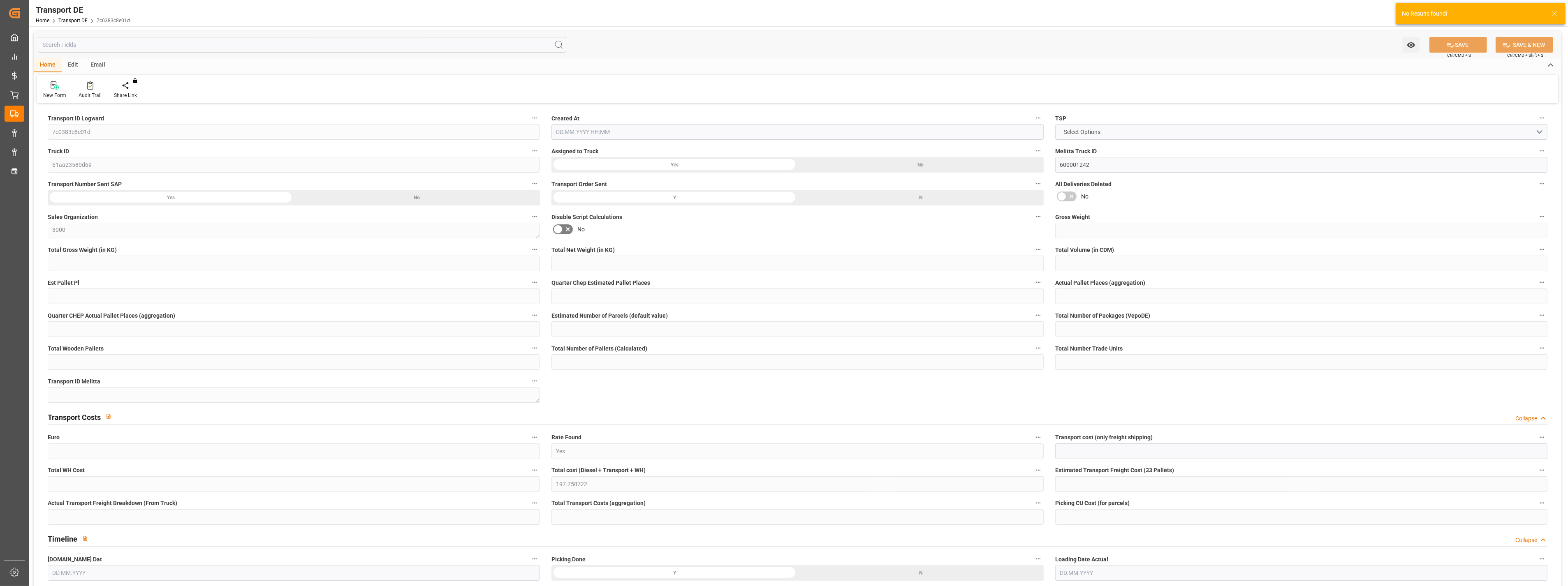
type input "0"
type input "342.957"
type input "4710.8598"
type input "21"
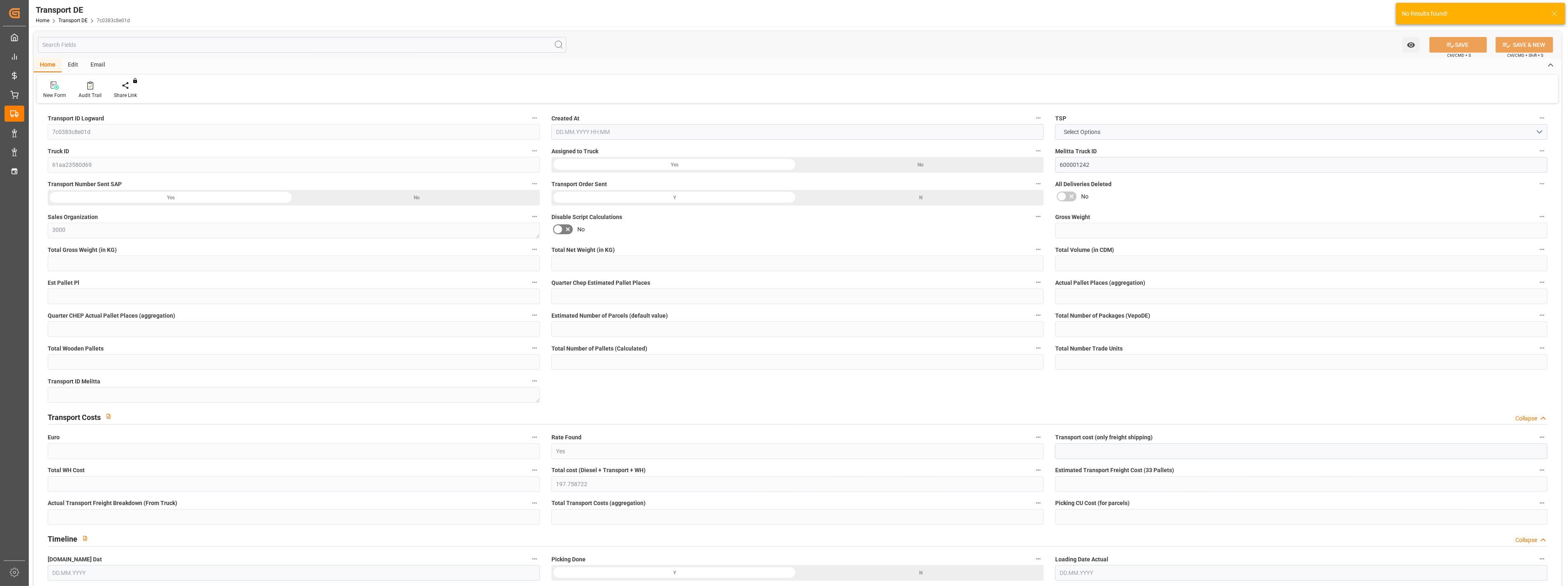
type input "35"
type input "0"
type input "1"
type input "0"
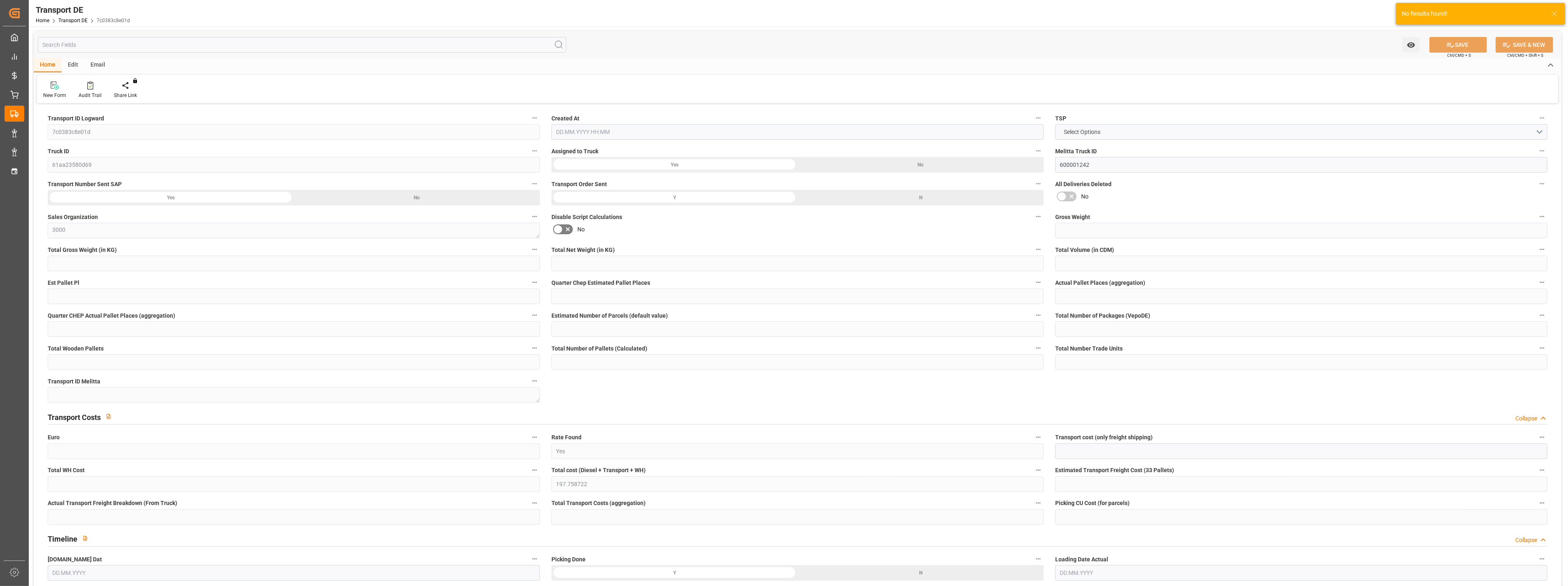
type input "0"
type input "1"
type input "0"
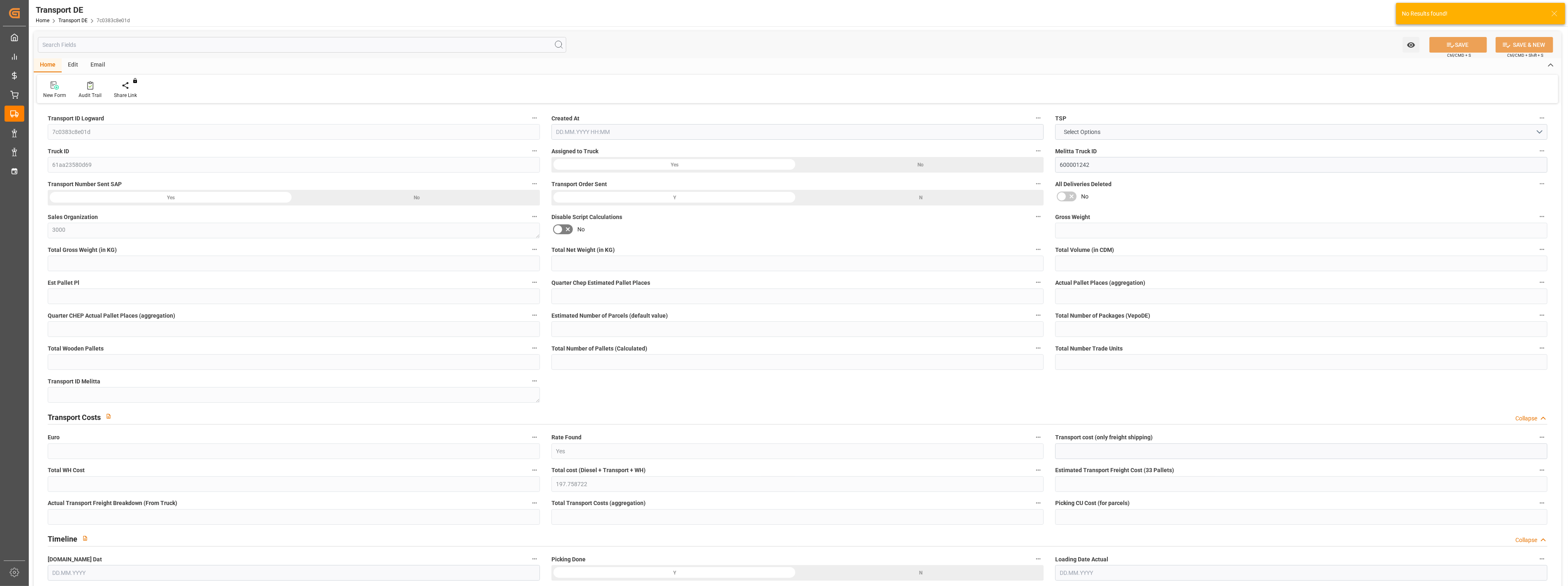
type input "172"
type input "197.7587"
type input "149.5007"
type input "[DATE] 21:01"
type input "[DATE]"
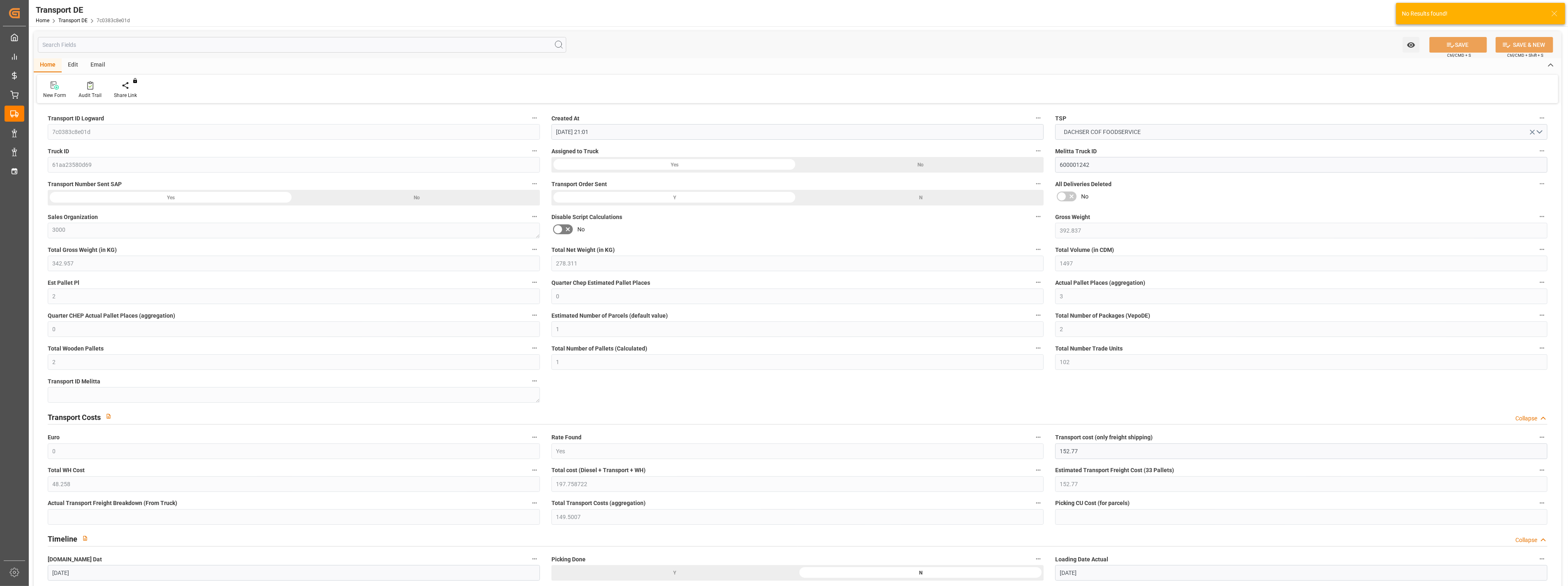
type input "[DATE]"
drag, startPoint x: 1085, startPoint y: 376, endPoint x: 1102, endPoint y: 358, distance: 24.8
